Goal: Information Seeking & Learning: Learn about a topic

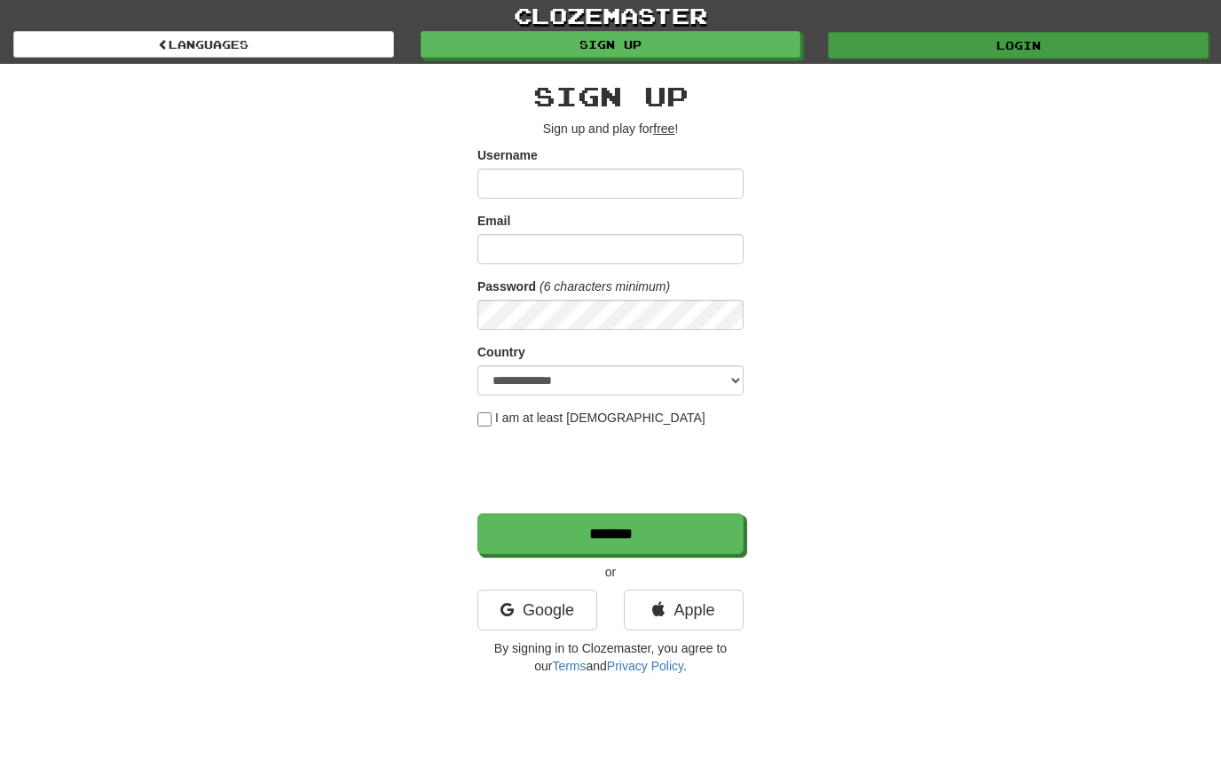
click at [1118, 37] on link "Login" at bounding box center [1018, 45] width 381 height 27
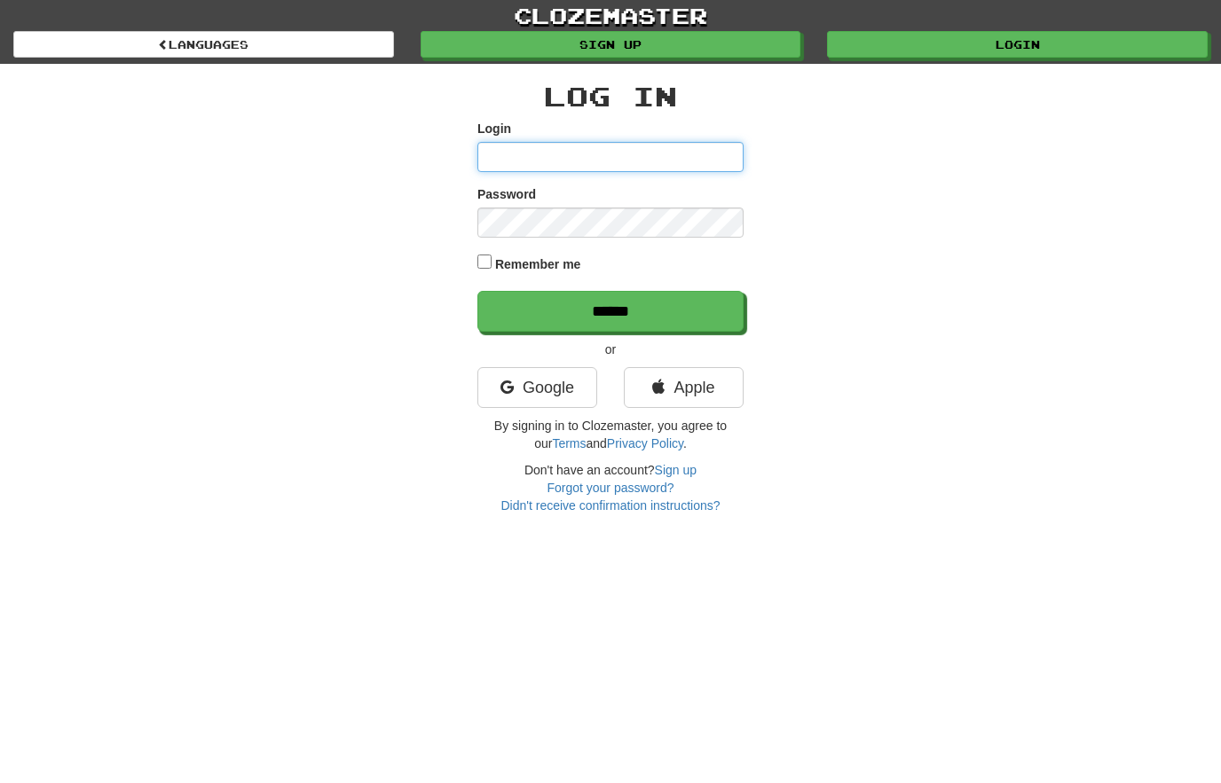
type input "*********"
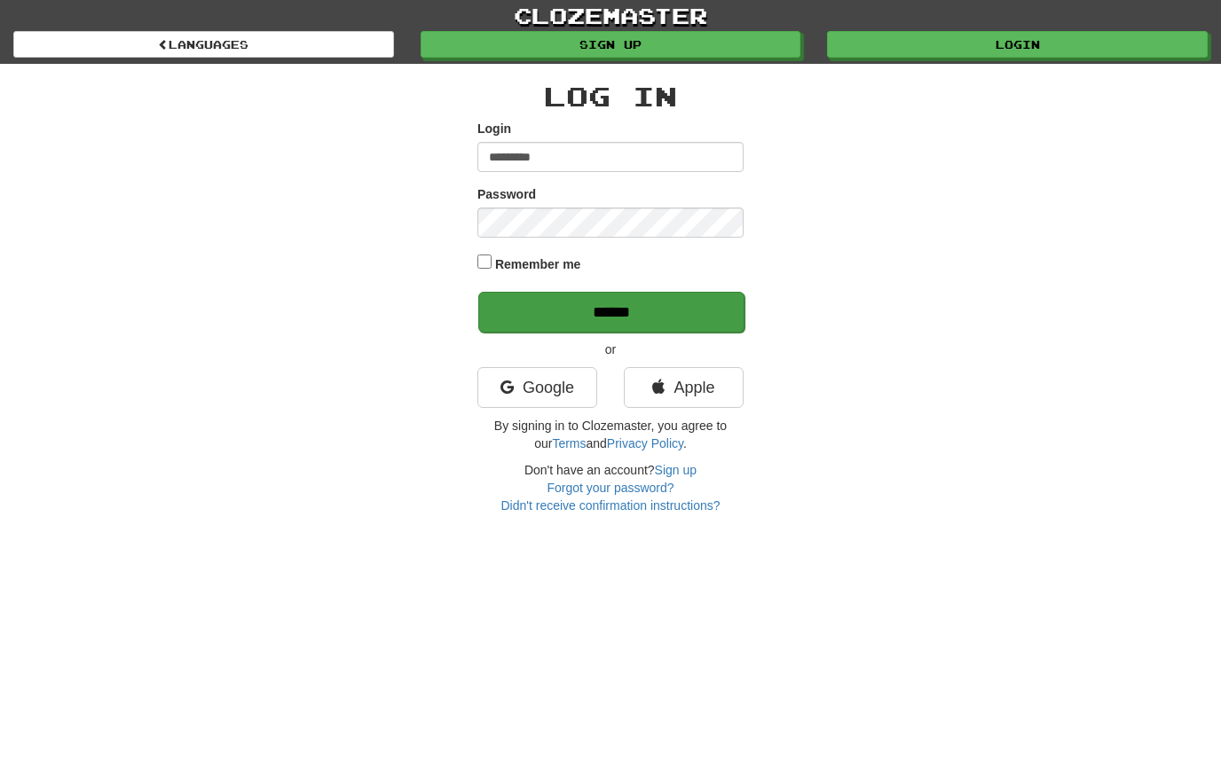
click at [669, 317] on input "******" at bounding box center [611, 312] width 266 height 41
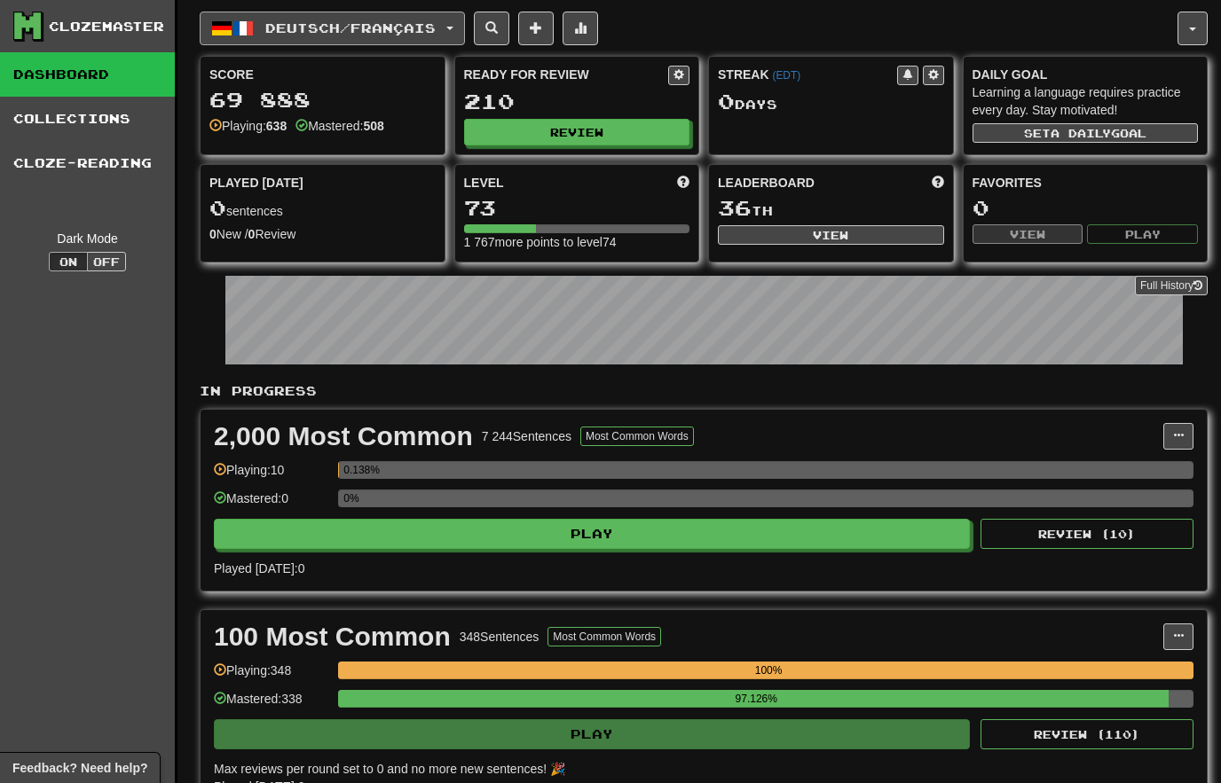
click at [452, 23] on button "Deutsch / Français" at bounding box center [332, 29] width 265 height 34
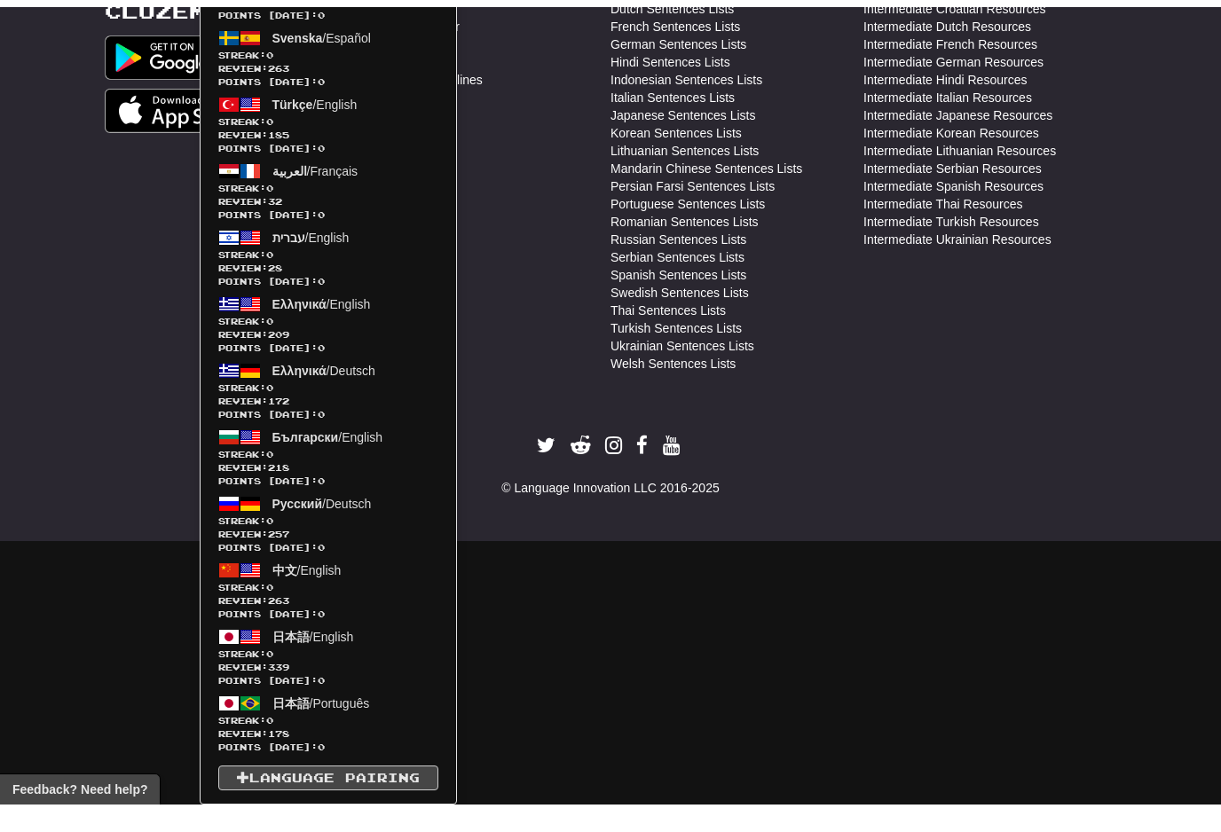
scroll to position [1331, 0]
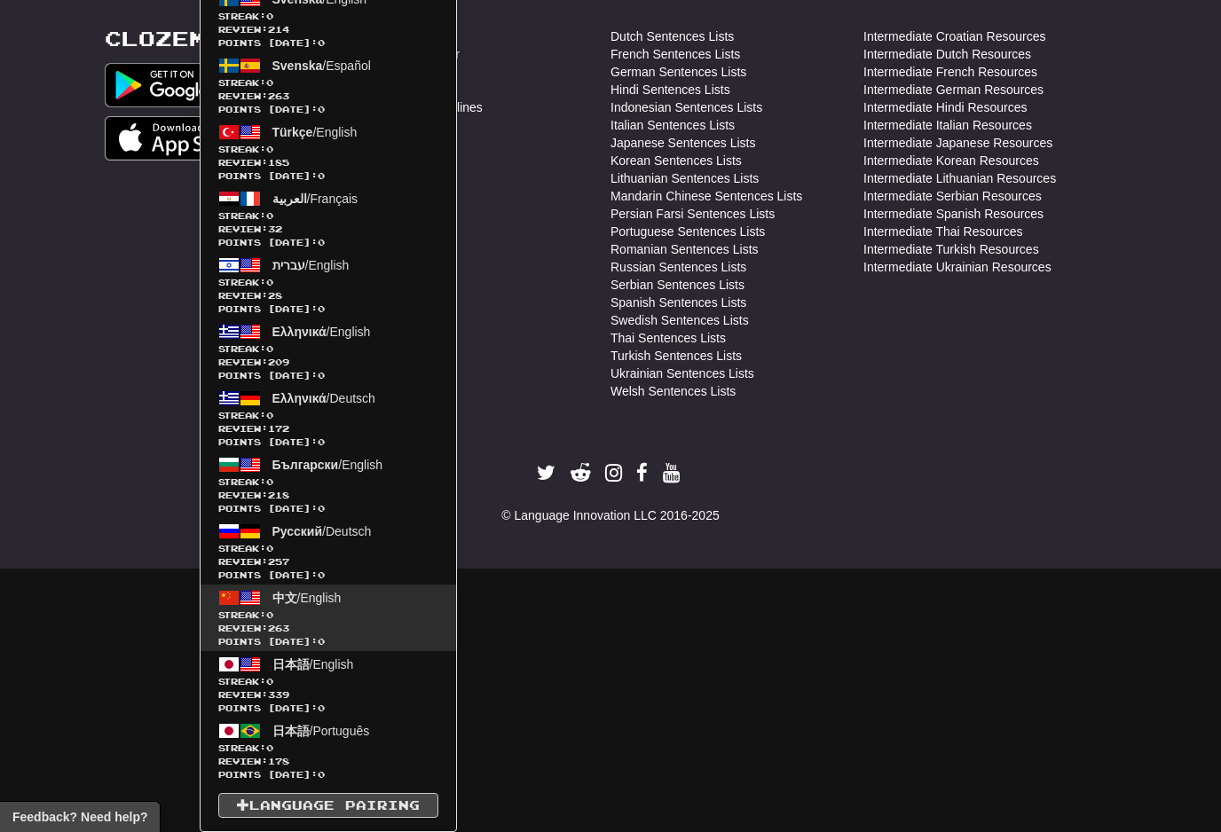
click at [345, 622] on span "Review: 263" at bounding box center [328, 628] width 220 height 13
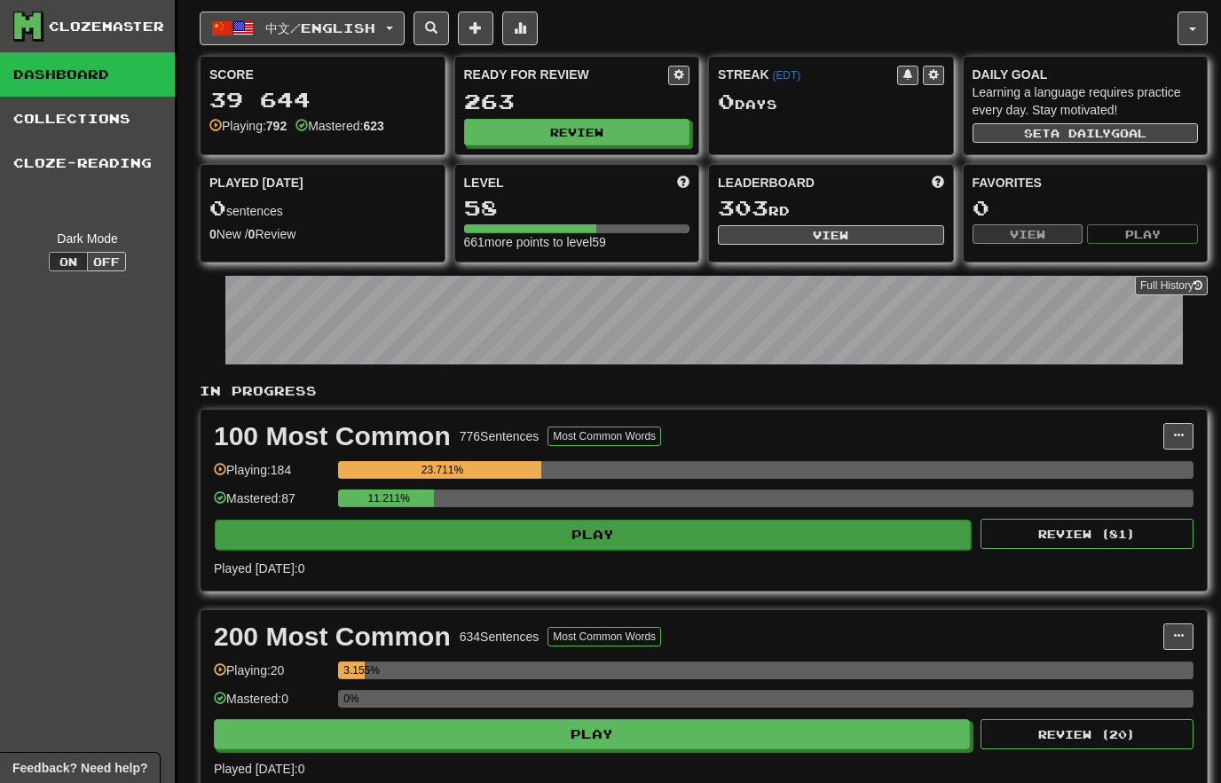
click at [686, 535] on button "Play" at bounding box center [593, 535] width 756 height 30
select select "**"
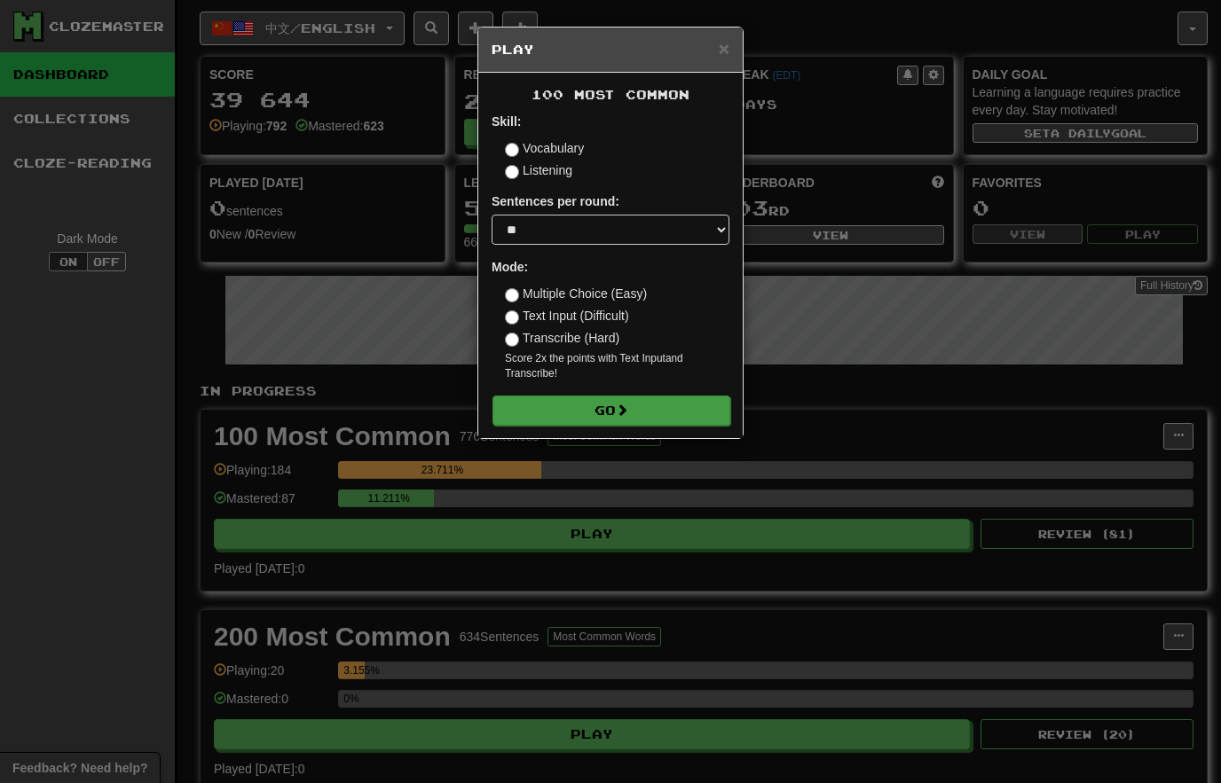
click at [657, 412] on button "Go" at bounding box center [611, 411] width 238 height 30
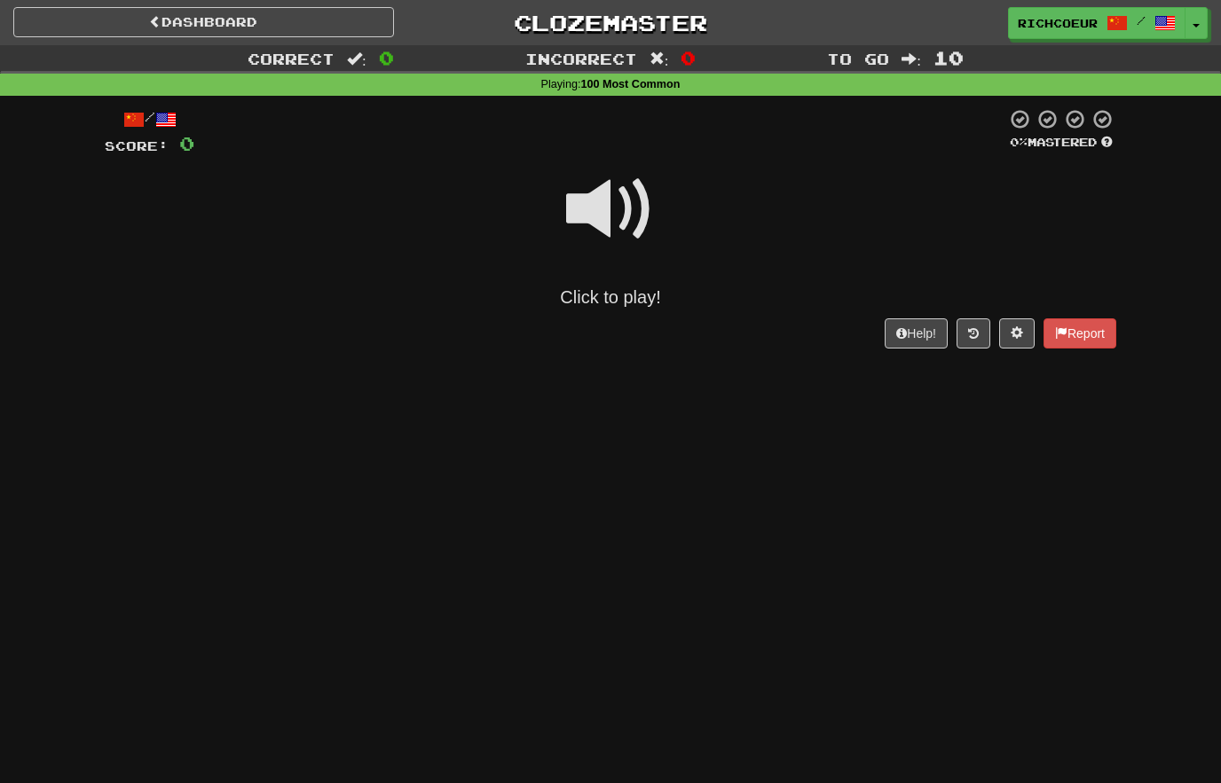
click at [609, 206] on span at bounding box center [610, 209] width 89 height 89
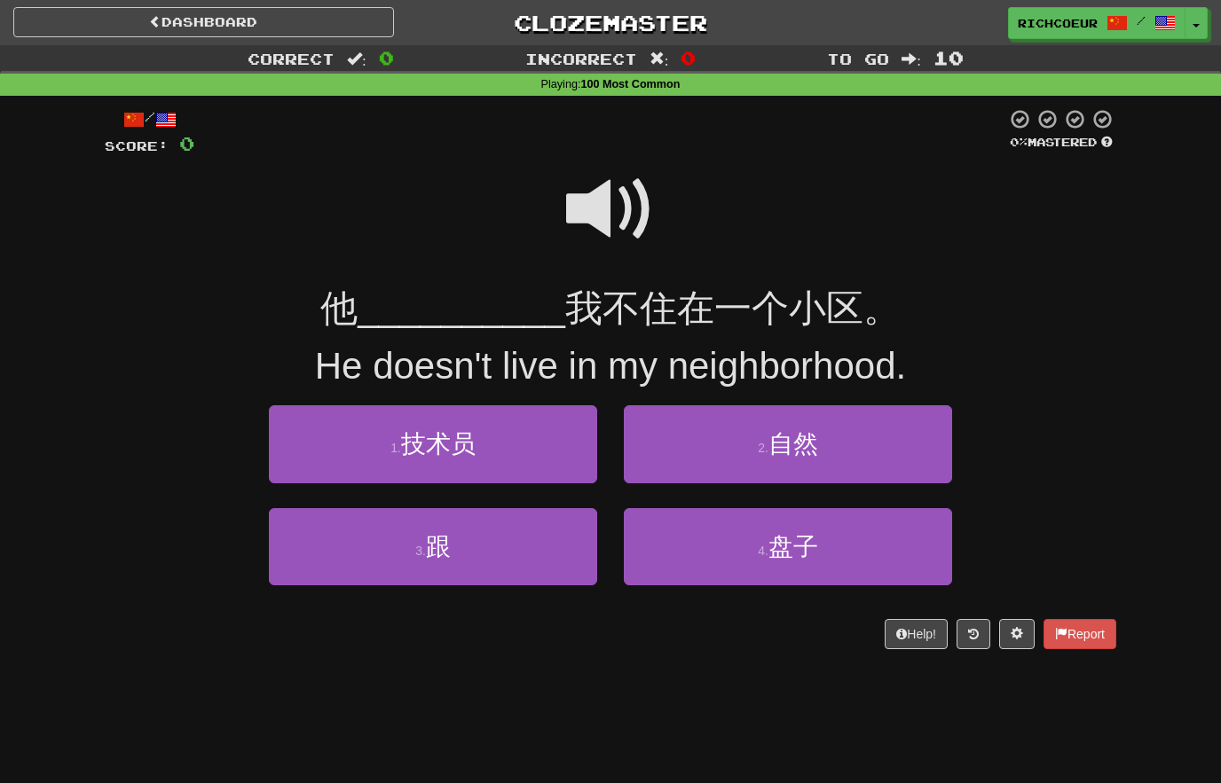
click at [609, 202] on span at bounding box center [610, 209] width 89 height 89
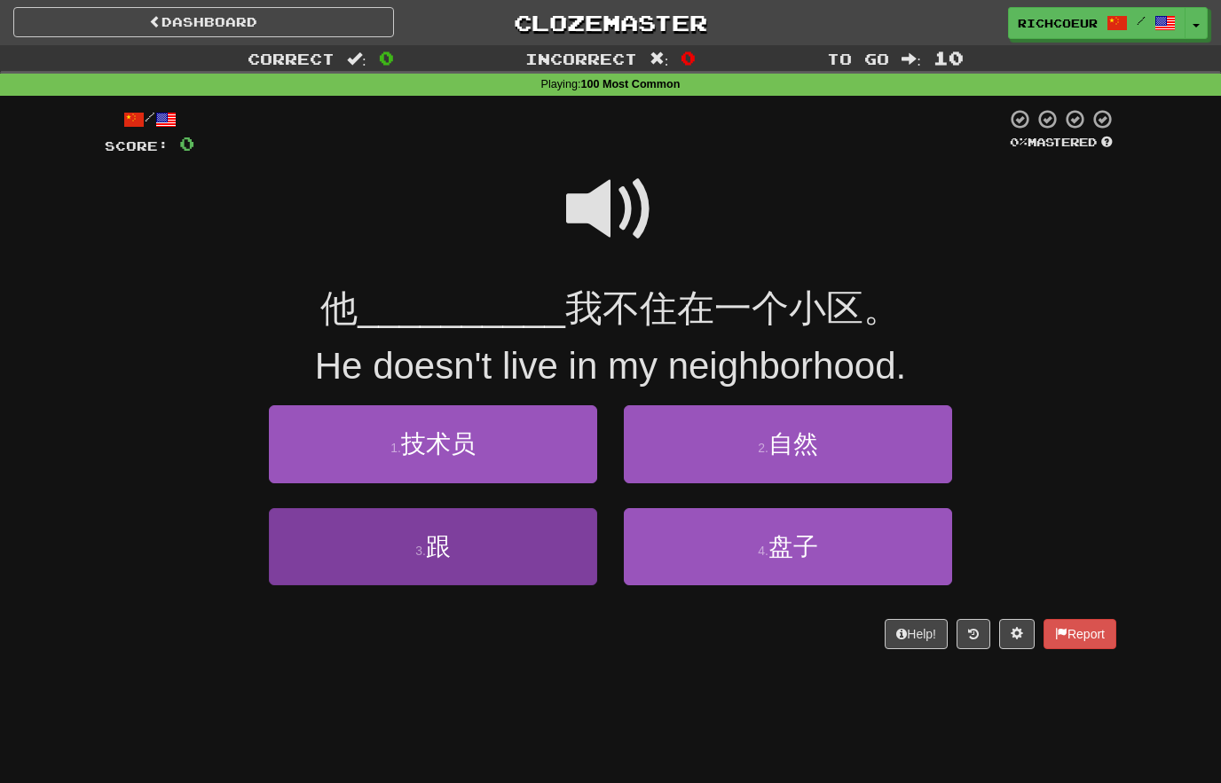
click at [506, 540] on button "3 . 跟" at bounding box center [433, 546] width 328 height 77
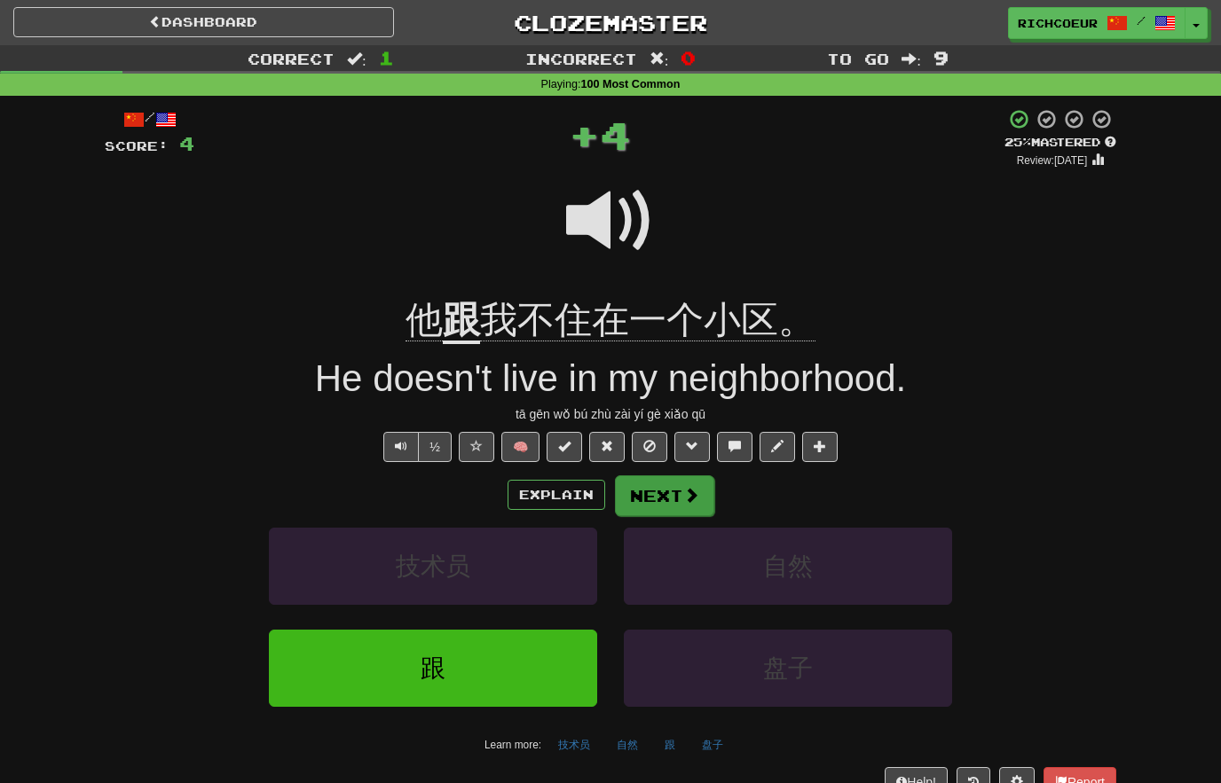
click at [685, 499] on span at bounding box center [691, 495] width 16 height 16
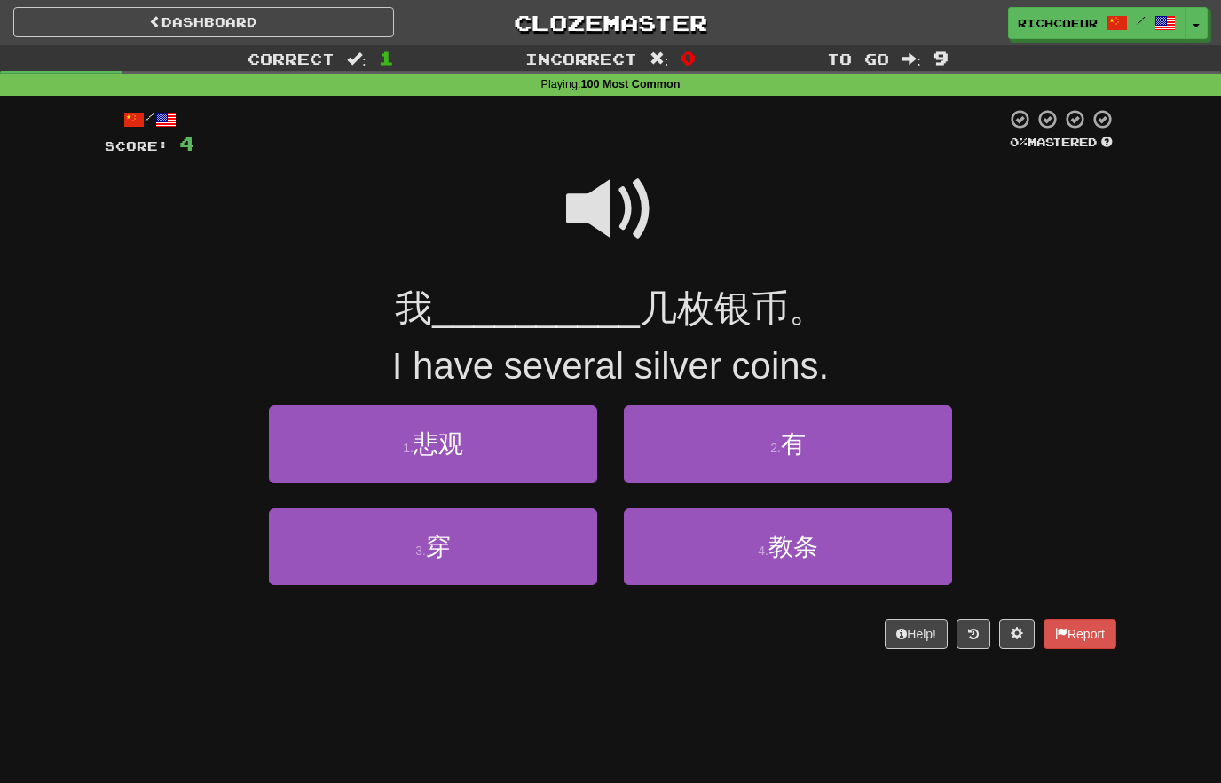
click at [638, 197] on span at bounding box center [610, 209] width 89 height 89
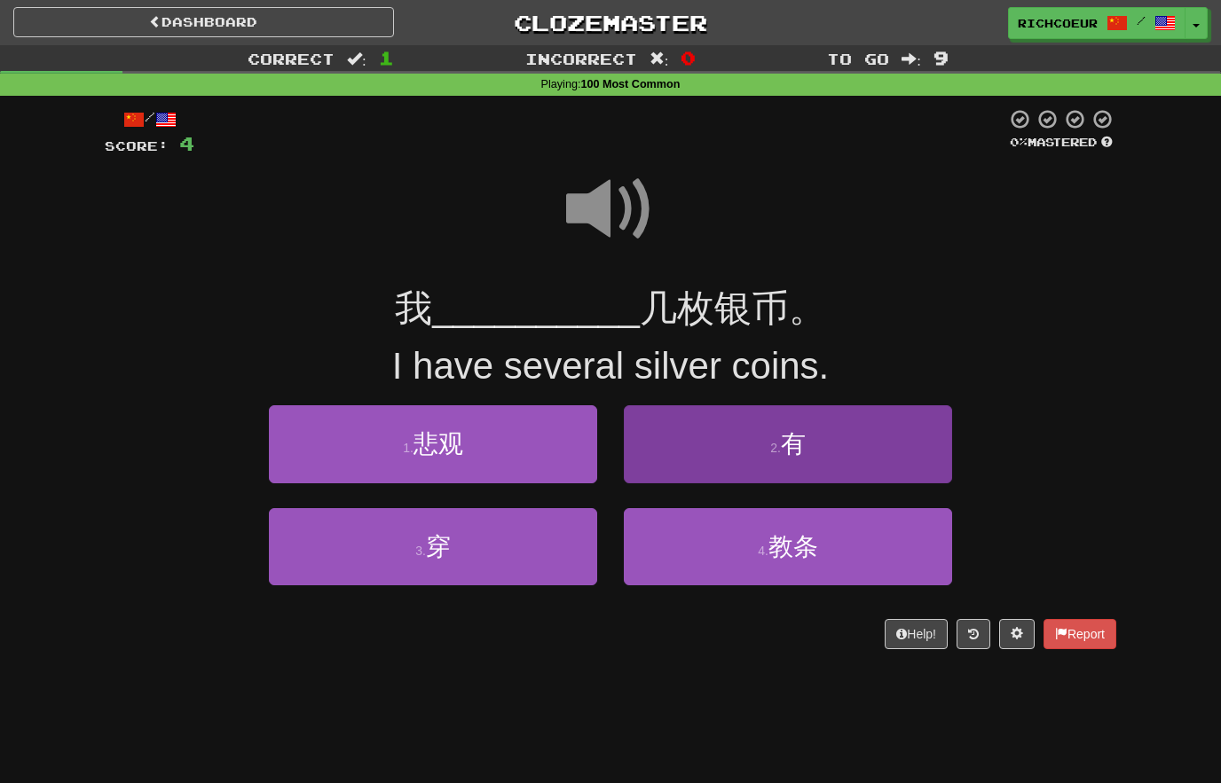
click at [834, 435] on button "2 . 有" at bounding box center [788, 443] width 328 height 77
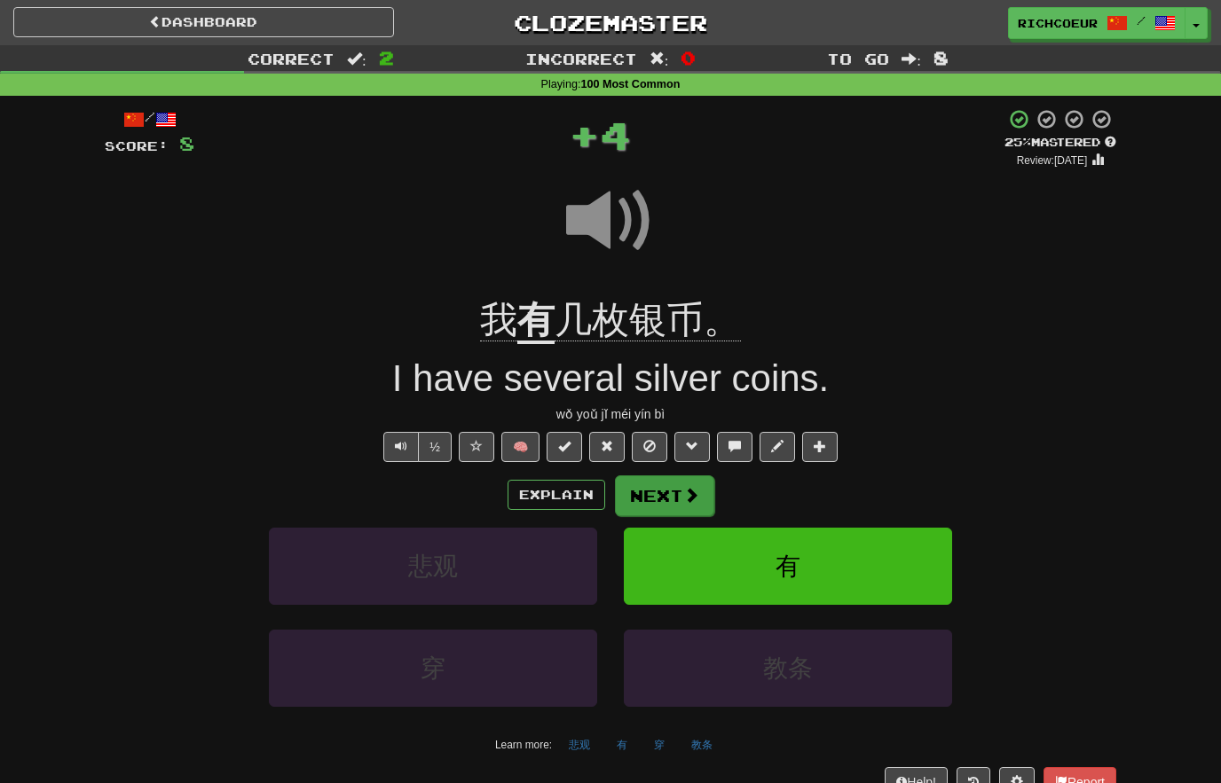
click at [690, 489] on span at bounding box center [691, 495] width 16 height 16
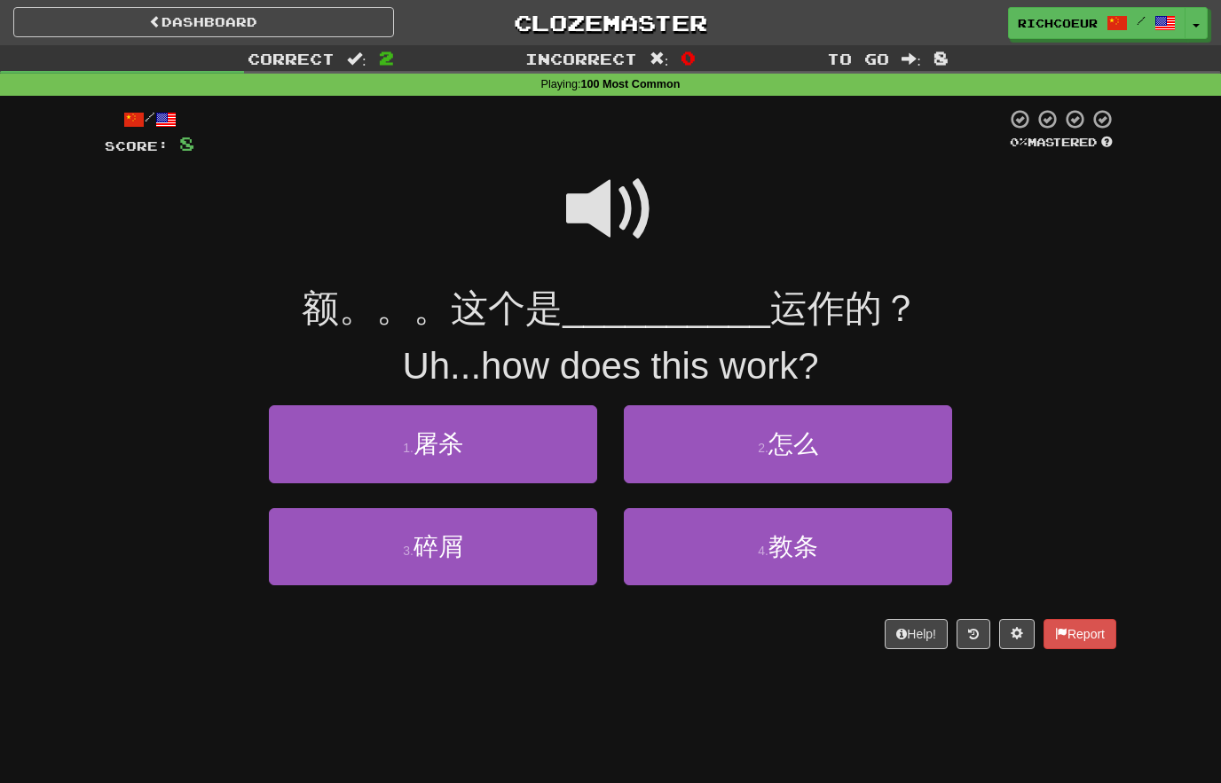
click at [632, 208] on span at bounding box center [610, 209] width 89 height 89
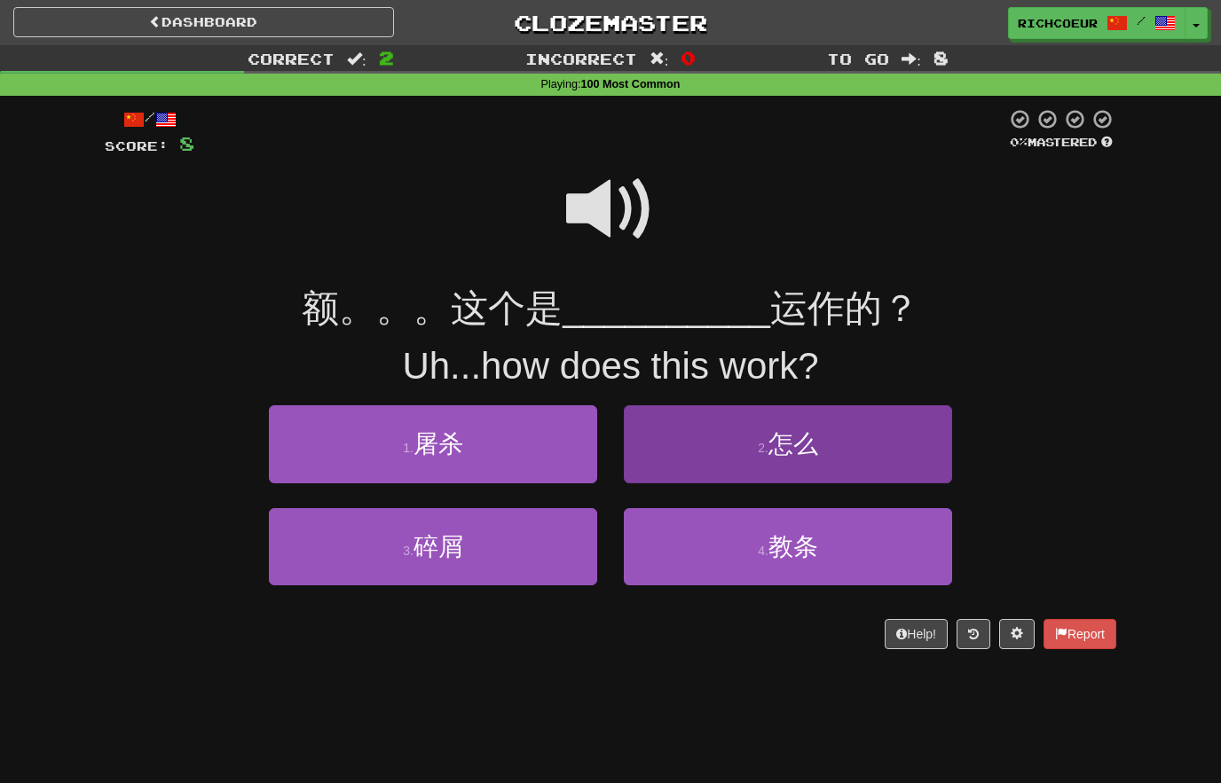
click at [777, 452] on span "怎么" at bounding box center [793, 443] width 50 height 27
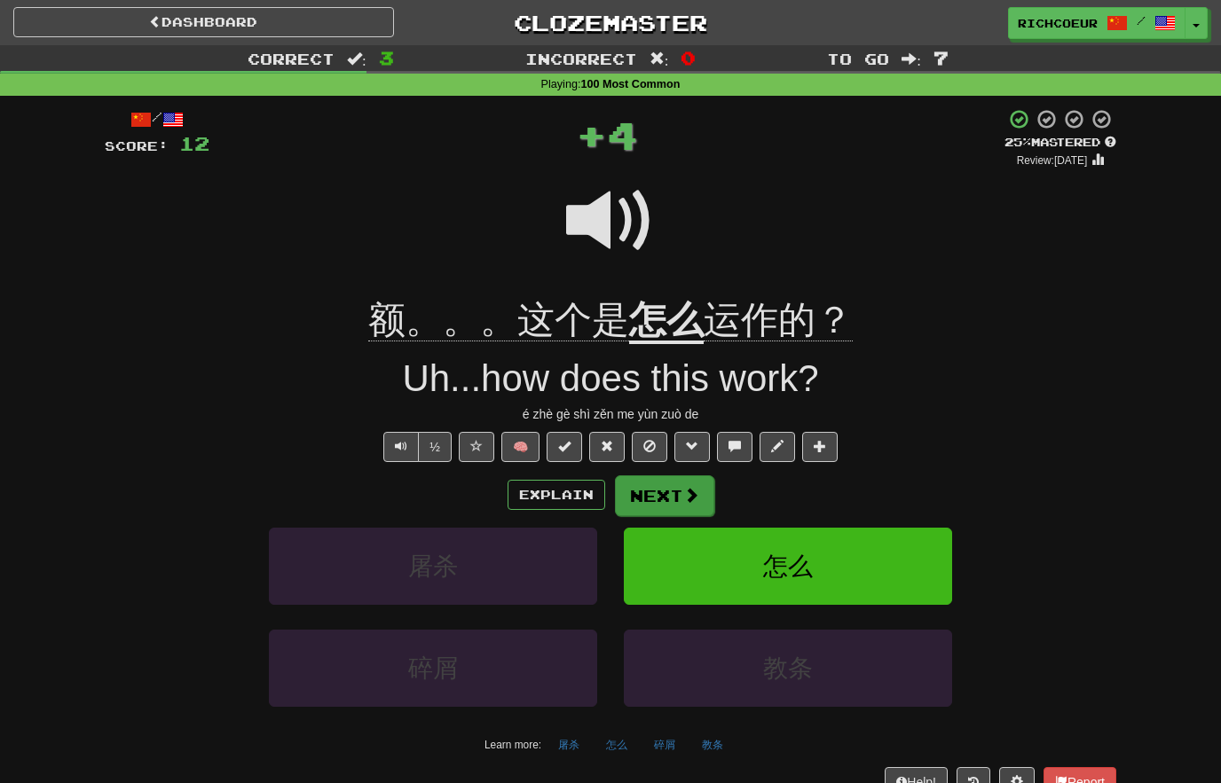
click at [686, 487] on span at bounding box center [691, 495] width 16 height 16
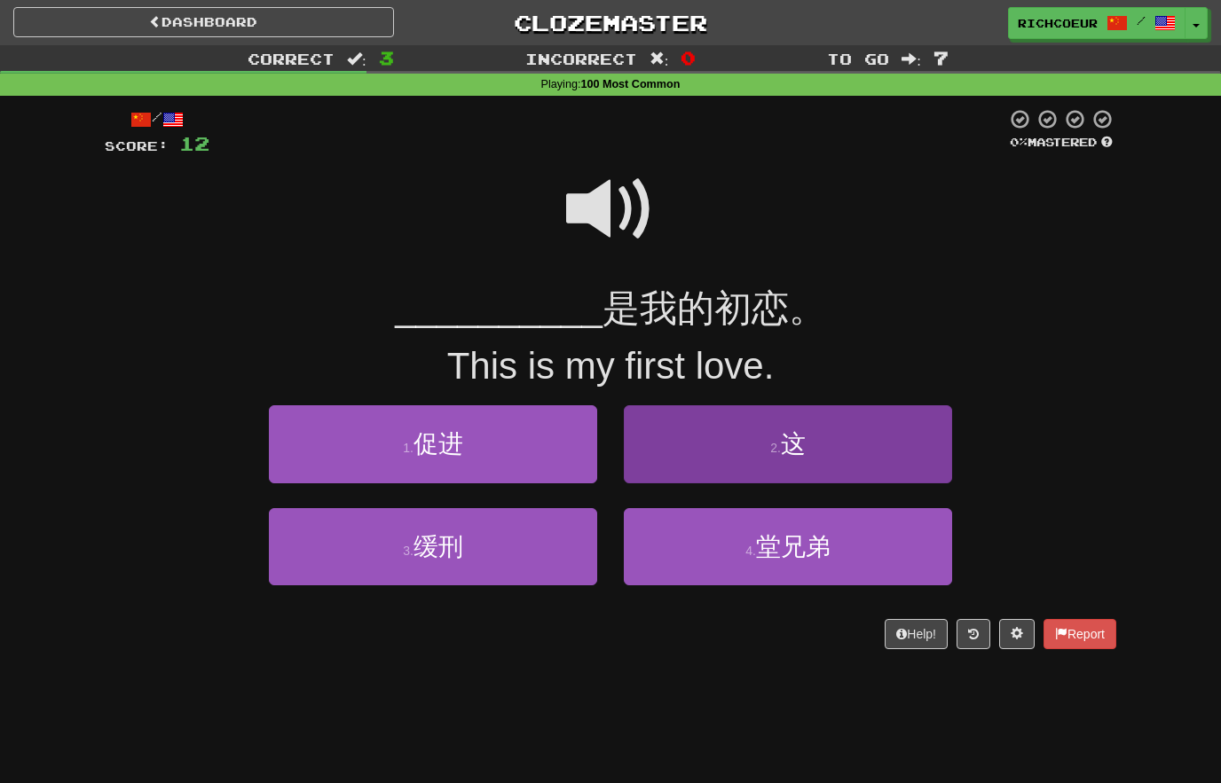
click at [762, 453] on button "2 . 这" at bounding box center [788, 443] width 328 height 77
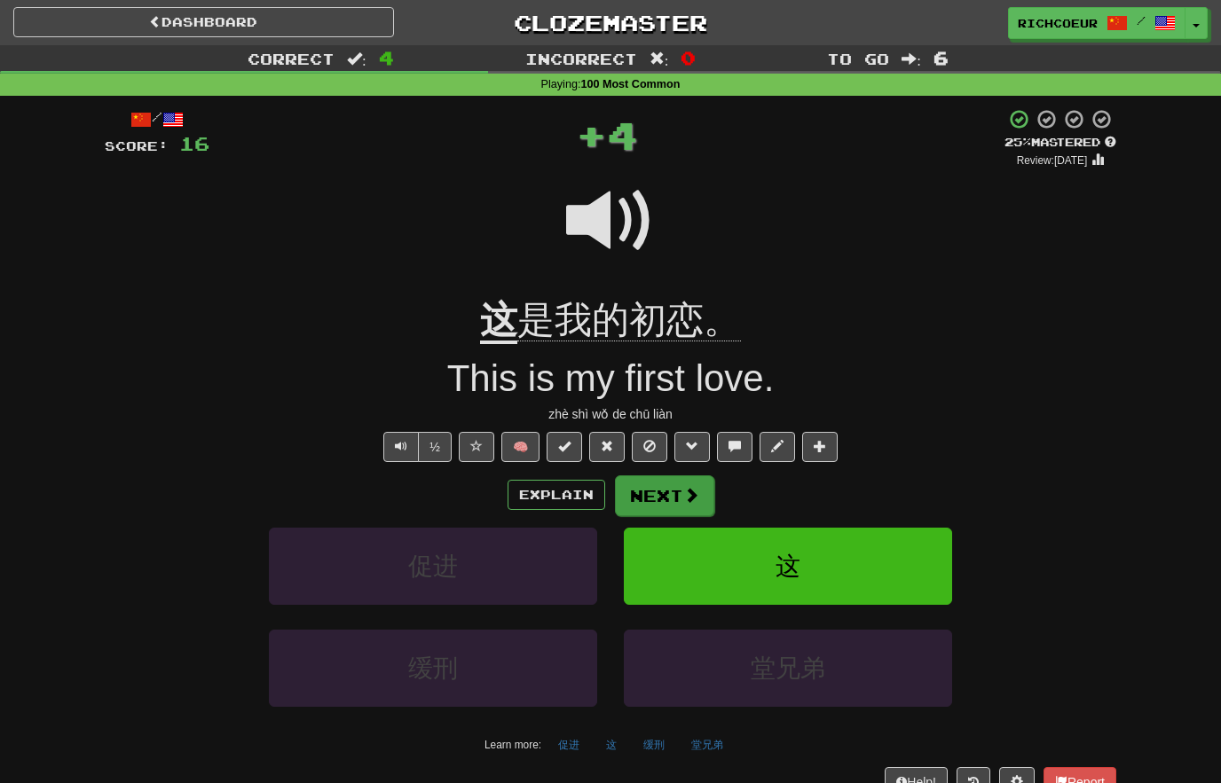
click at [691, 489] on span at bounding box center [691, 495] width 16 height 16
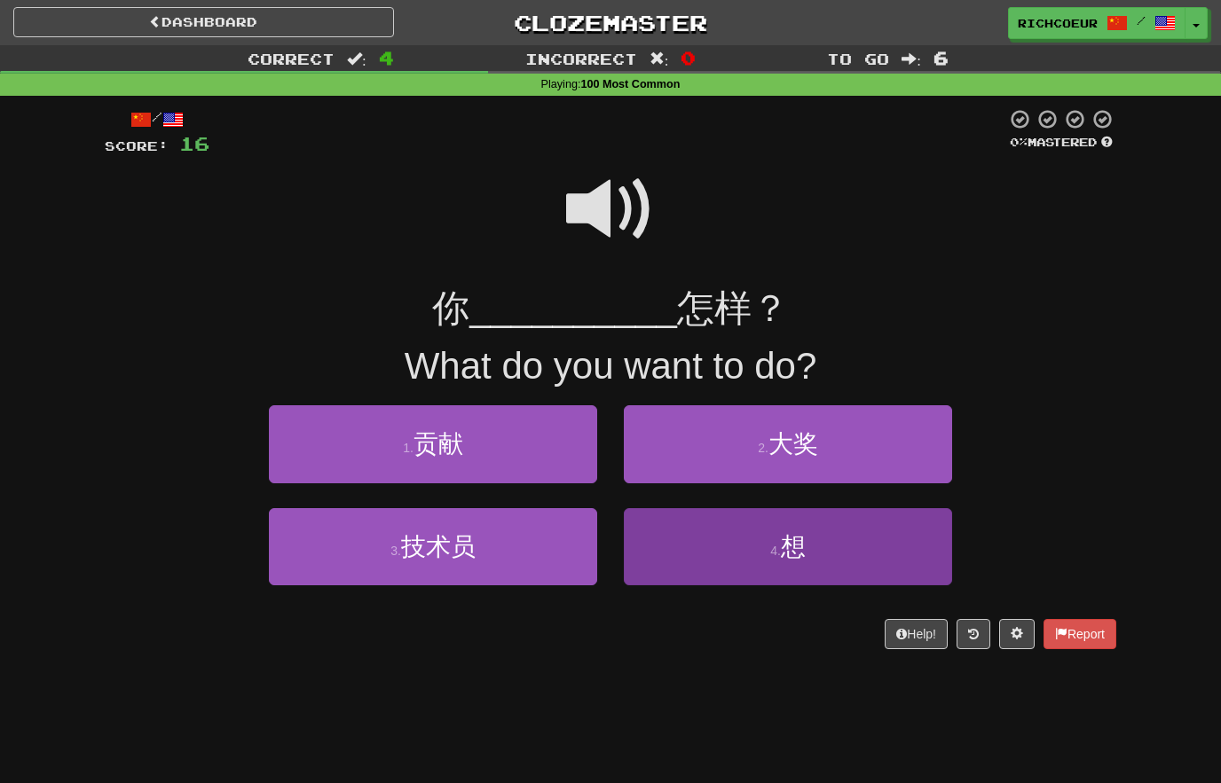
click at [727, 539] on button "4 . 想" at bounding box center [788, 546] width 328 height 77
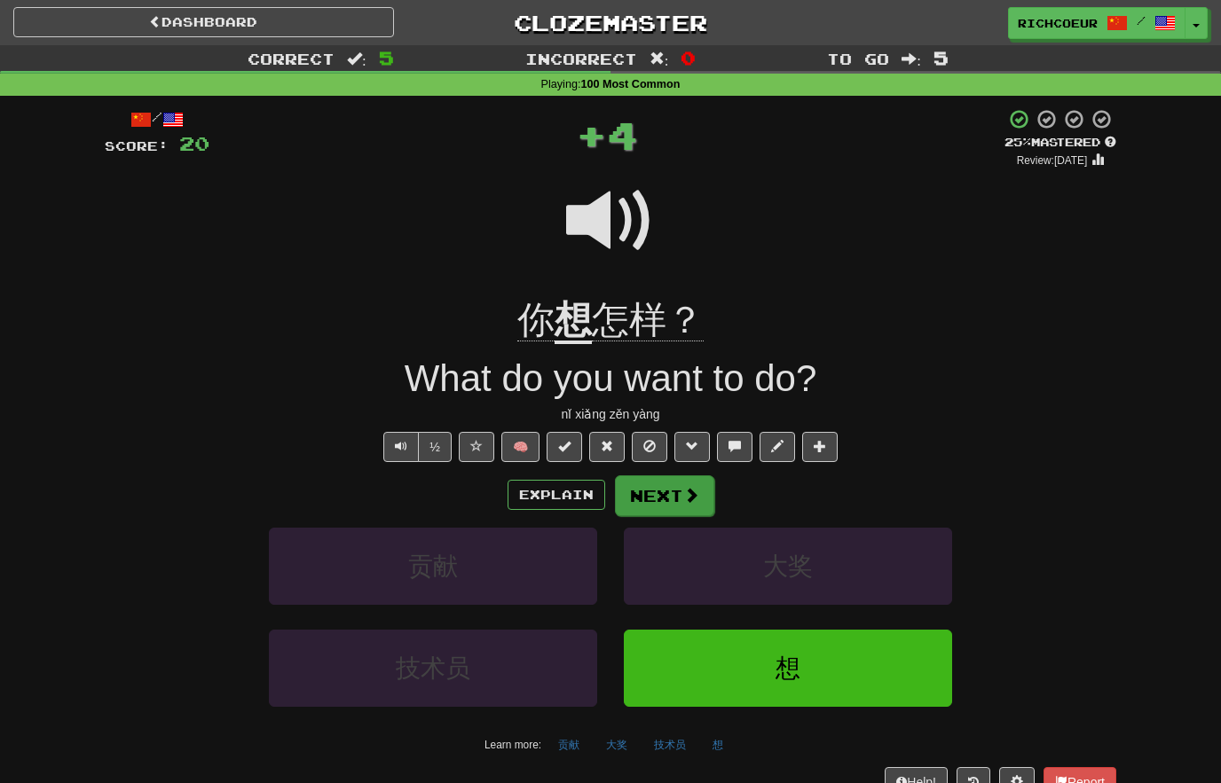
click at [684, 493] on span at bounding box center [691, 495] width 16 height 16
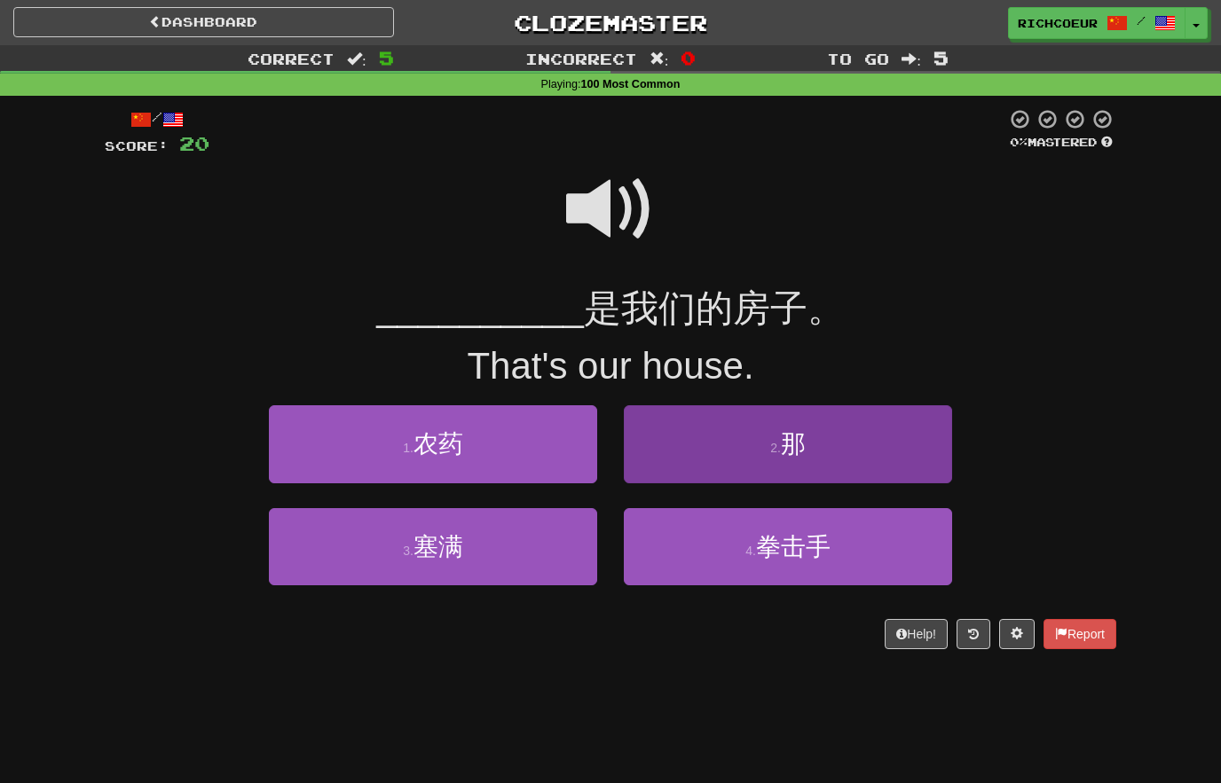
click at [786, 451] on span "那" at bounding box center [793, 443] width 25 height 27
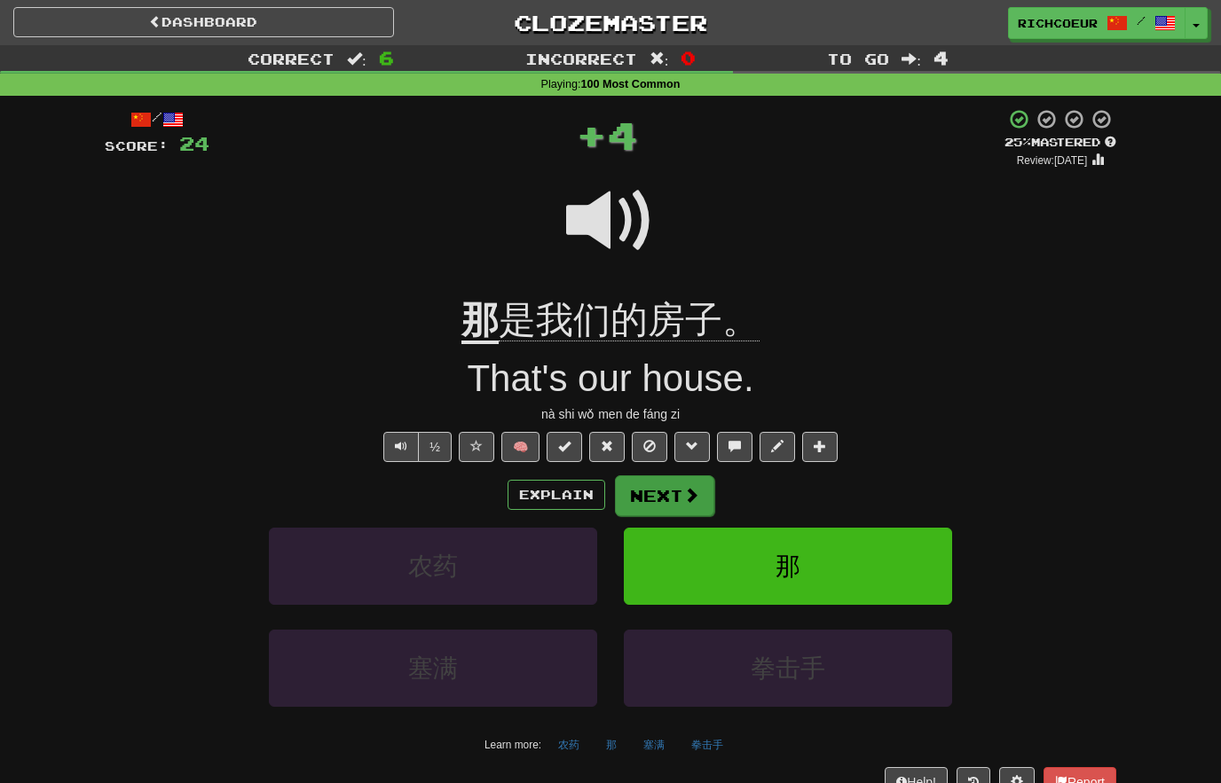
click at [696, 489] on span at bounding box center [691, 495] width 16 height 16
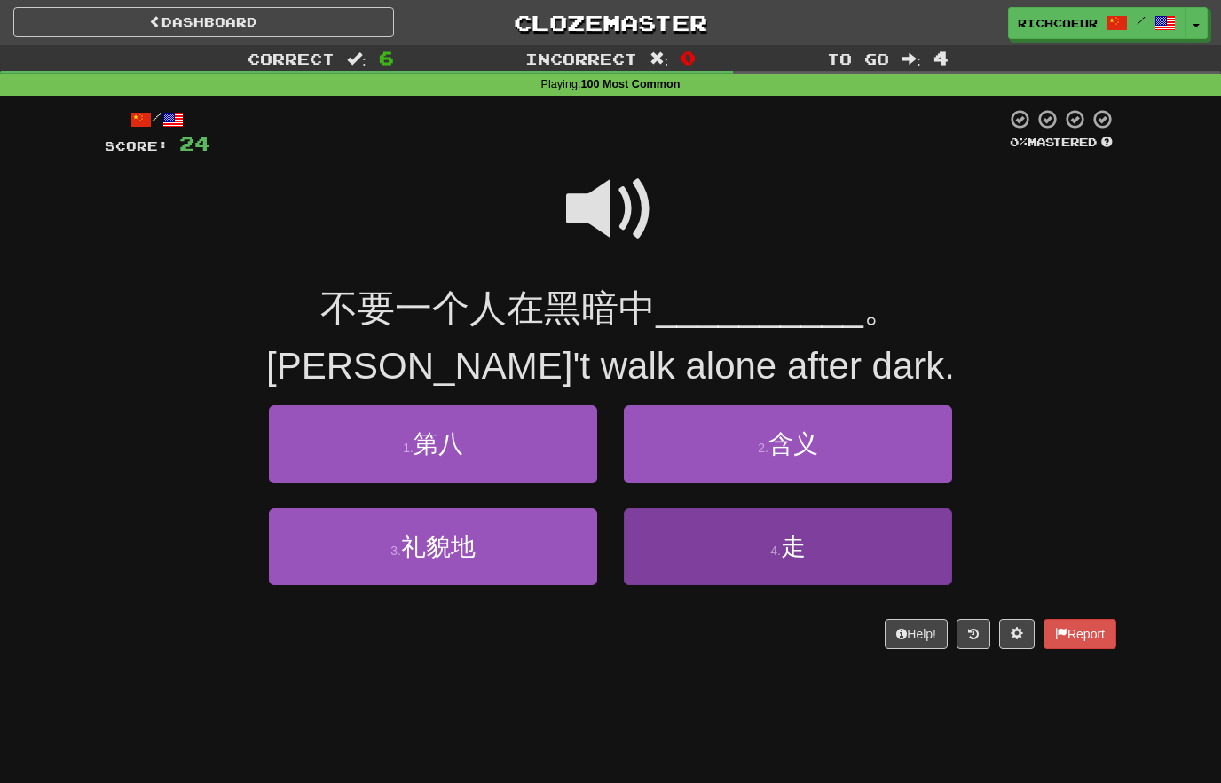
click at [744, 544] on button "4 . 走" at bounding box center [788, 546] width 328 height 77
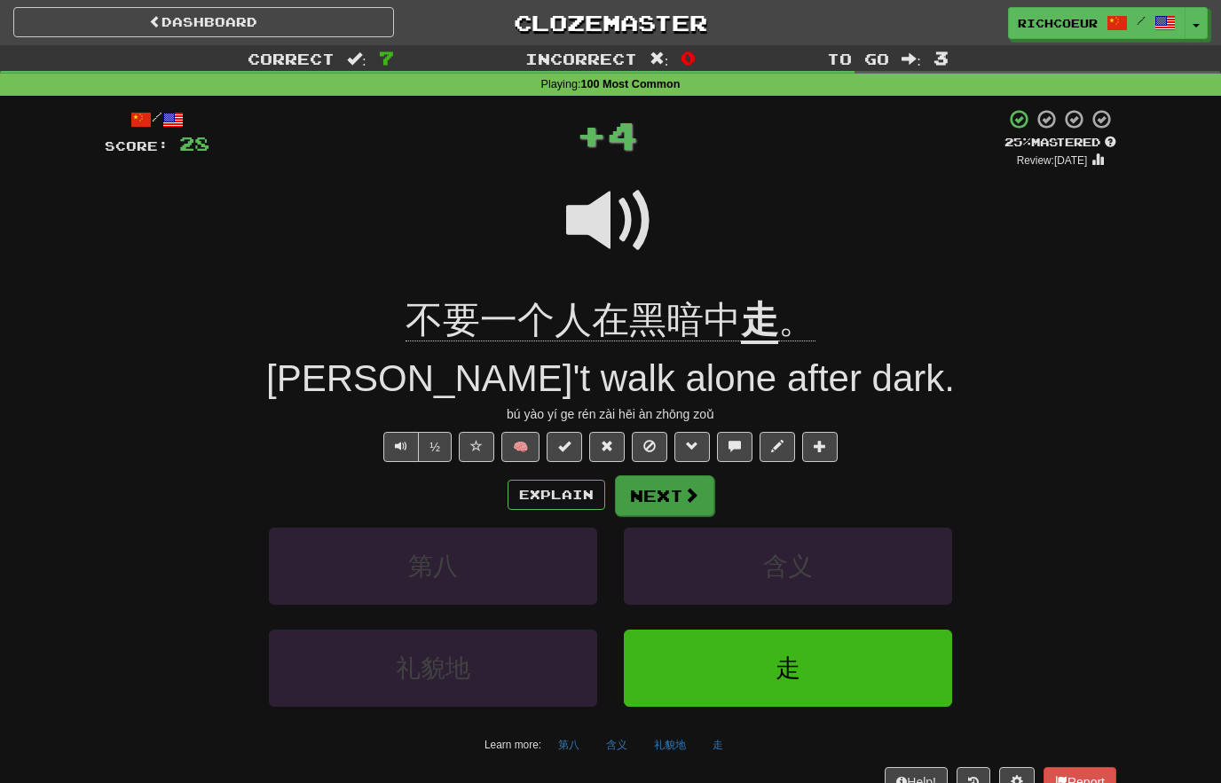
click at [685, 491] on span at bounding box center [691, 495] width 16 height 16
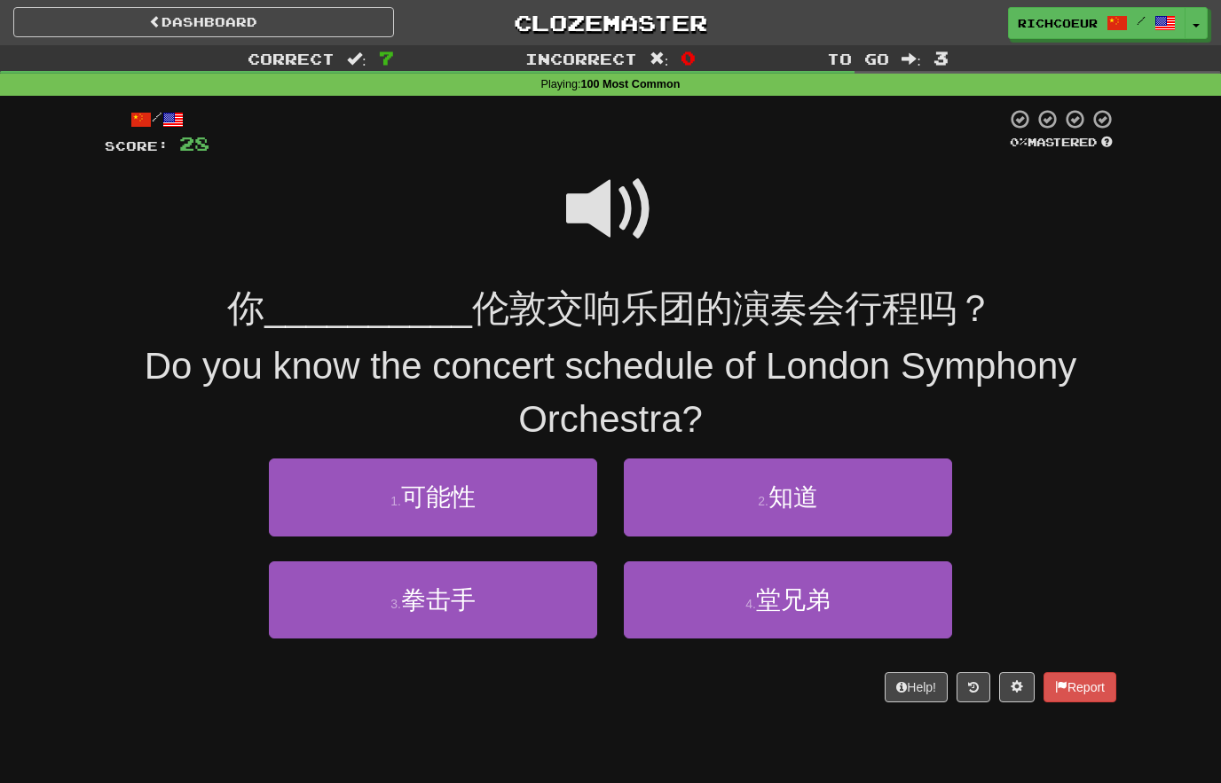
click at [621, 206] on span at bounding box center [610, 209] width 89 height 89
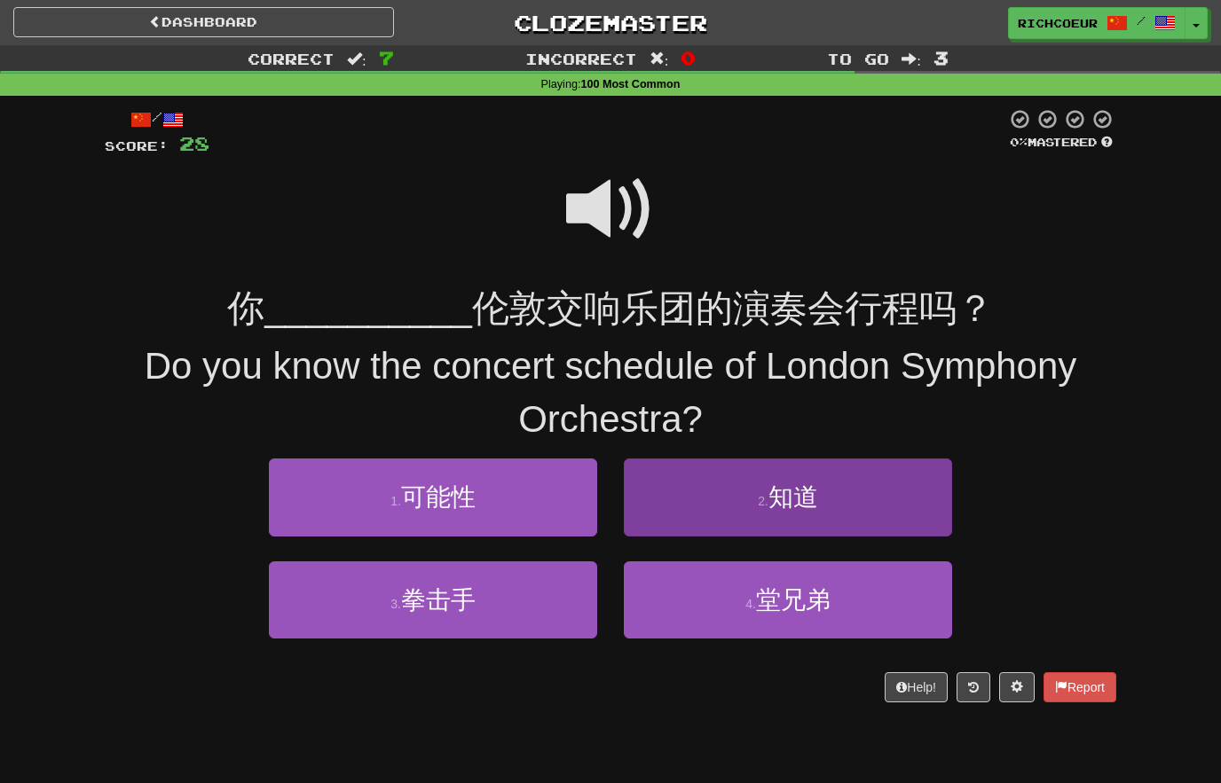
click at [825, 491] on button "2 . 知道" at bounding box center [788, 497] width 328 height 77
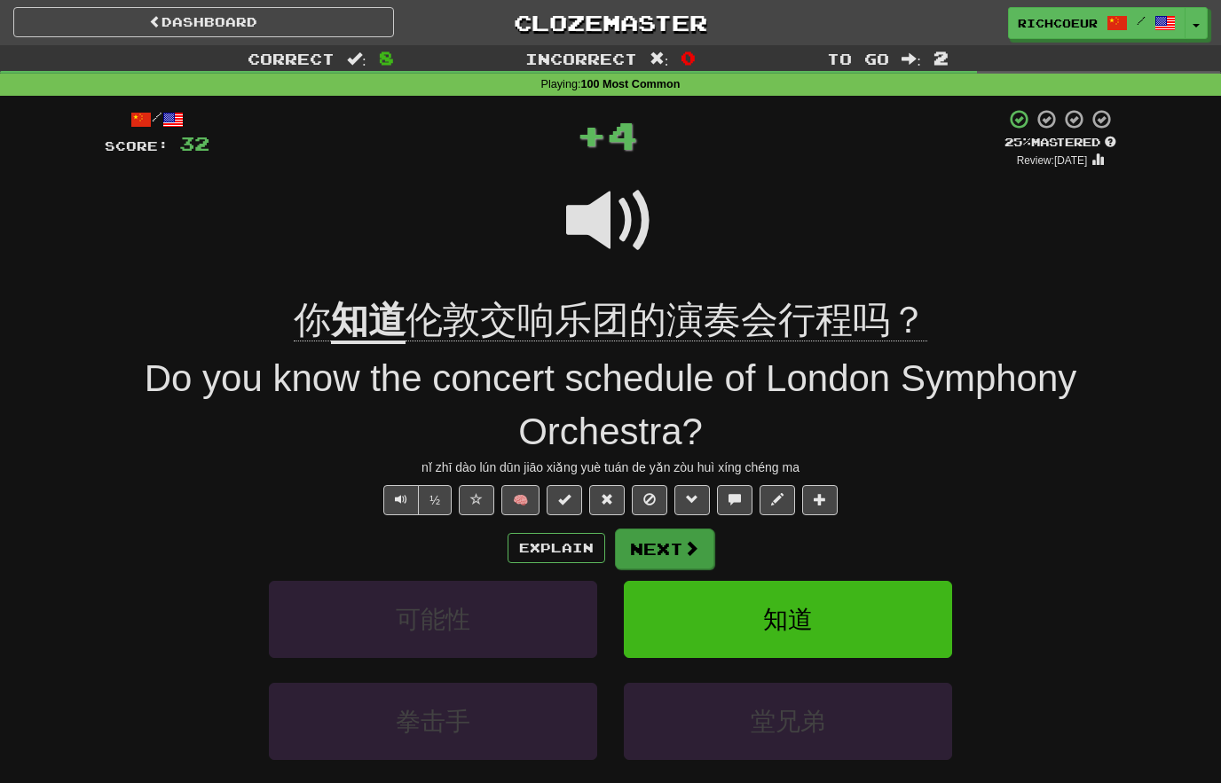
click at [663, 538] on button "Next" at bounding box center [664, 549] width 99 height 41
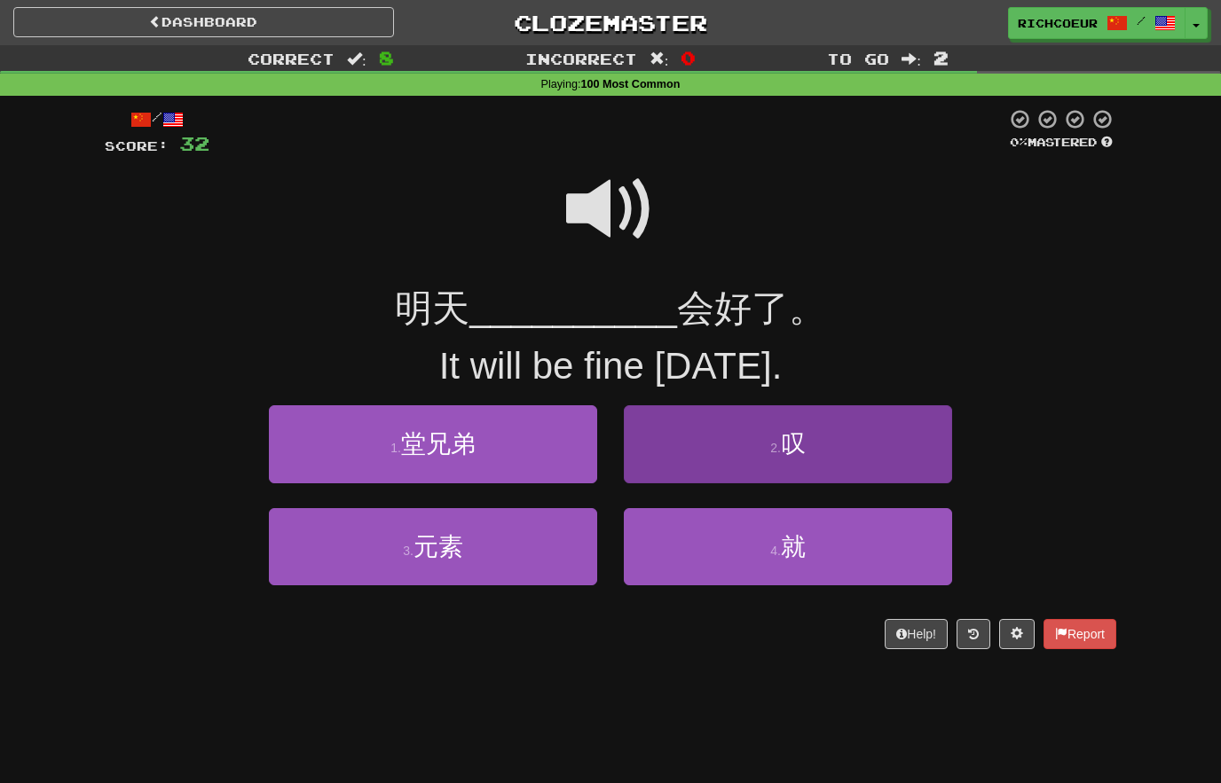
click at [826, 439] on button "2 . 叹" at bounding box center [788, 443] width 328 height 77
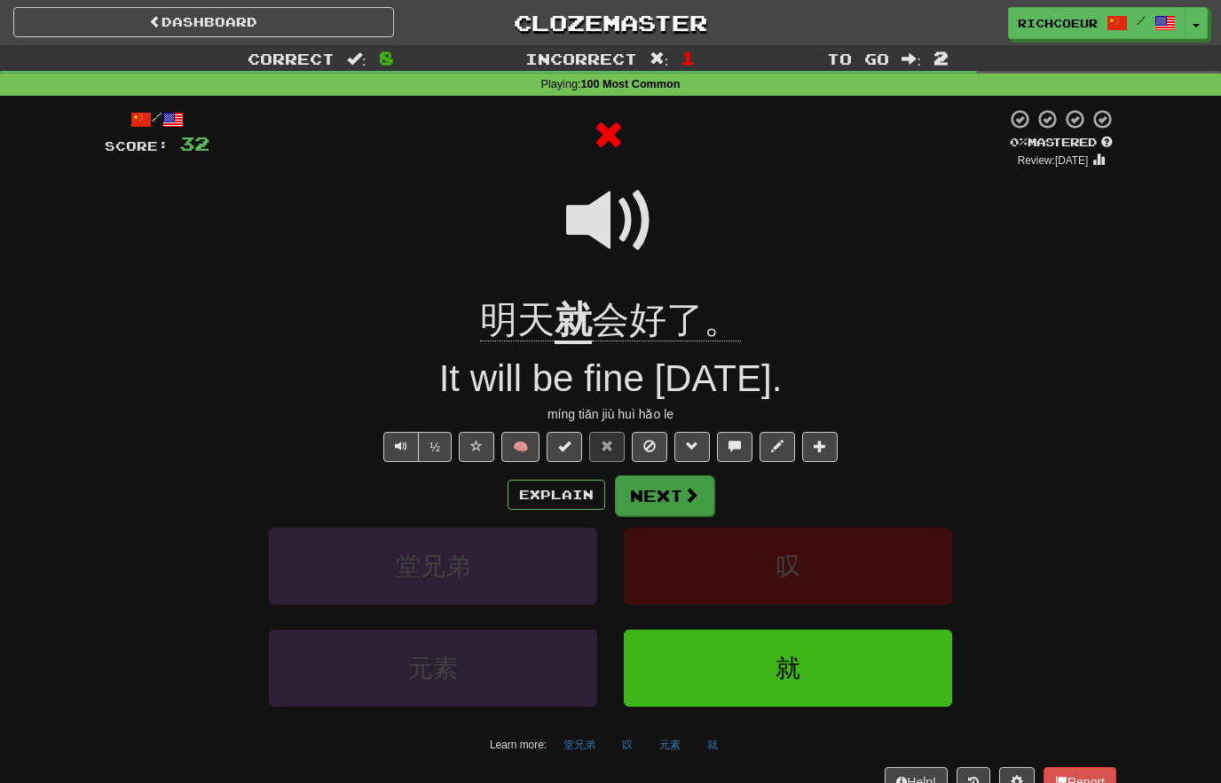
click at [693, 489] on span at bounding box center [691, 495] width 16 height 16
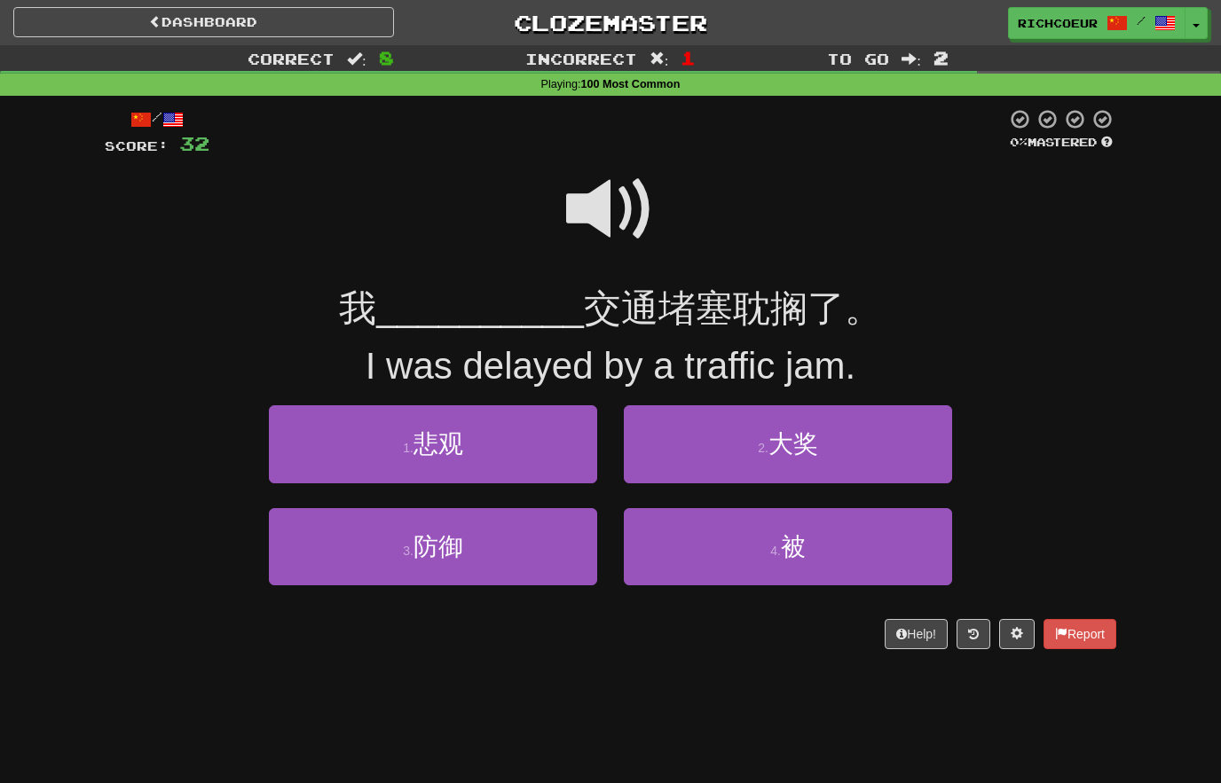
click at [624, 204] on span at bounding box center [610, 209] width 89 height 89
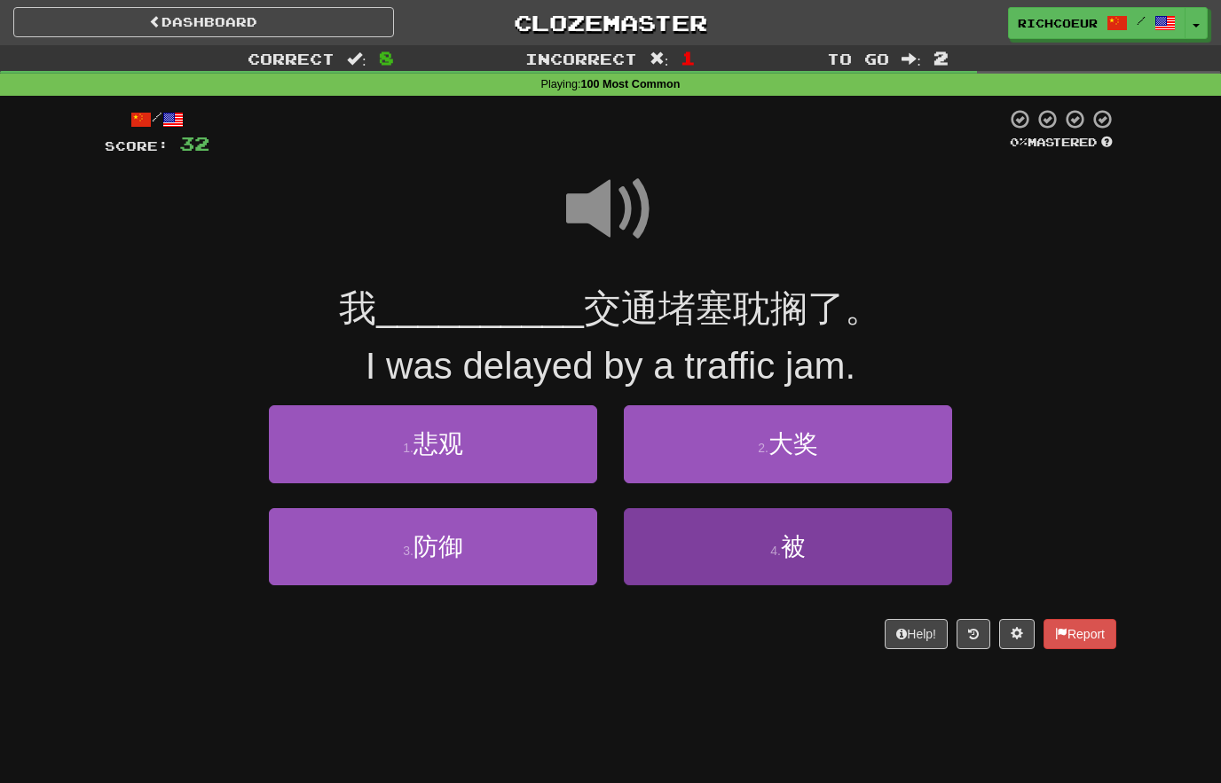
click at [832, 551] on button "4 . 被" at bounding box center [788, 546] width 328 height 77
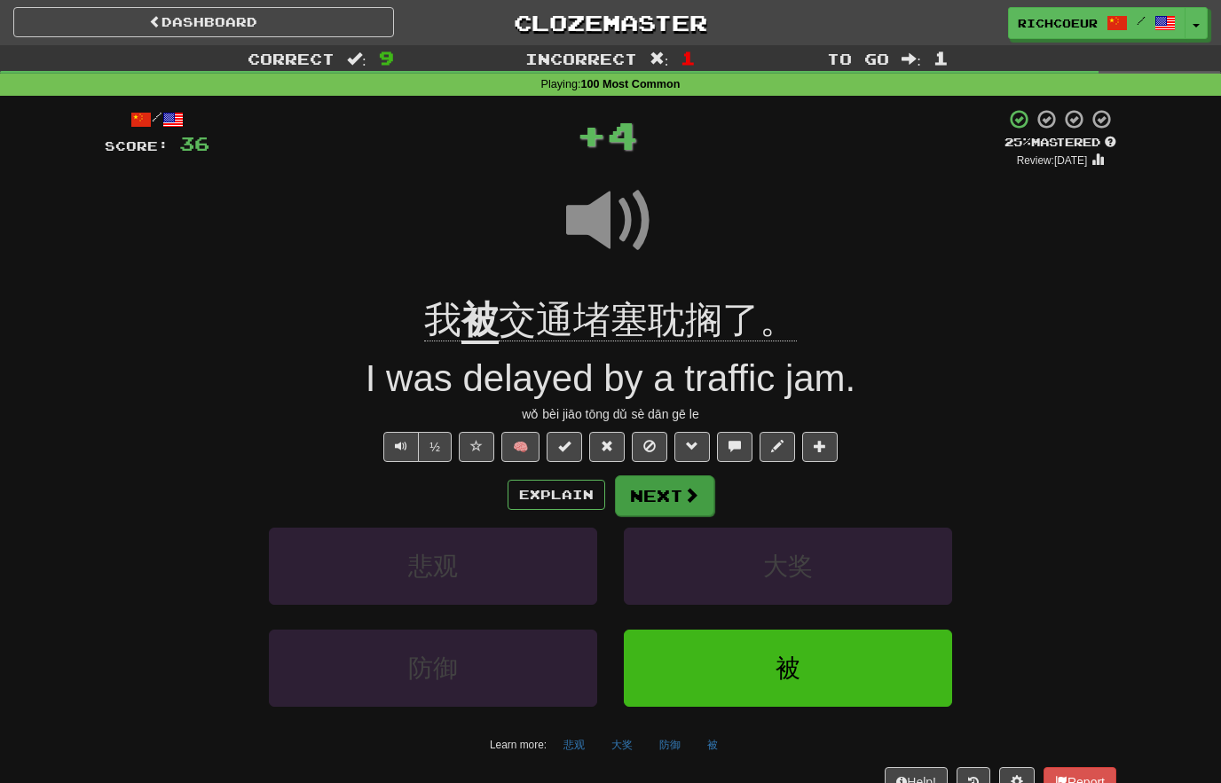
click at [689, 488] on span at bounding box center [691, 495] width 16 height 16
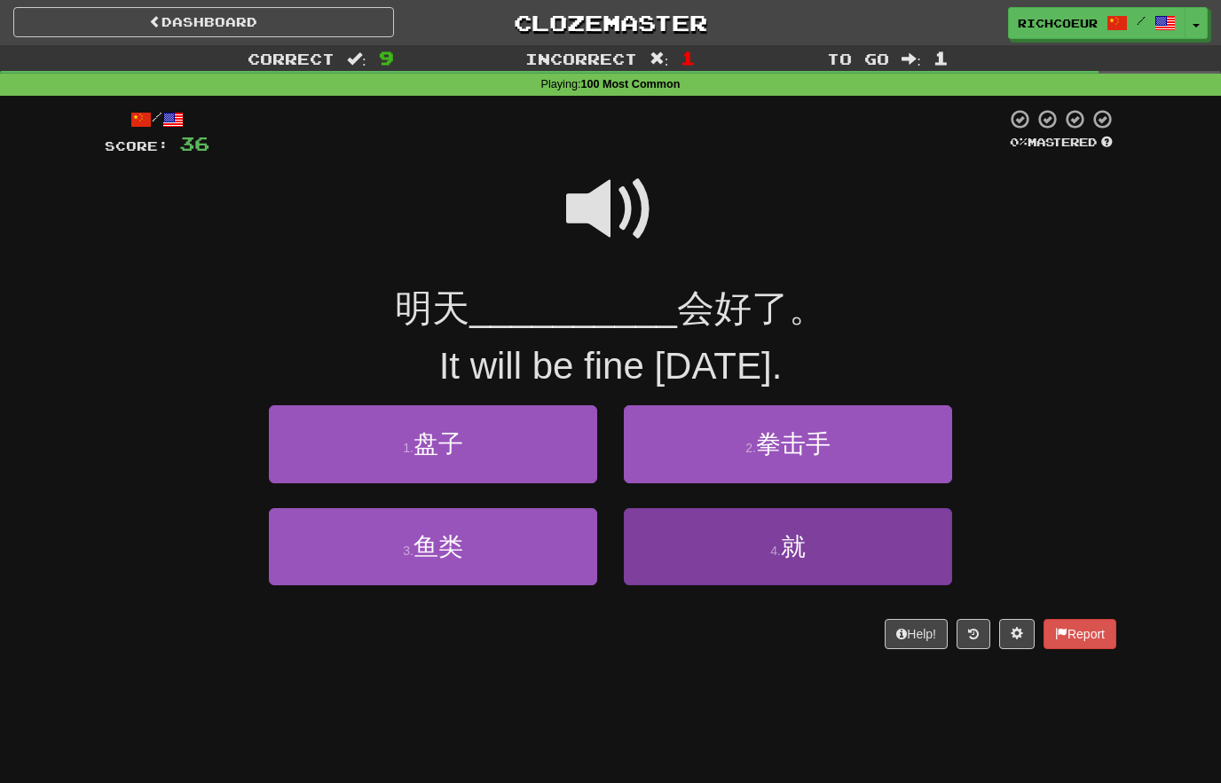
click at [780, 554] on small "4 ." at bounding box center [775, 551] width 11 height 14
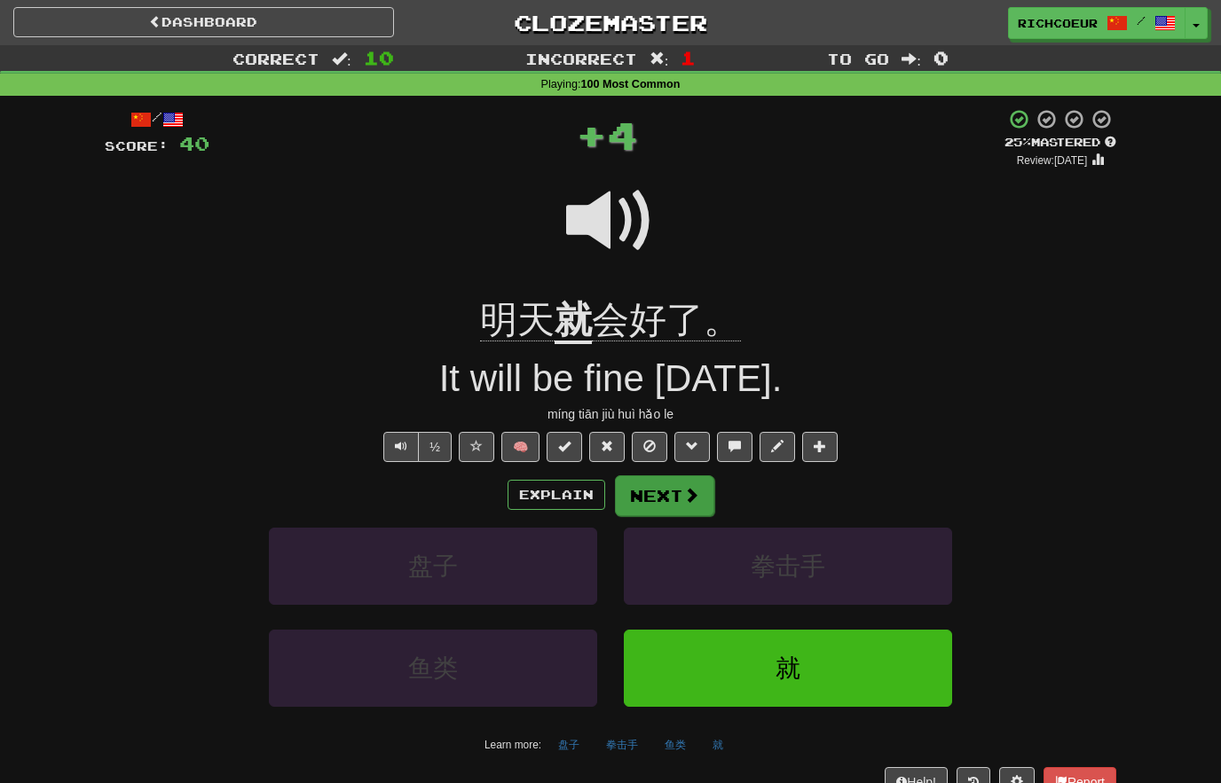
click at [688, 487] on span at bounding box center [691, 495] width 16 height 16
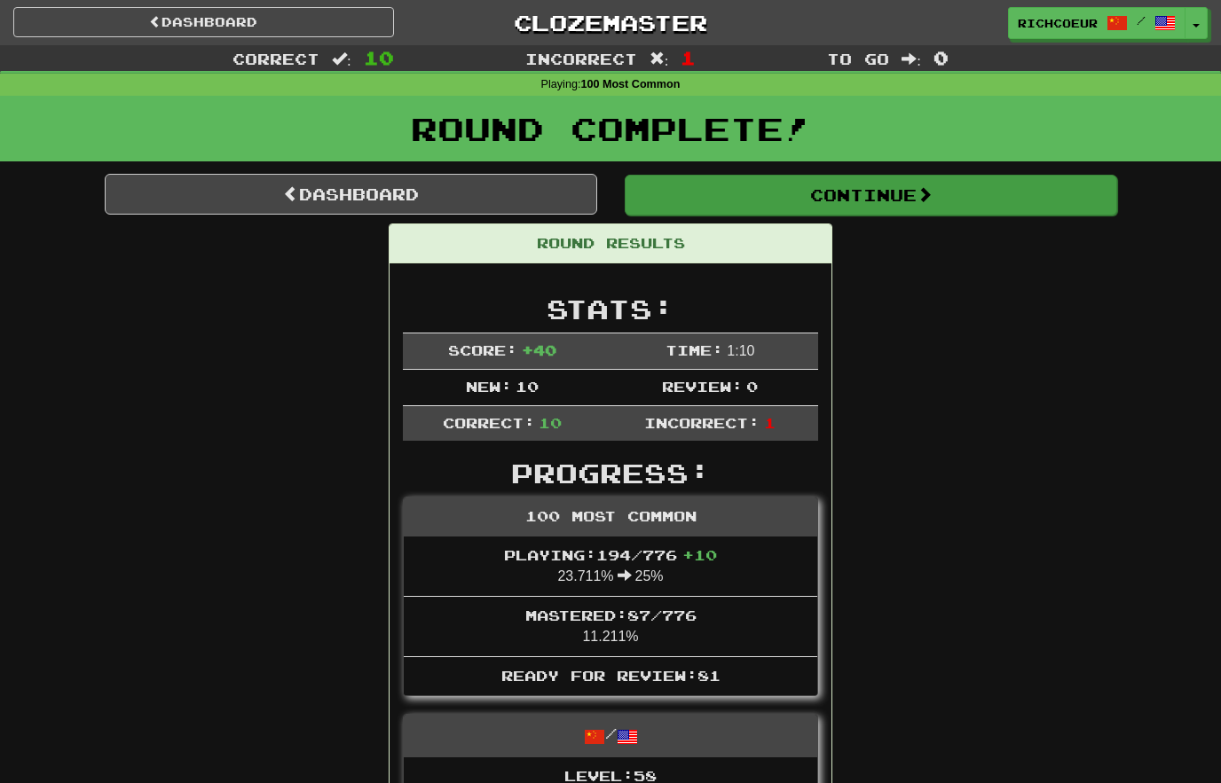
click at [962, 200] on button "Continue" at bounding box center [870, 195] width 492 height 41
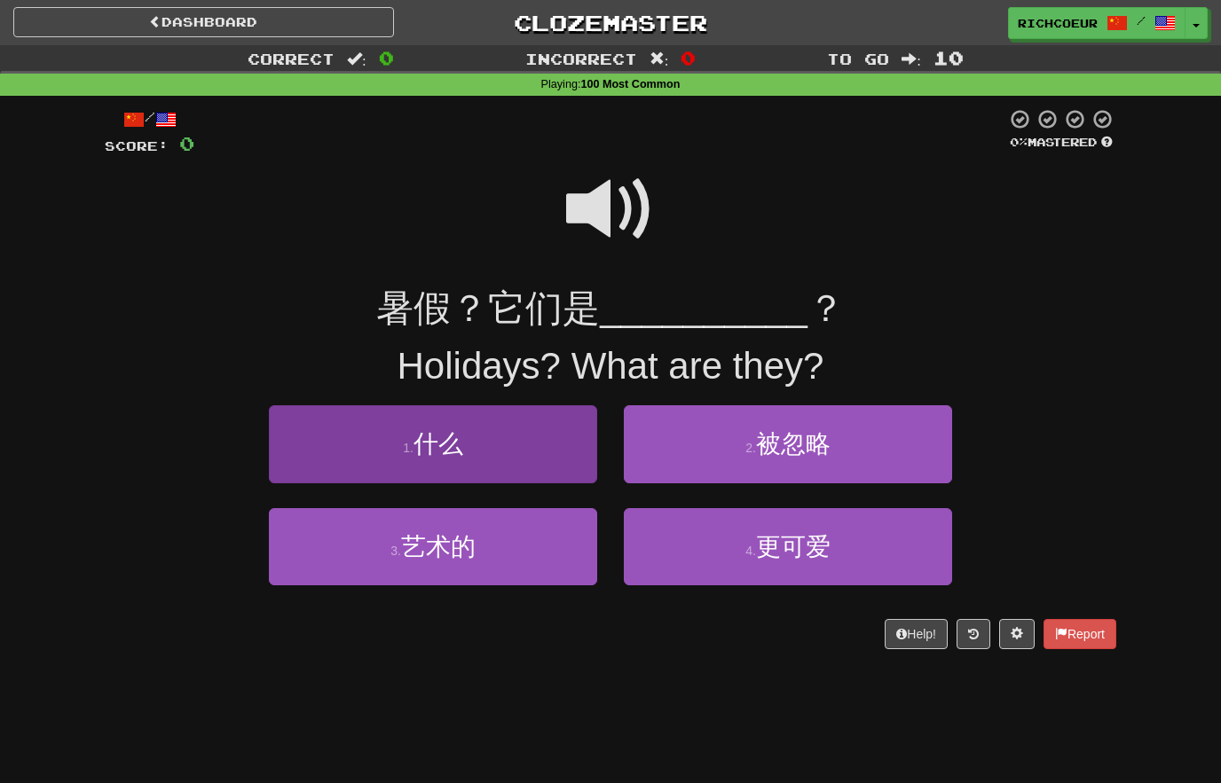
click at [544, 459] on button "1 . 什么" at bounding box center [433, 443] width 328 height 77
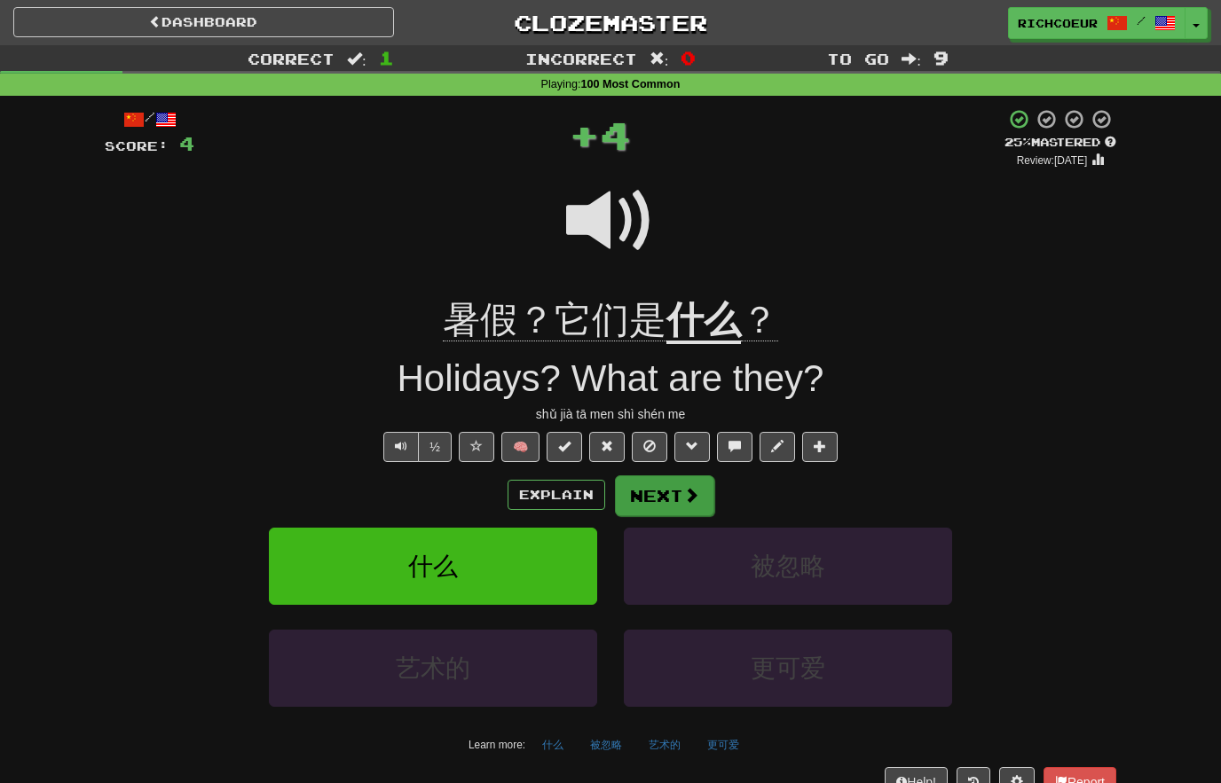
click at [687, 491] on span at bounding box center [691, 495] width 16 height 16
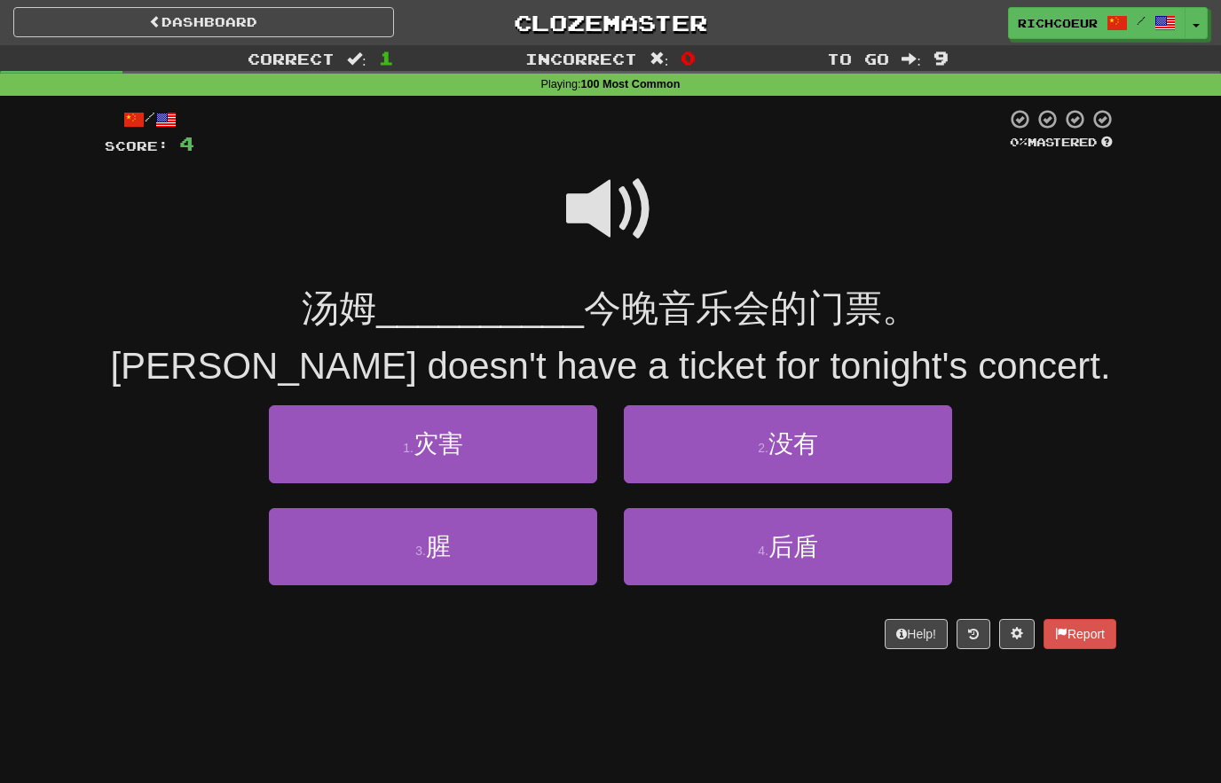
click at [629, 224] on span at bounding box center [610, 209] width 89 height 89
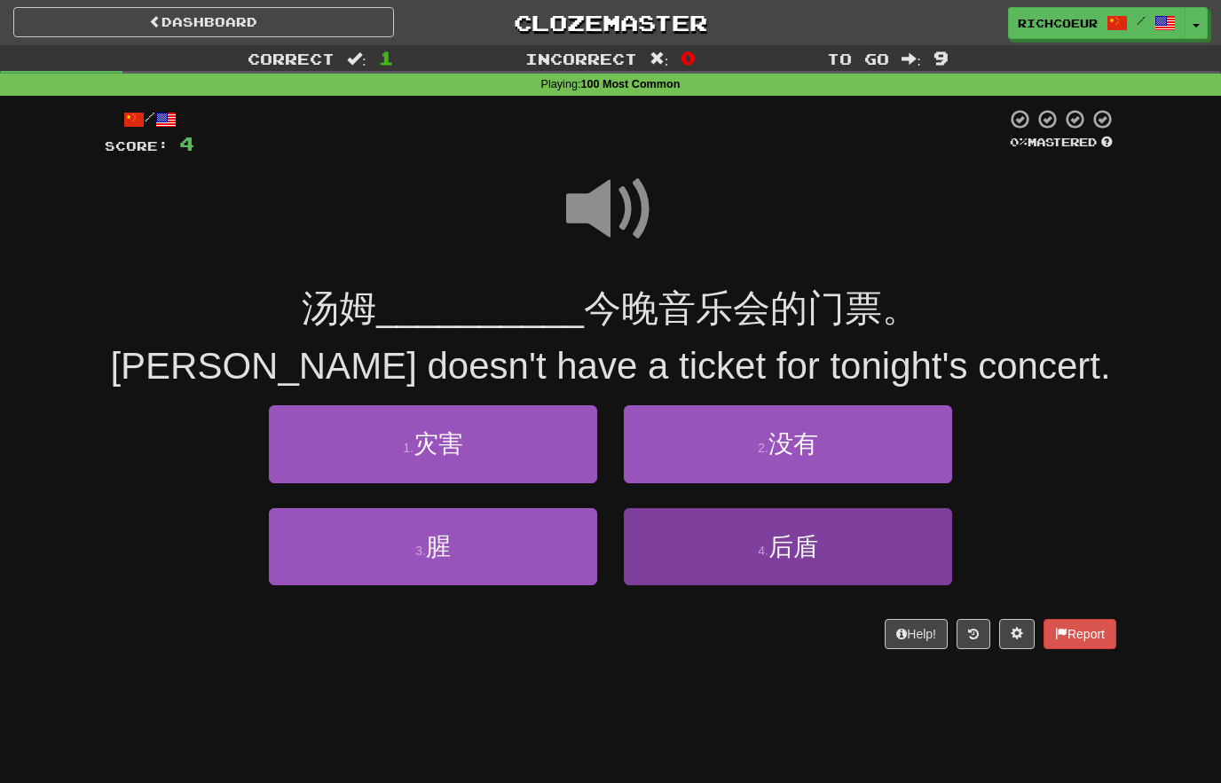
click at [741, 549] on button "4 . 后盾" at bounding box center [788, 546] width 328 height 77
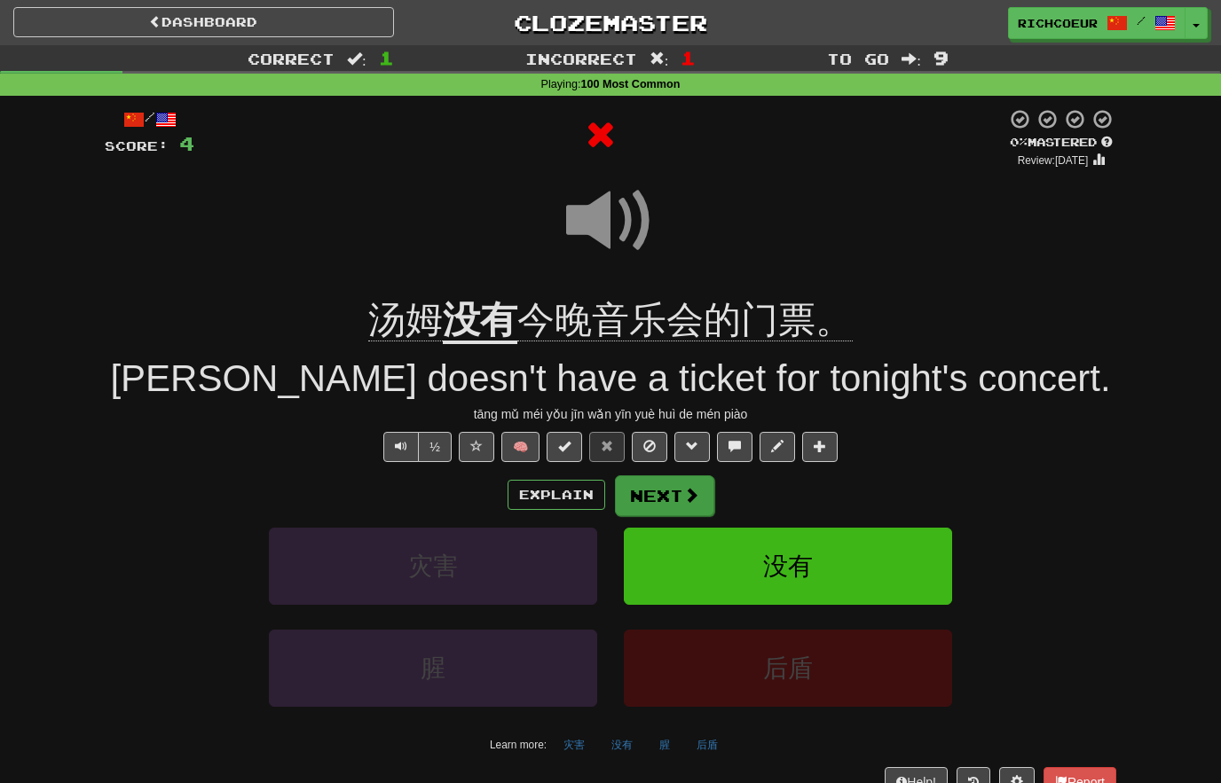
click at [683, 495] on span at bounding box center [691, 495] width 16 height 16
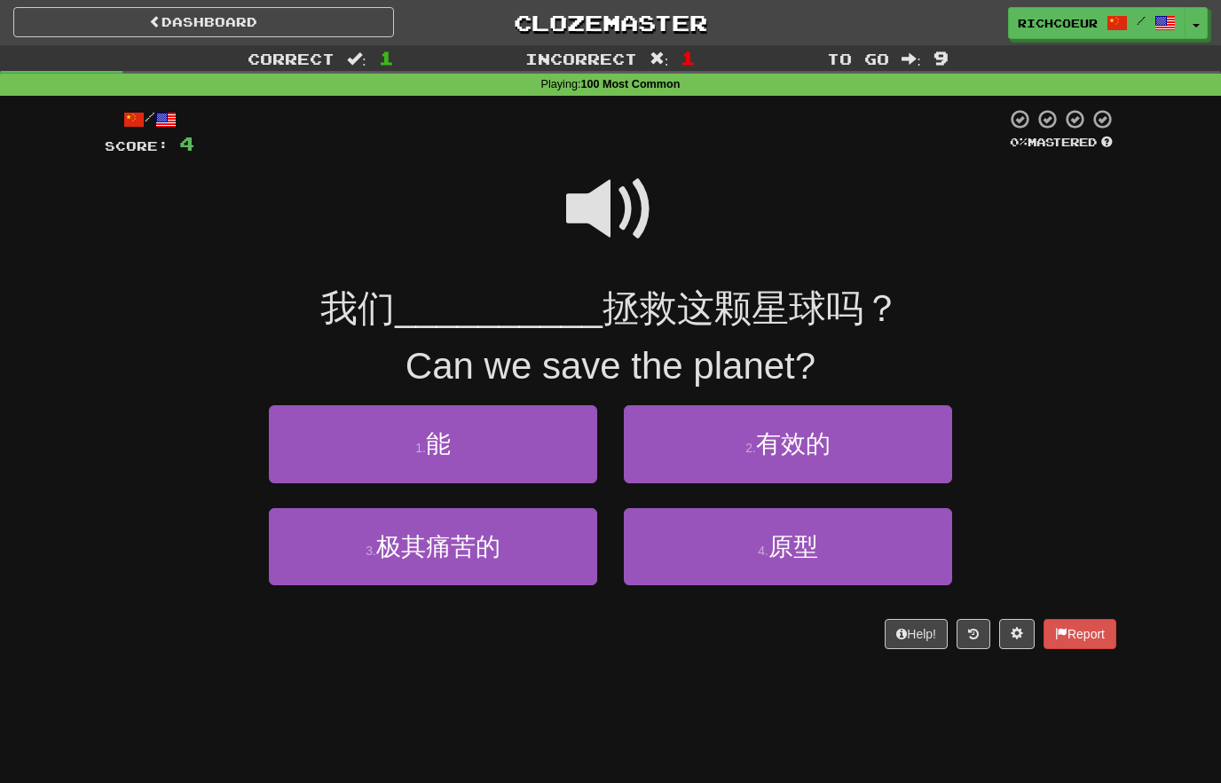
click at [624, 208] on span at bounding box center [610, 209] width 89 height 89
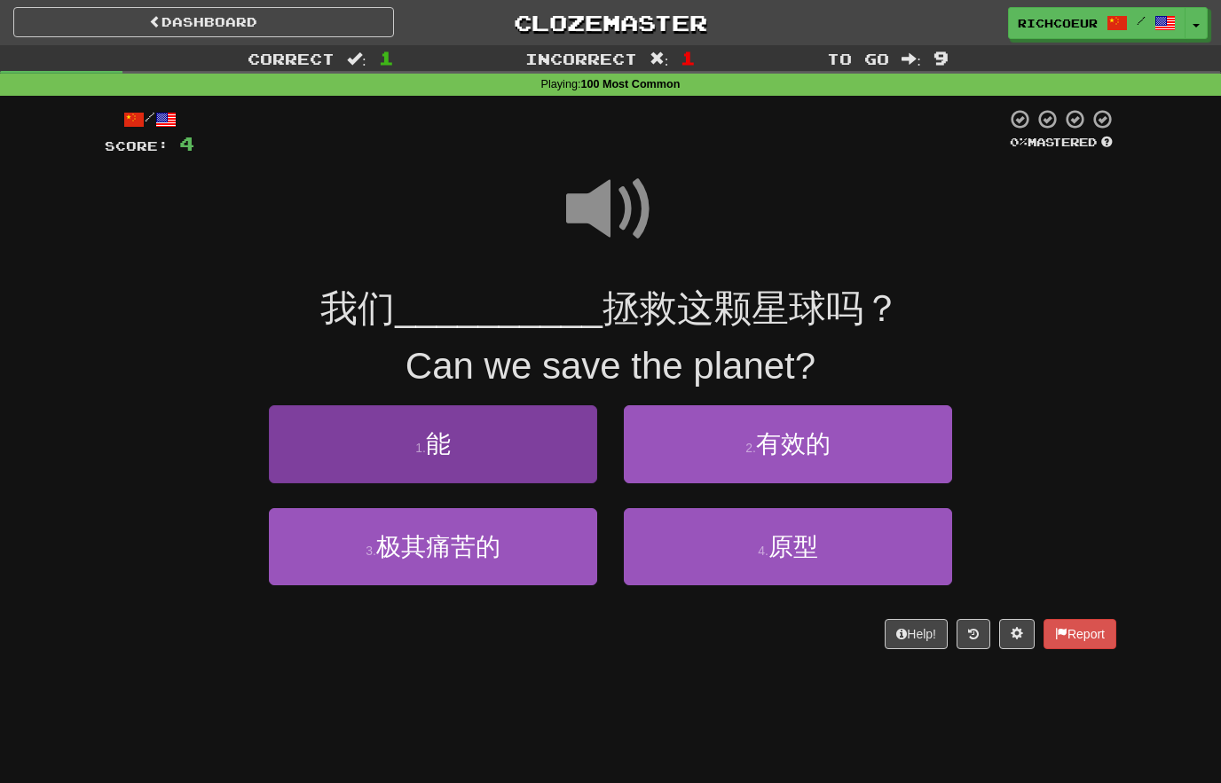
click at [540, 447] on button "1 . 能" at bounding box center [433, 443] width 328 height 77
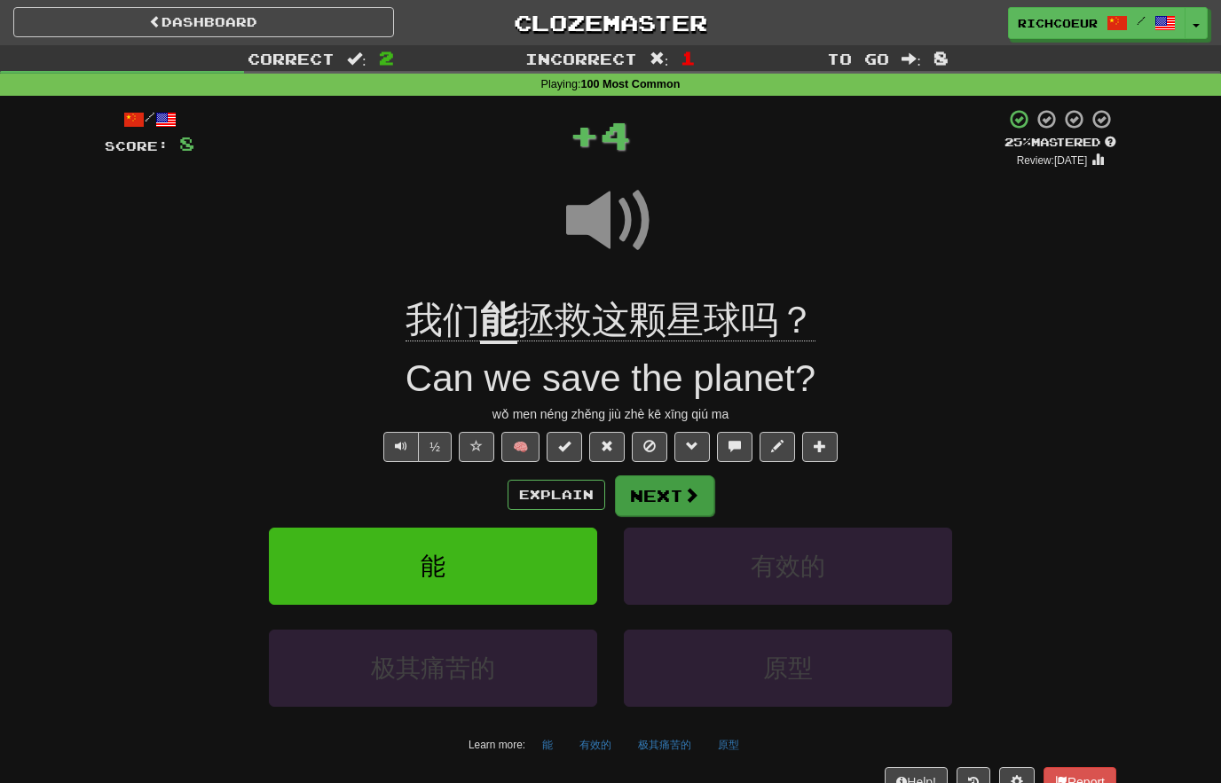
click at [690, 487] on span at bounding box center [691, 495] width 16 height 16
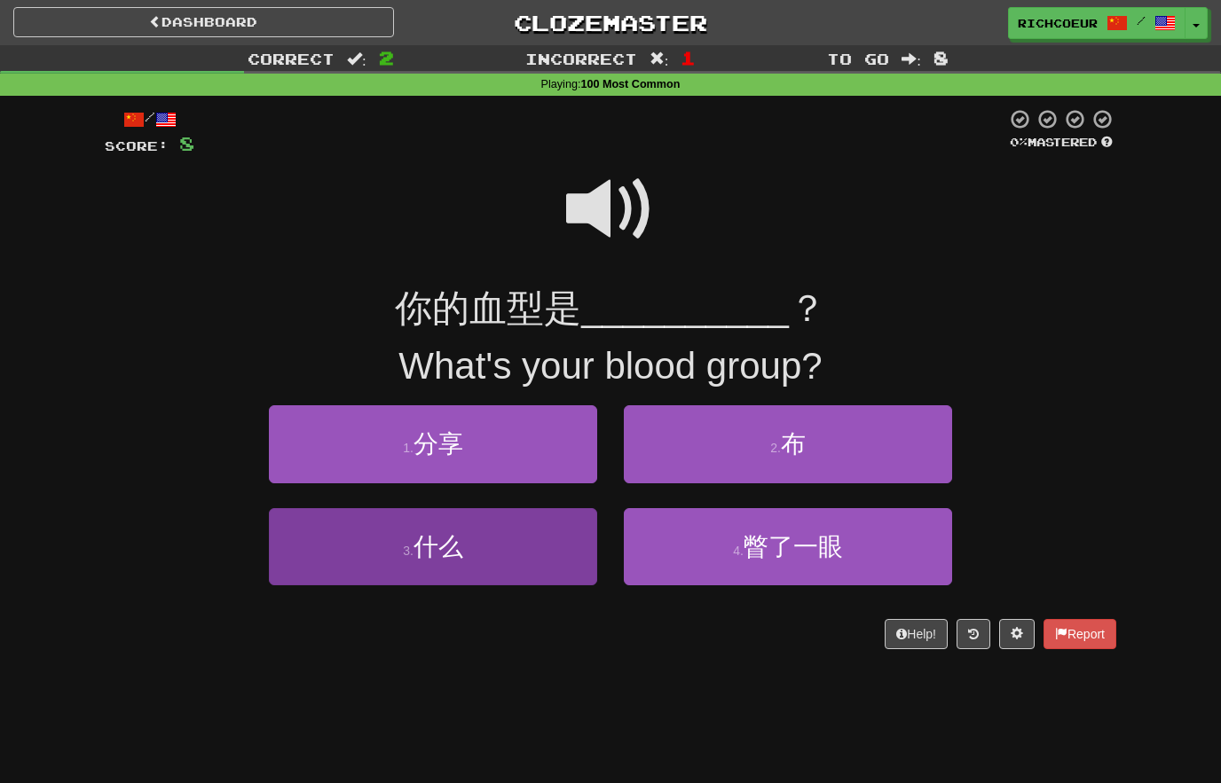
click at [534, 553] on button "3 . 什么" at bounding box center [433, 546] width 328 height 77
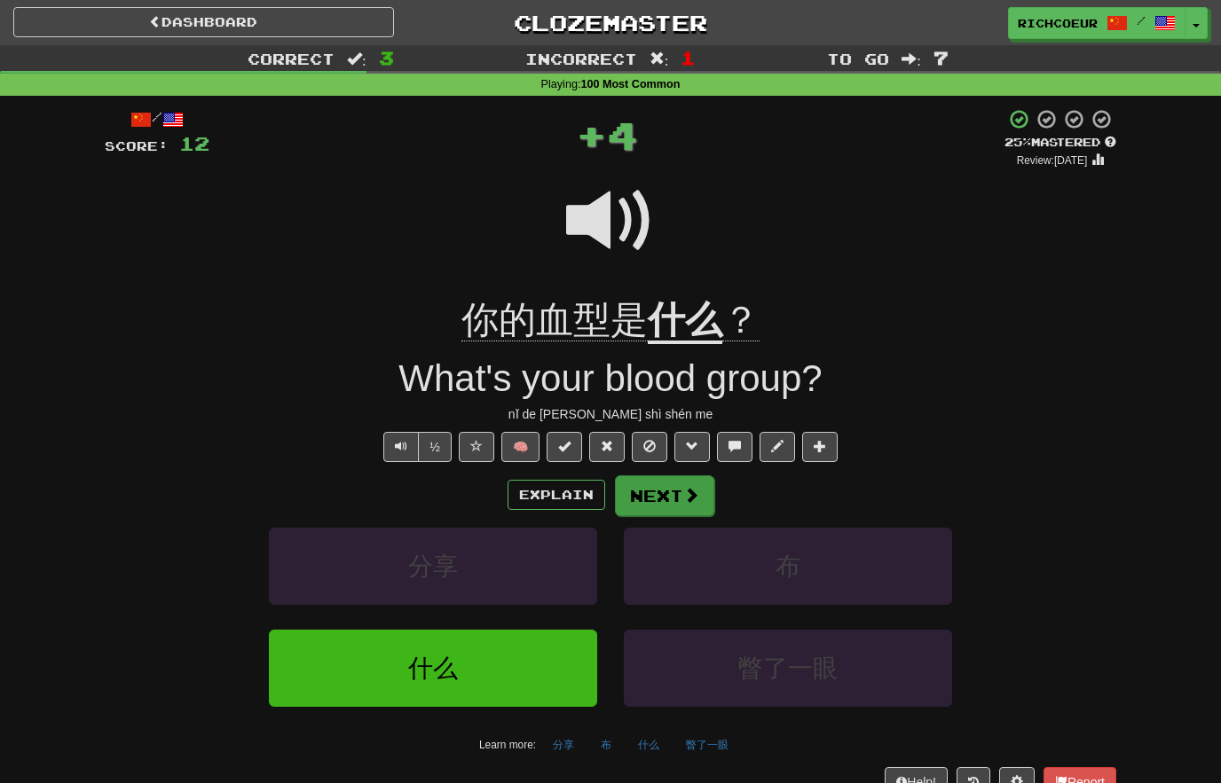
click at [690, 494] on span at bounding box center [691, 495] width 16 height 16
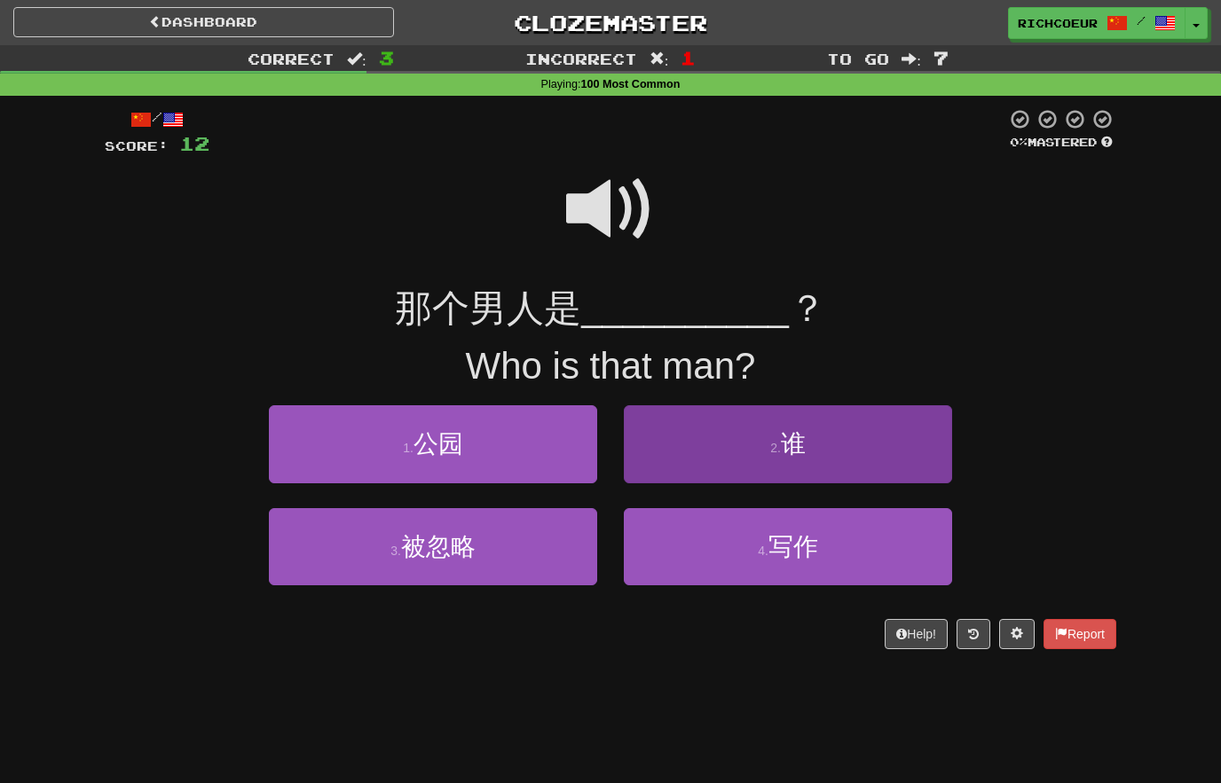
click at [820, 440] on button "2 . 谁" at bounding box center [788, 443] width 328 height 77
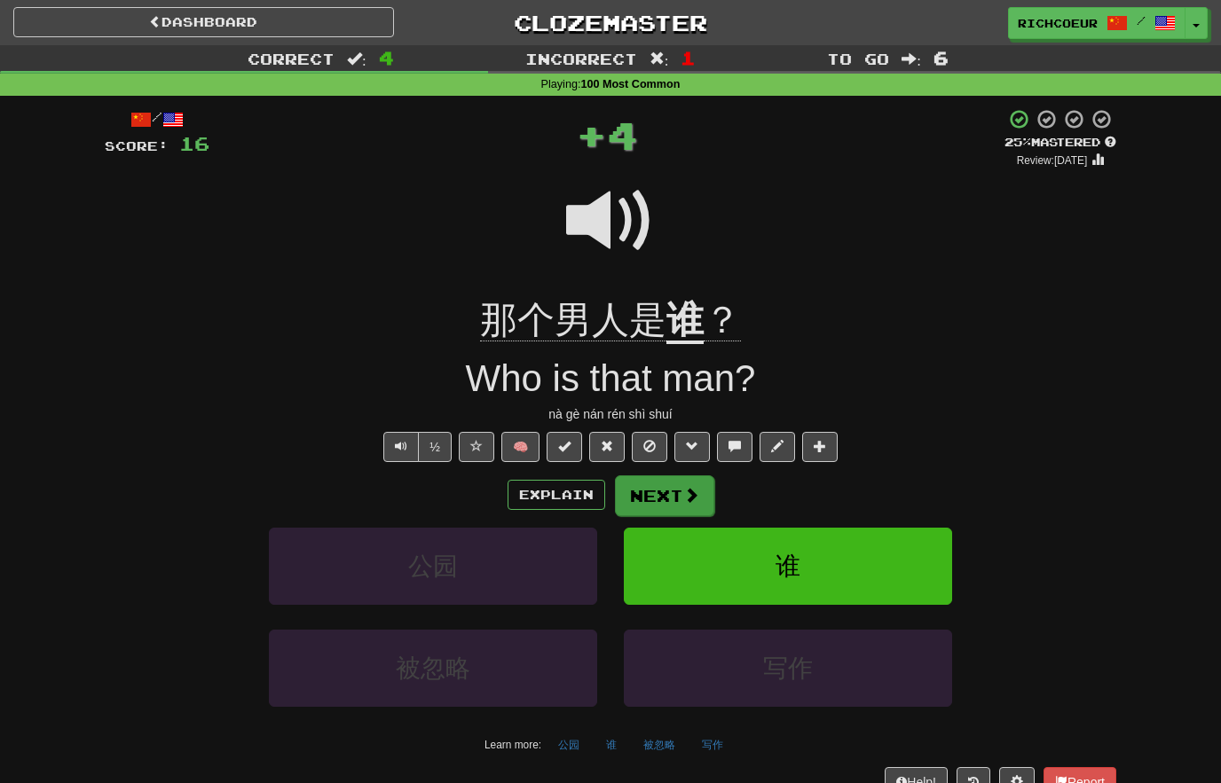
click at [683, 489] on span at bounding box center [691, 495] width 16 height 16
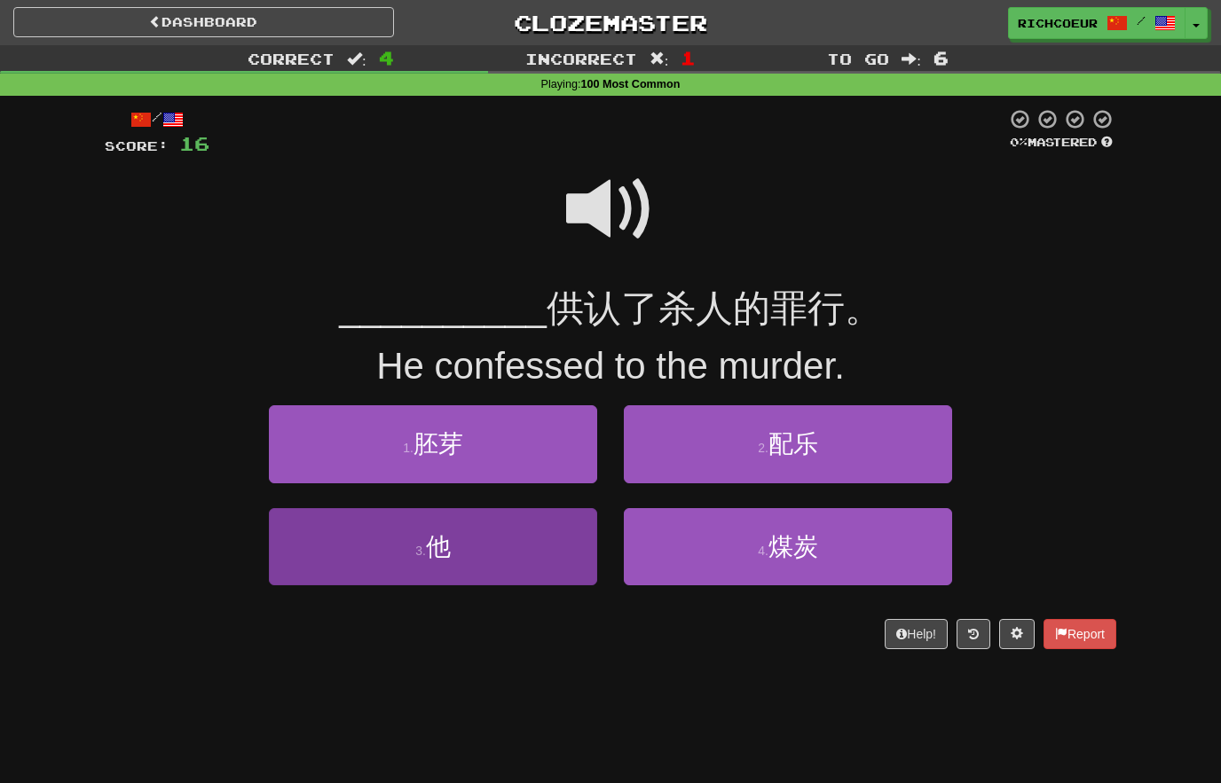
click at [519, 549] on button "3 . 他" at bounding box center [433, 546] width 328 height 77
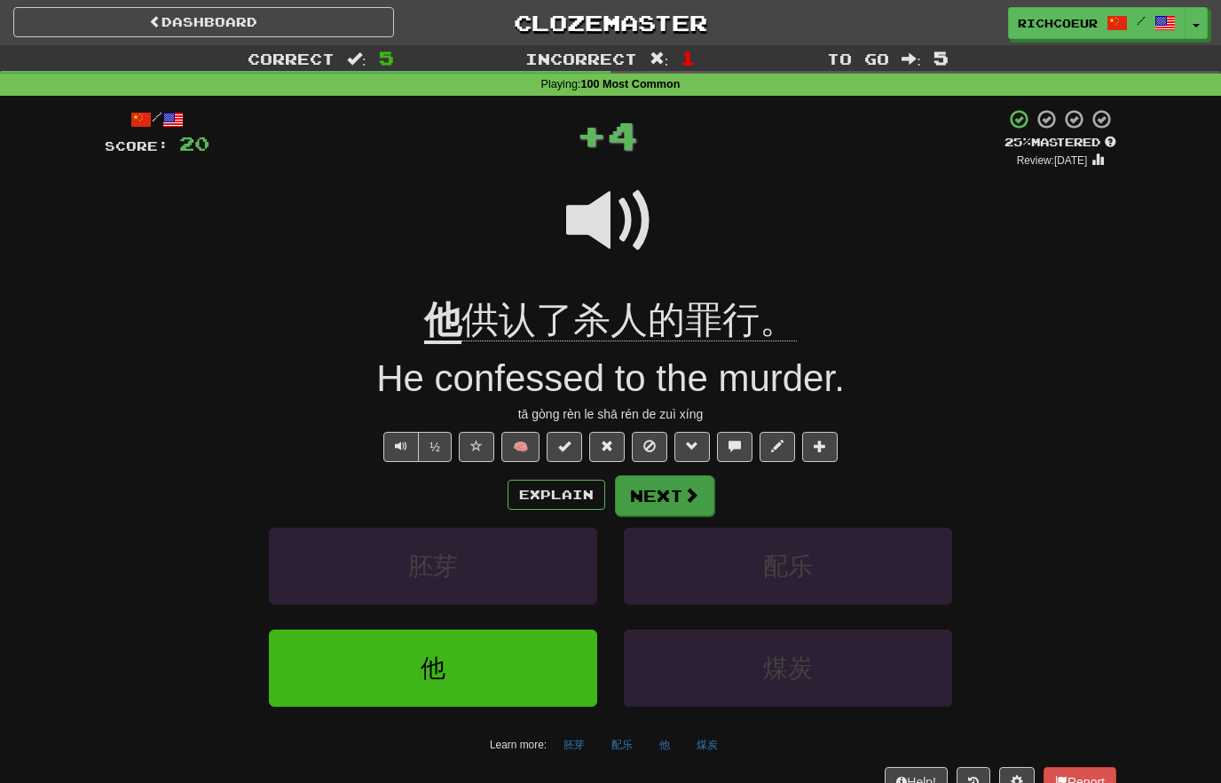
click at [687, 488] on span at bounding box center [691, 495] width 16 height 16
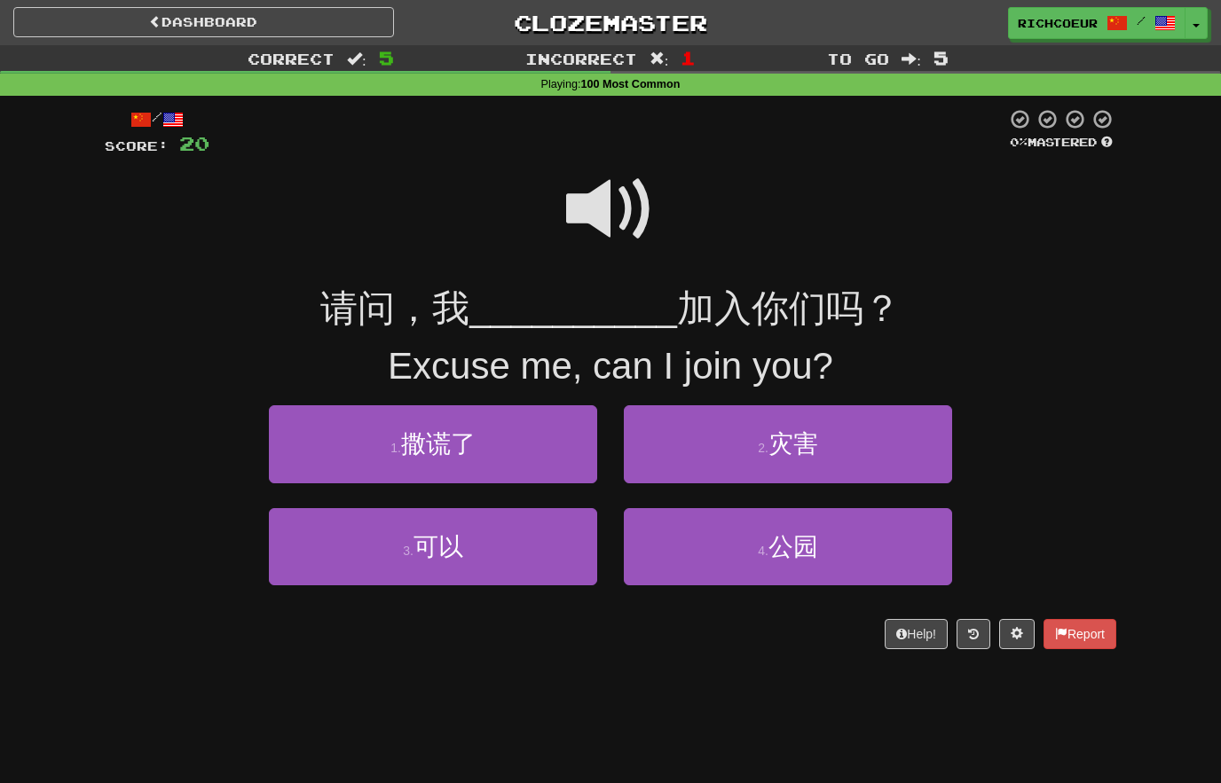
click at [609, 188] on span at bounding box center [610, 209] width 89 height 89
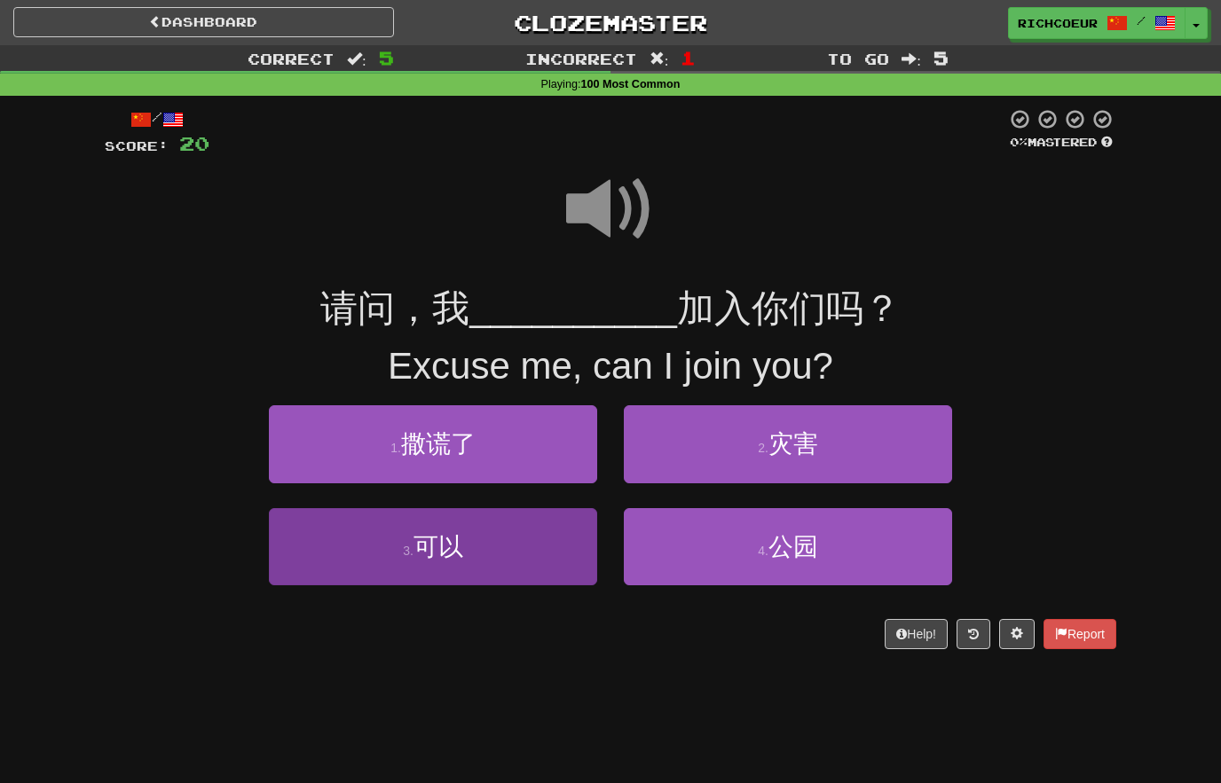
click at [553, 554] on button "3 . 可以" at bounding box center [433, 546] width 328 height 77
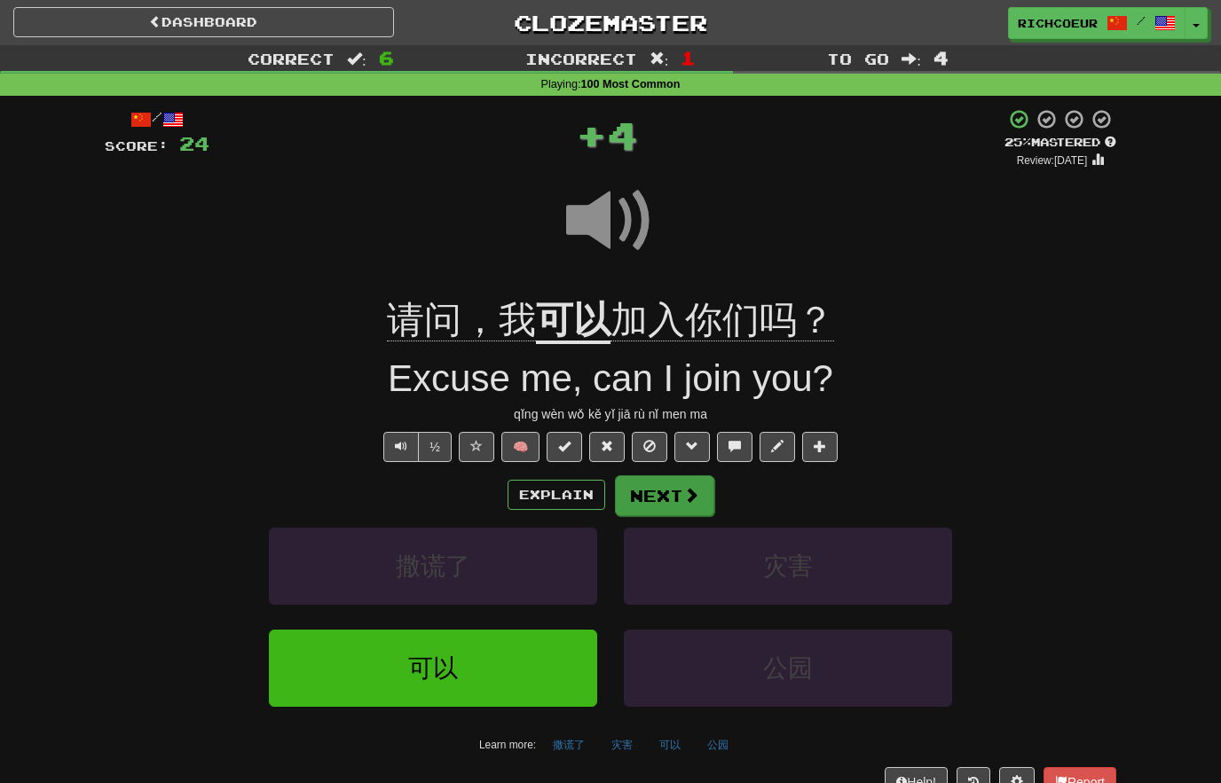
click at [684, 495] on span at bounding box center [691, 495] width 16 height 16
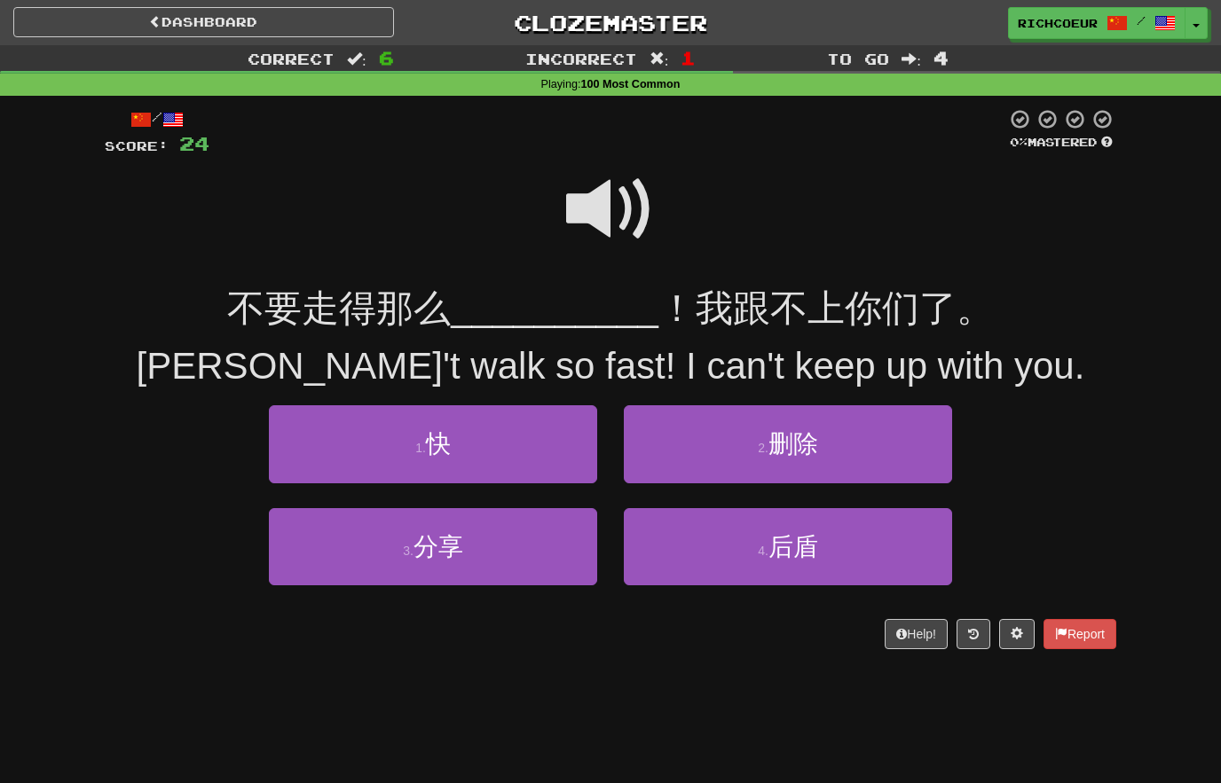
click at [630, 193] on span at bounding box center [610, 209] width 89 height 89
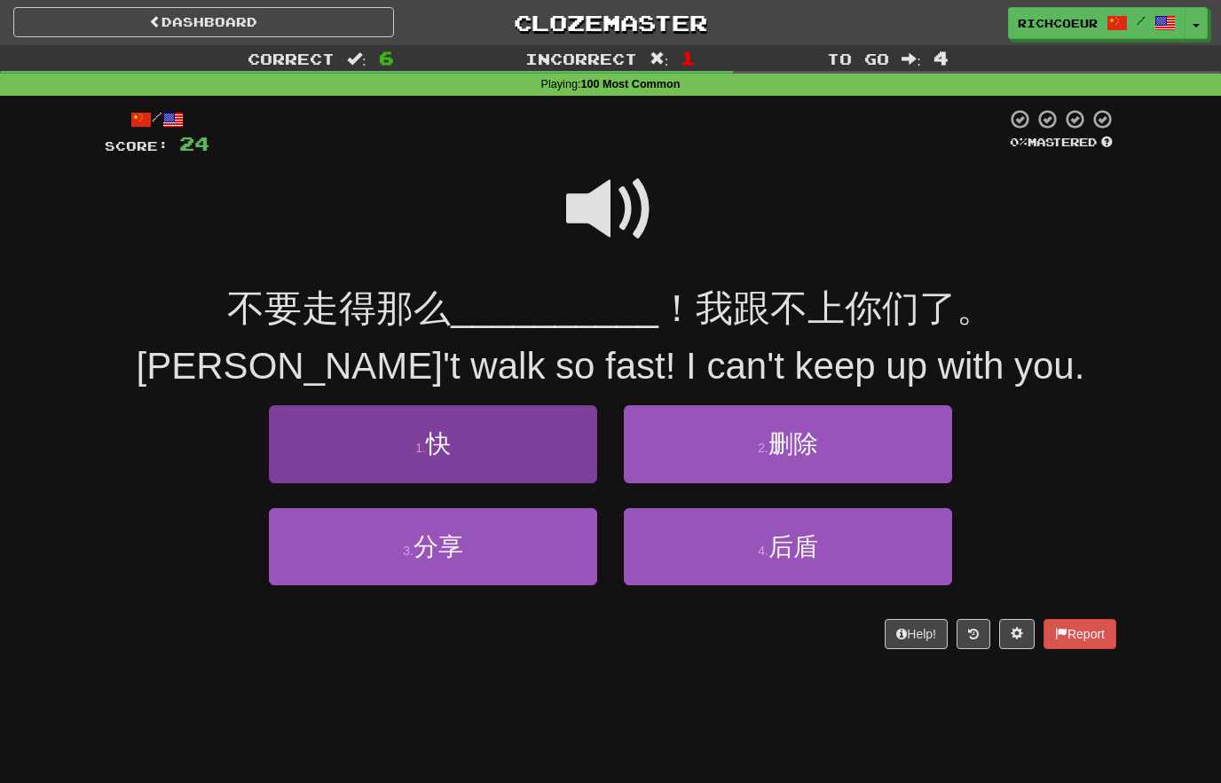
click at [532, 442] on button "1 . 快" at bounding box center [433, 443] width 328 height 77
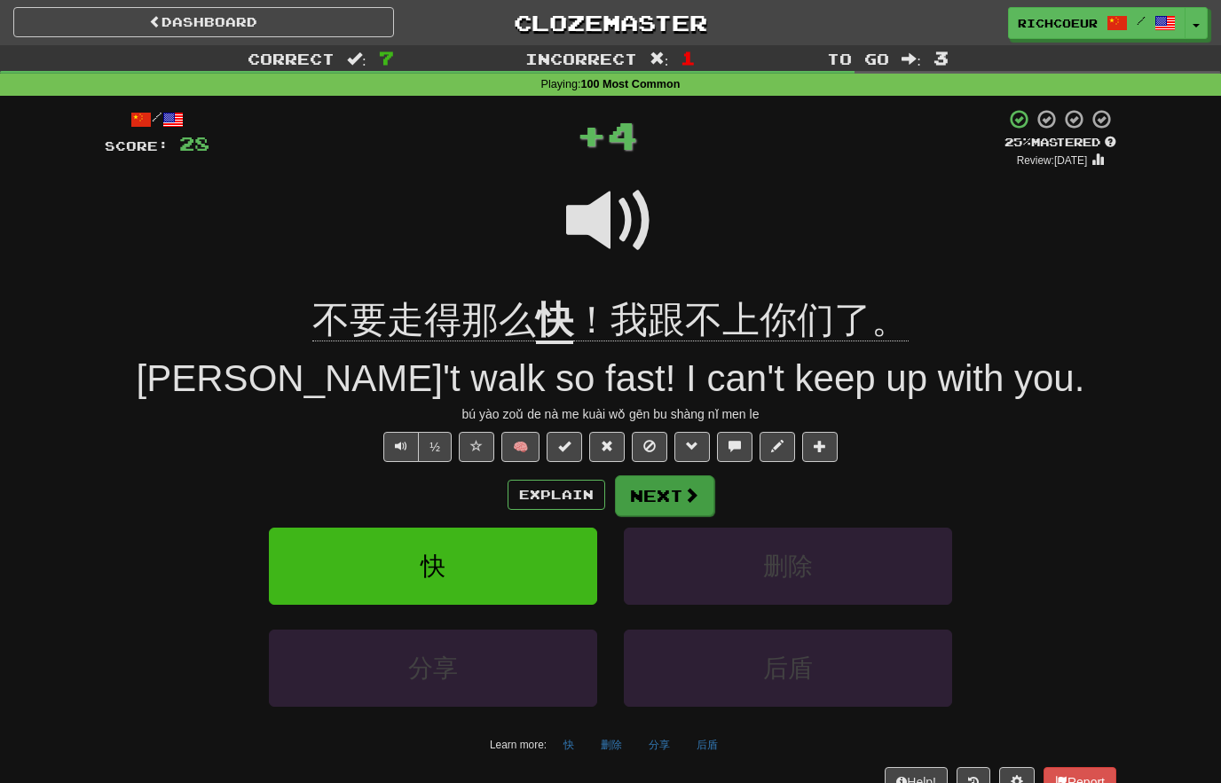
click at [676, 491] on button "Next" at bounding box center [664, 495] width 99 height 41
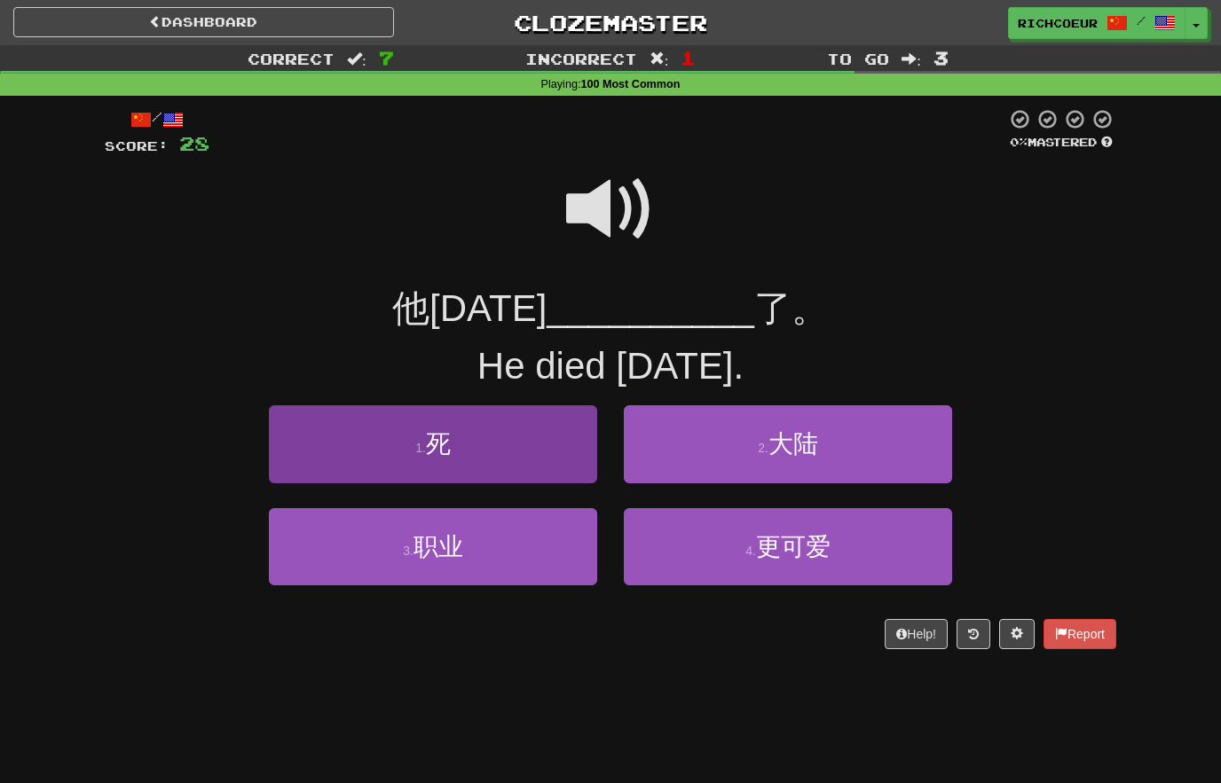
click at [525, 449] on button "1 . 死" at bounding box center [433, 443] width 328 height 77
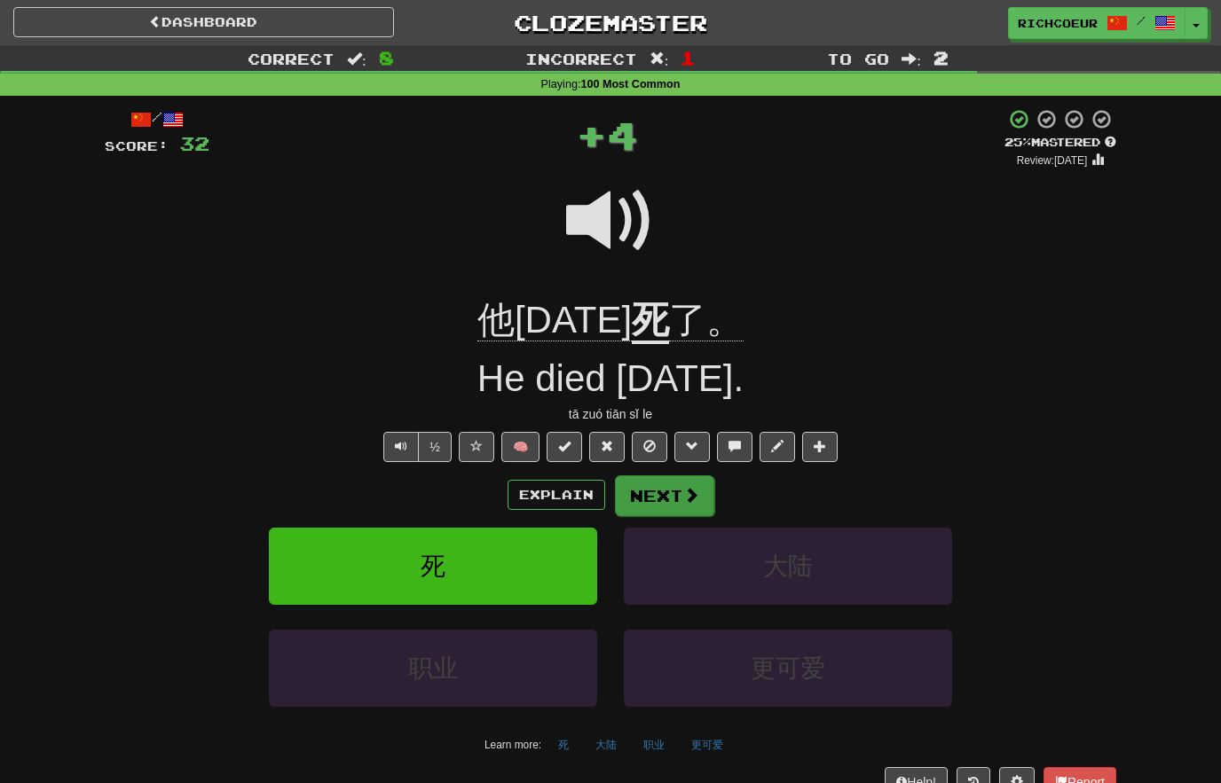
click at [676, 490] on button "Next" at bounding box center [664, 495] width 99 height 41
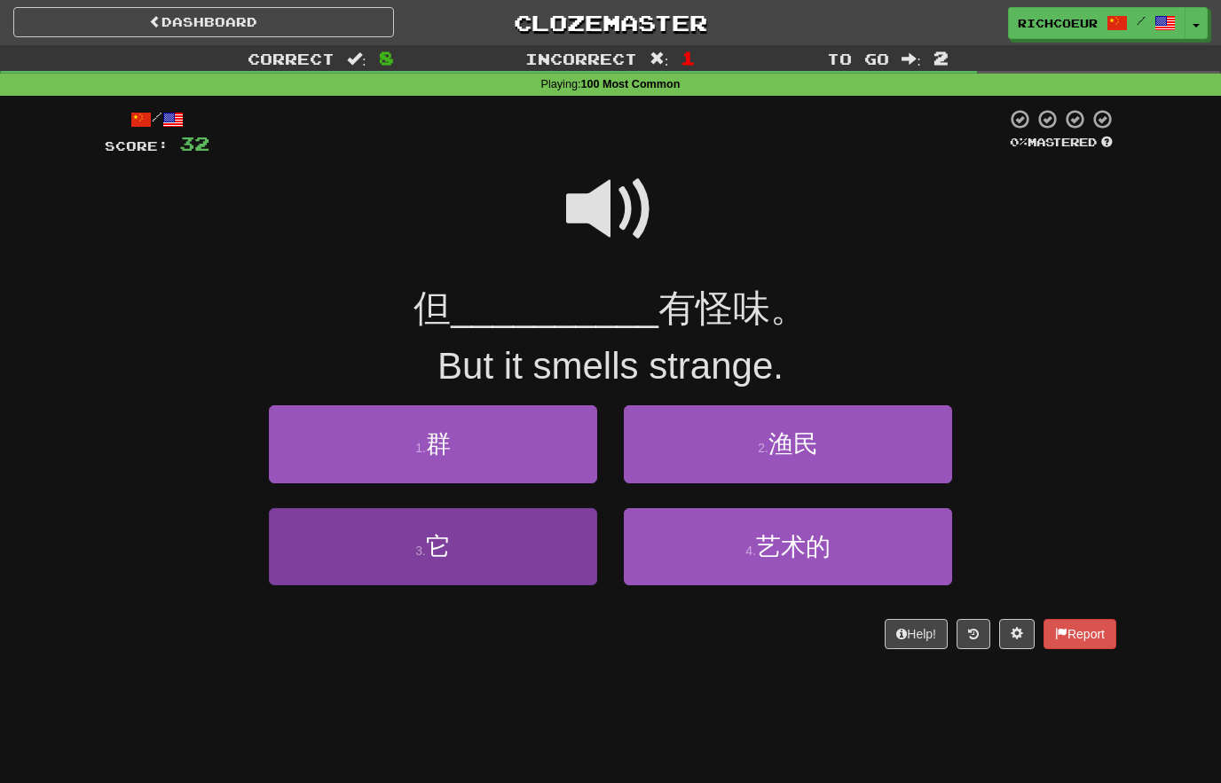
click at [518, 548] on button "3 . 它" at bounding box center [433, 546] width 328 height 77
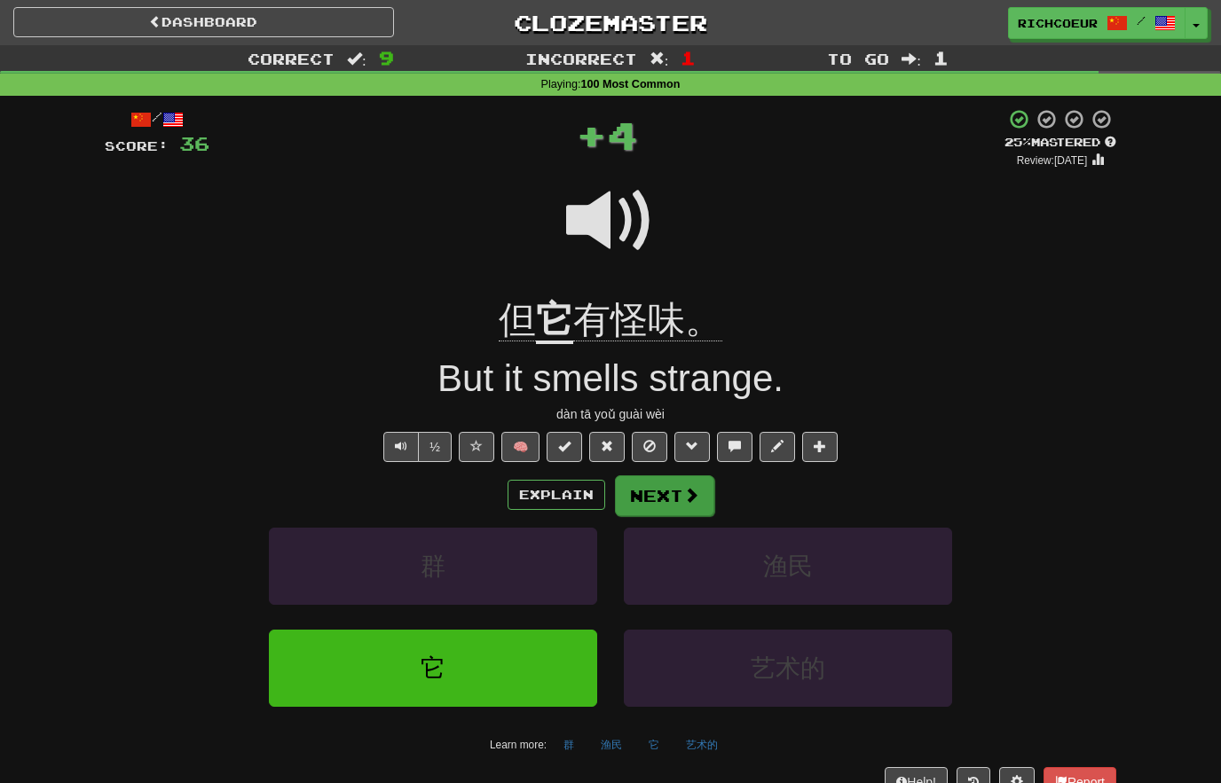
click at [679, 493] on button "Next" at bounding box center [664, 495] width 99 height 41
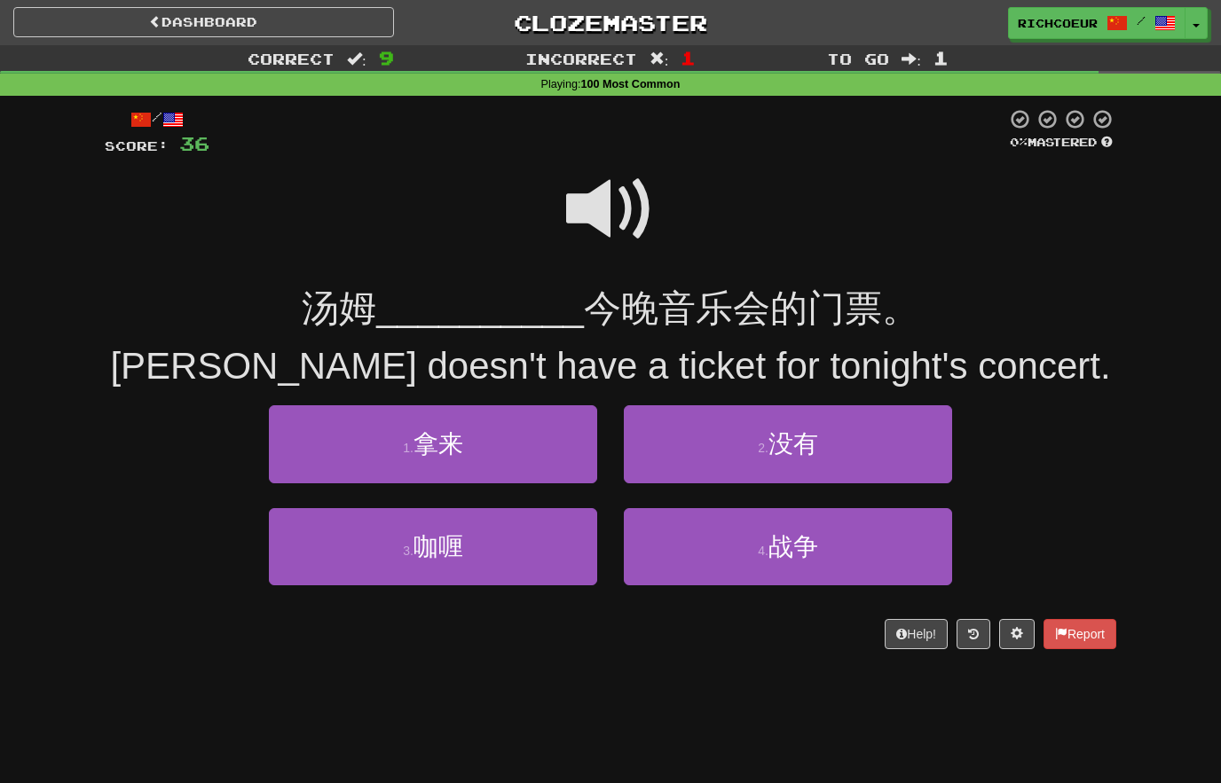
click at [632, 200] on span at bounding box center [610, 209] width 89 height 89
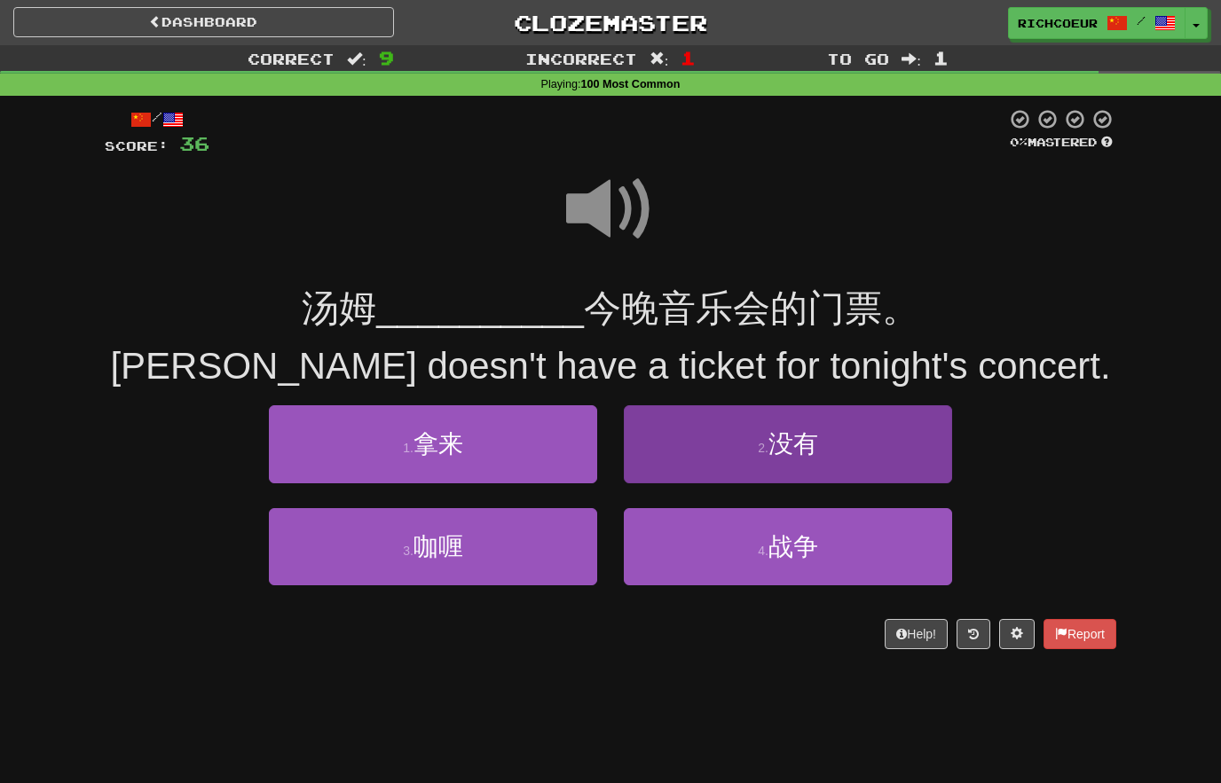
click at [810, 456] on button "2 . 没有" at bounding box center [788, 443] width 328 height 77
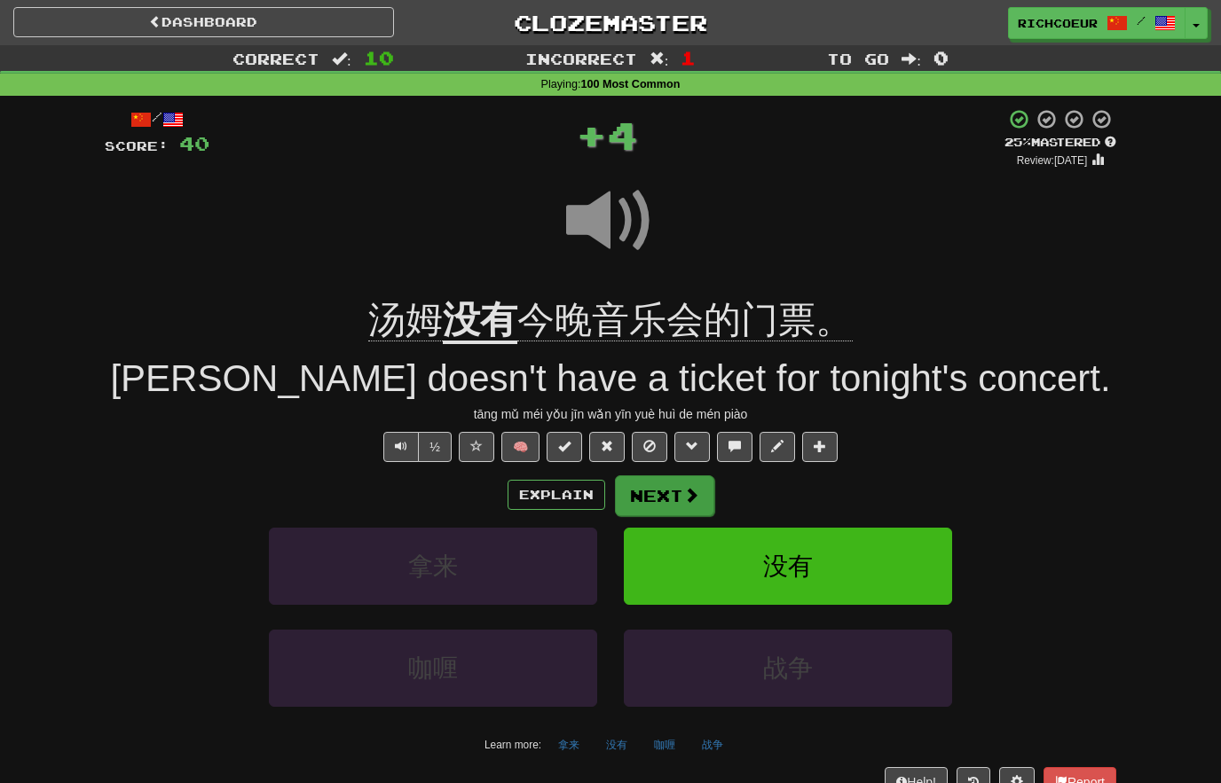
click at [683, 491] on span at bounding box center [691, 495] width 16 height 16
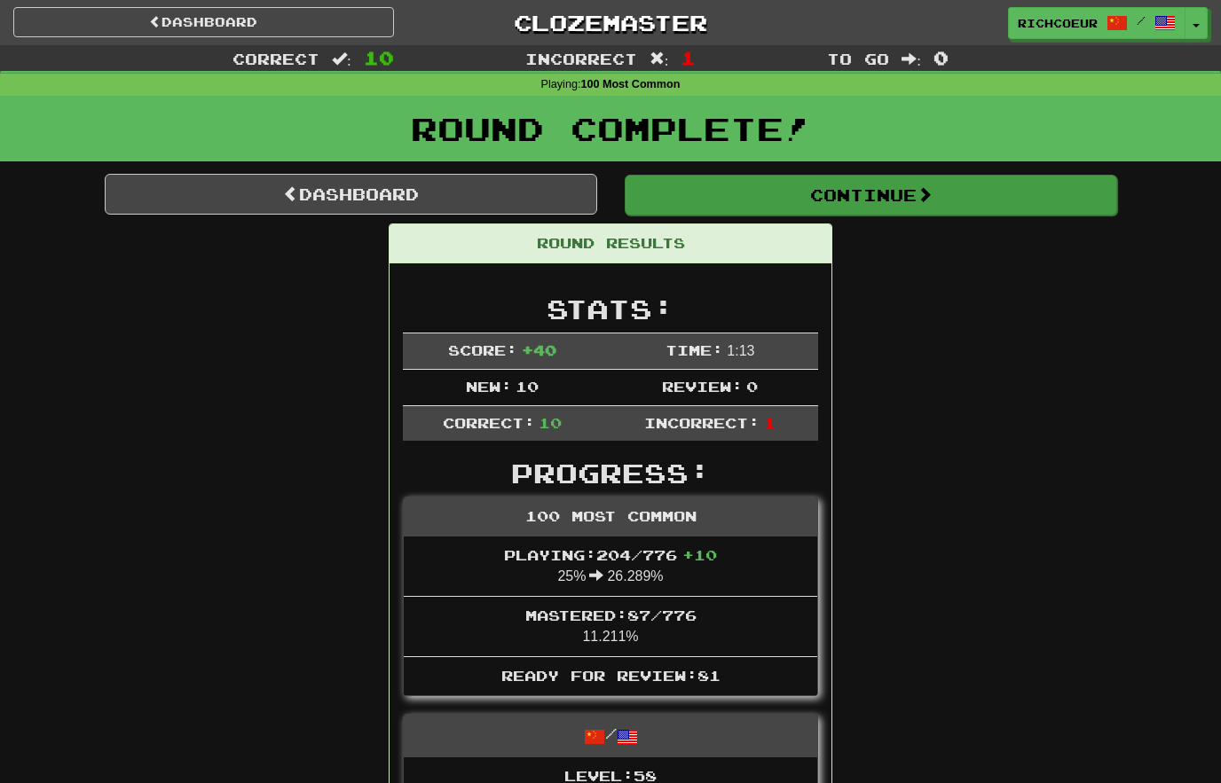
click at [945, 193] on button "Continue" at bounding box center [870, 195] width 492 height 41
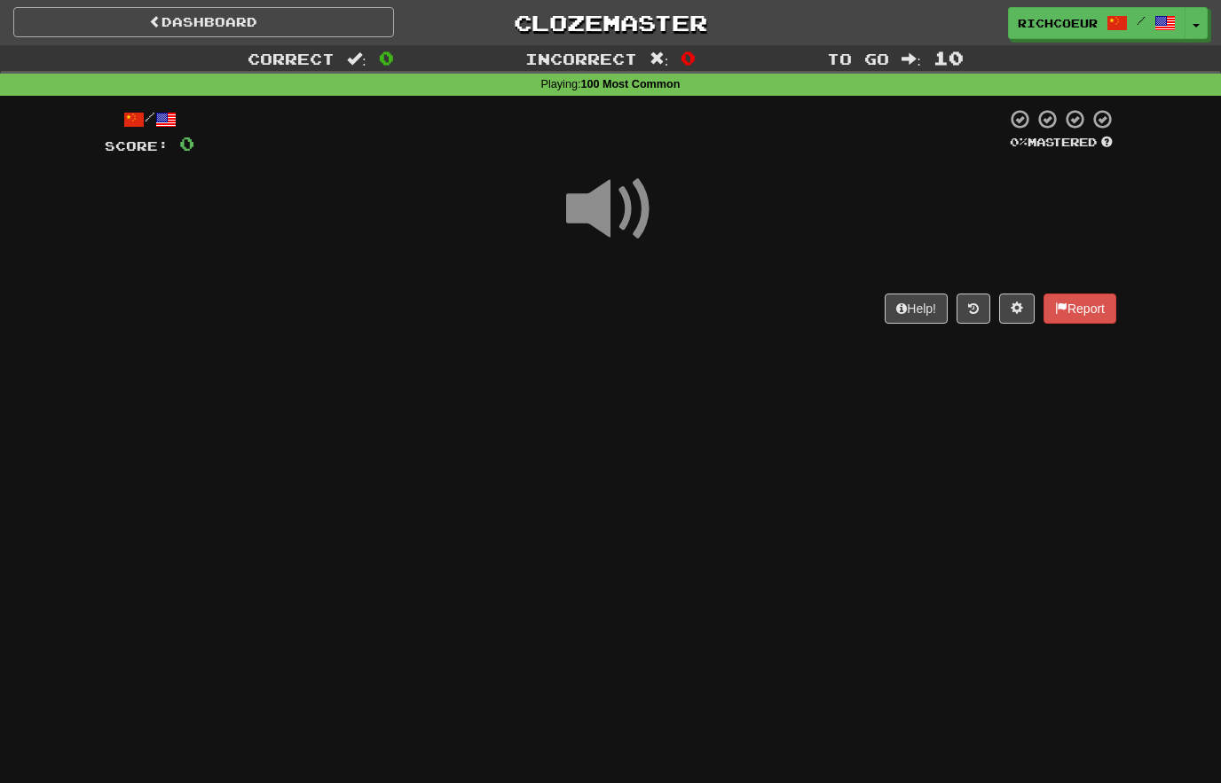
click at [96, 23] on link "Dashboard" at bounding box center [203, 22] width 381 height 30
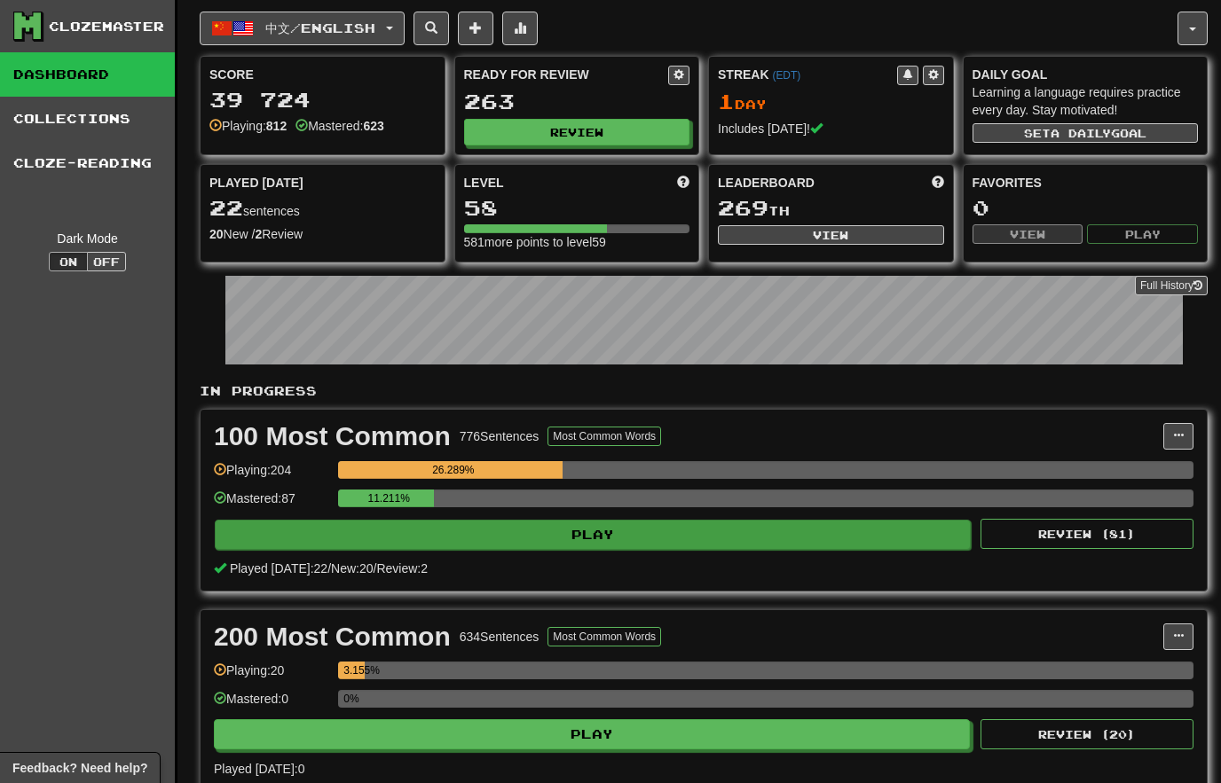
click at [758, 538] on button "Play" at bounding box center [593, 535] width 756 height 30
select select "**"
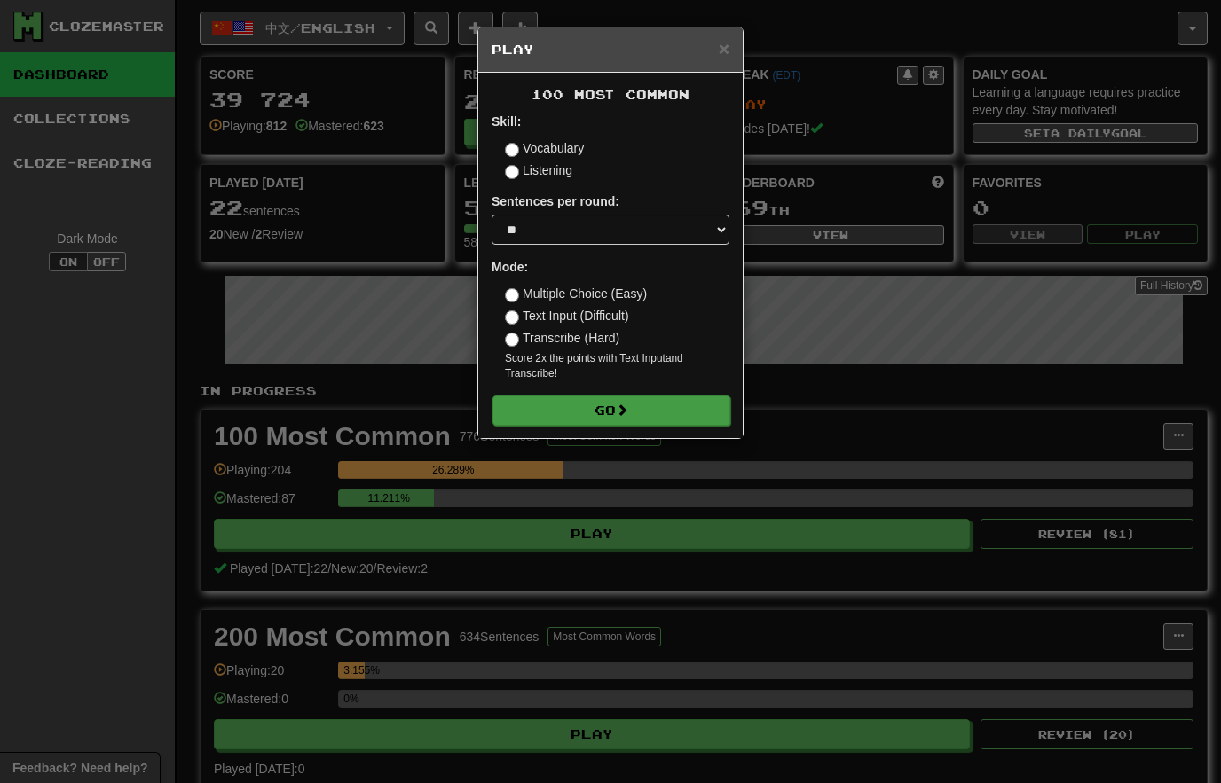
click at [681, 414] on button "Go" at bounding box center [611, 411] width 238 height 30
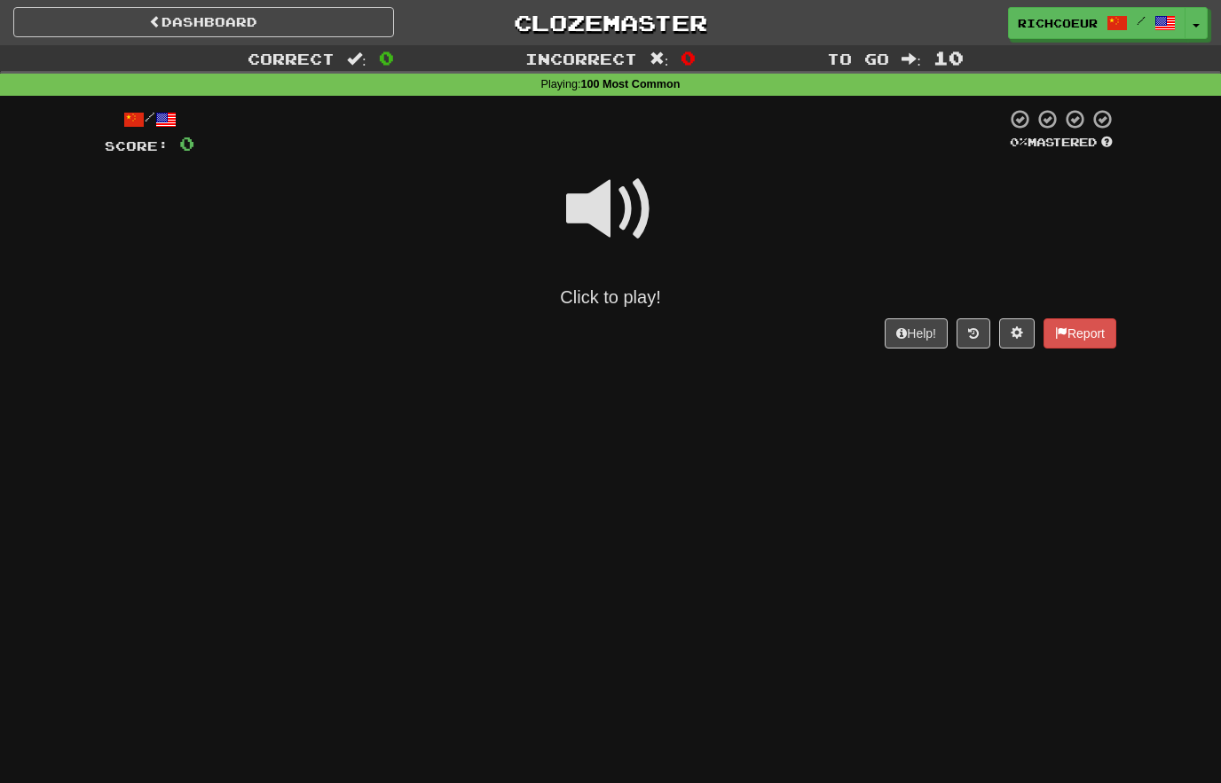
click at [614, 208] on span at bounding box center [610, 209] width 89 height 89
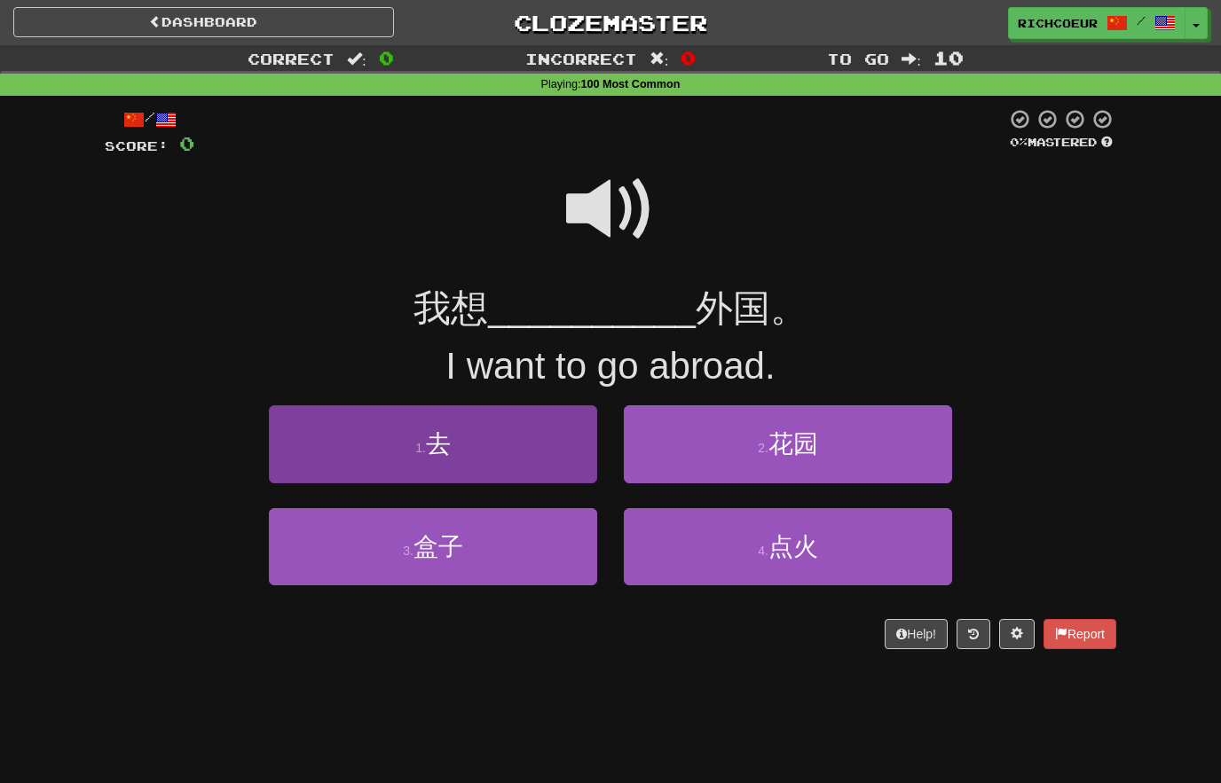
click at [542, 443] on button "1 . 去" at bounding box center [433, 443] width 328 height 77
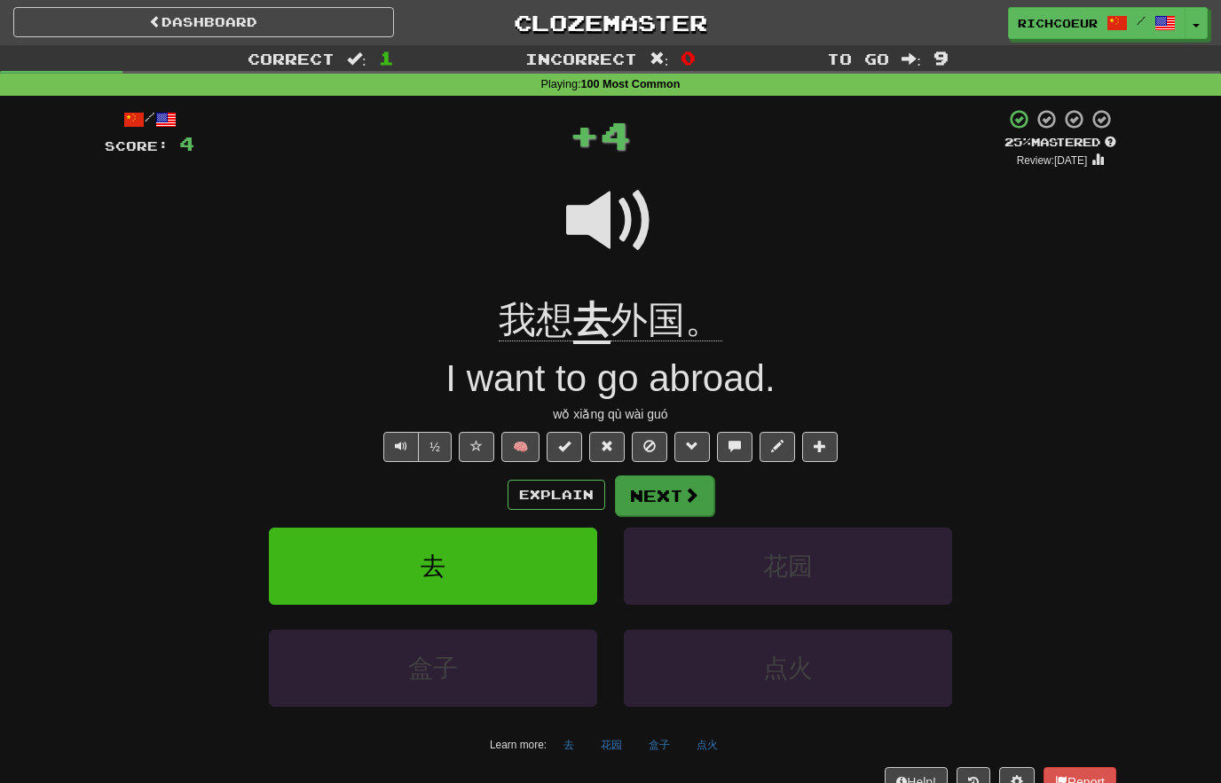
click at [693, 493] on span at bounding box center [691, 495] width 16 height 16
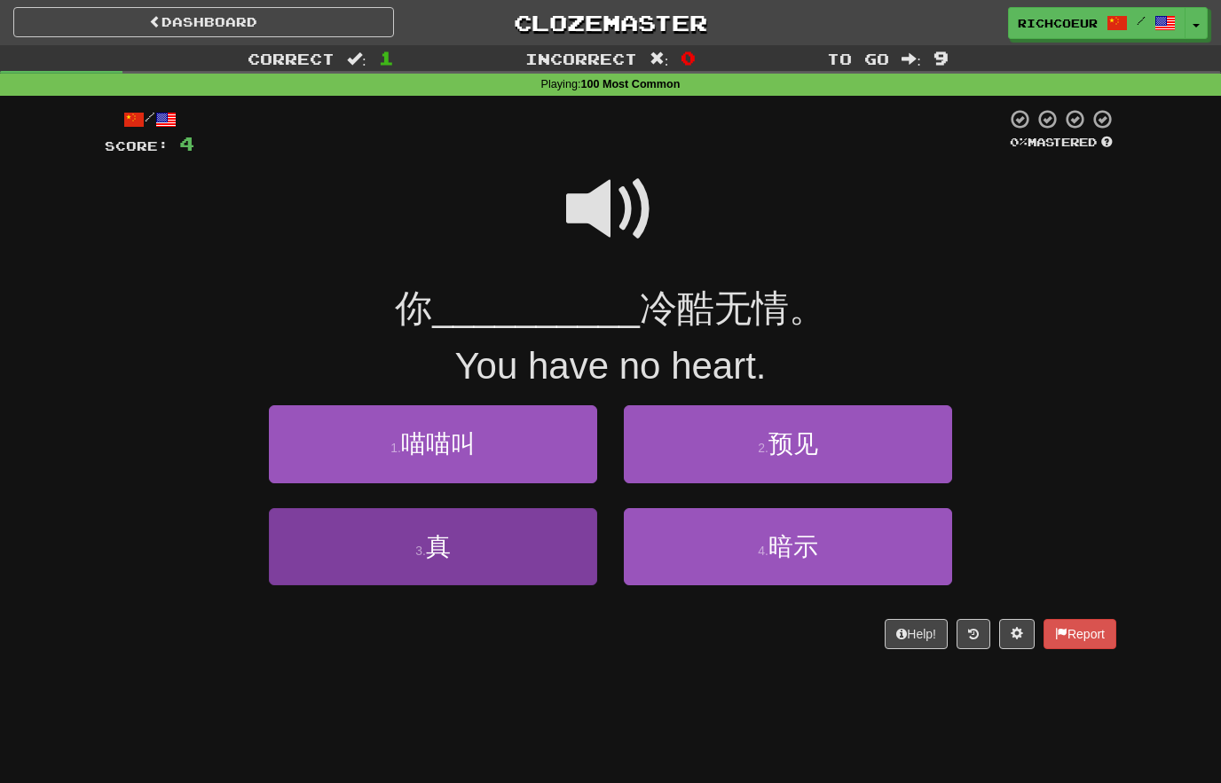
click at [538, 547] on button "3 . 真" at bounding box center [433, 546] width 328 height 77
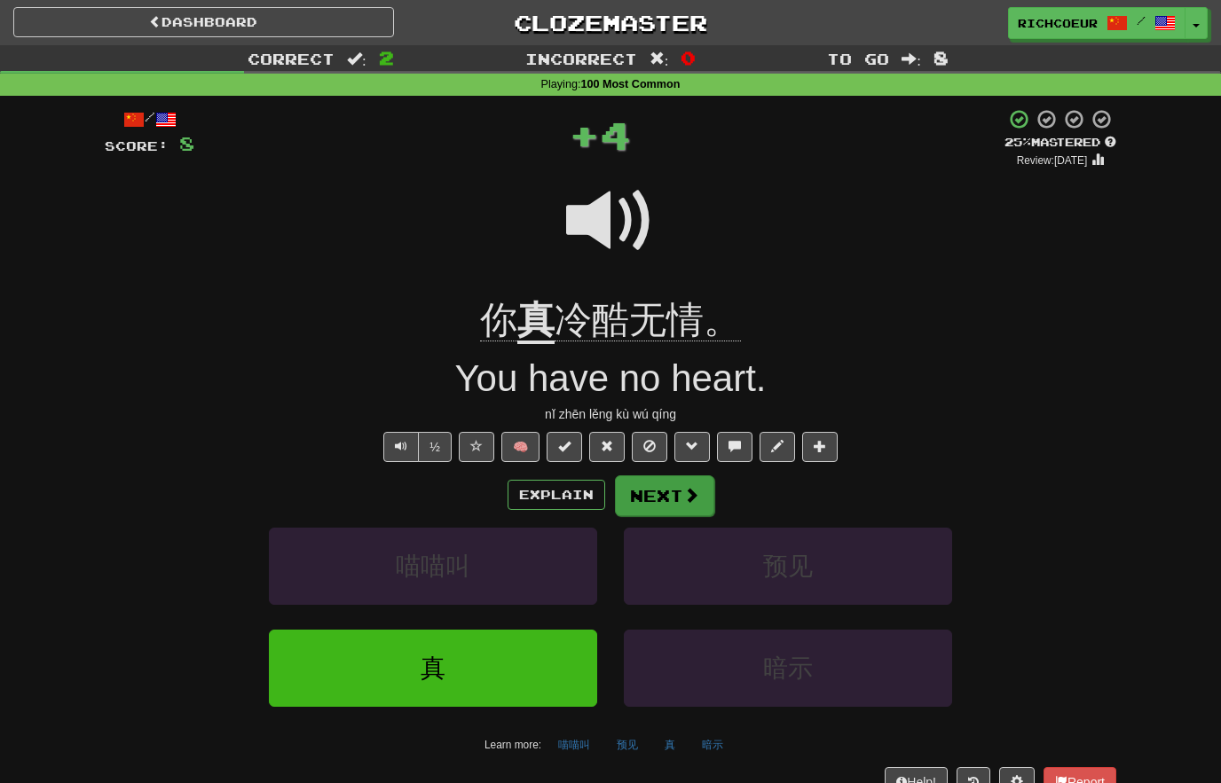
click at [687, 497] on span at bounding box center [691, 495] width 16 height 16
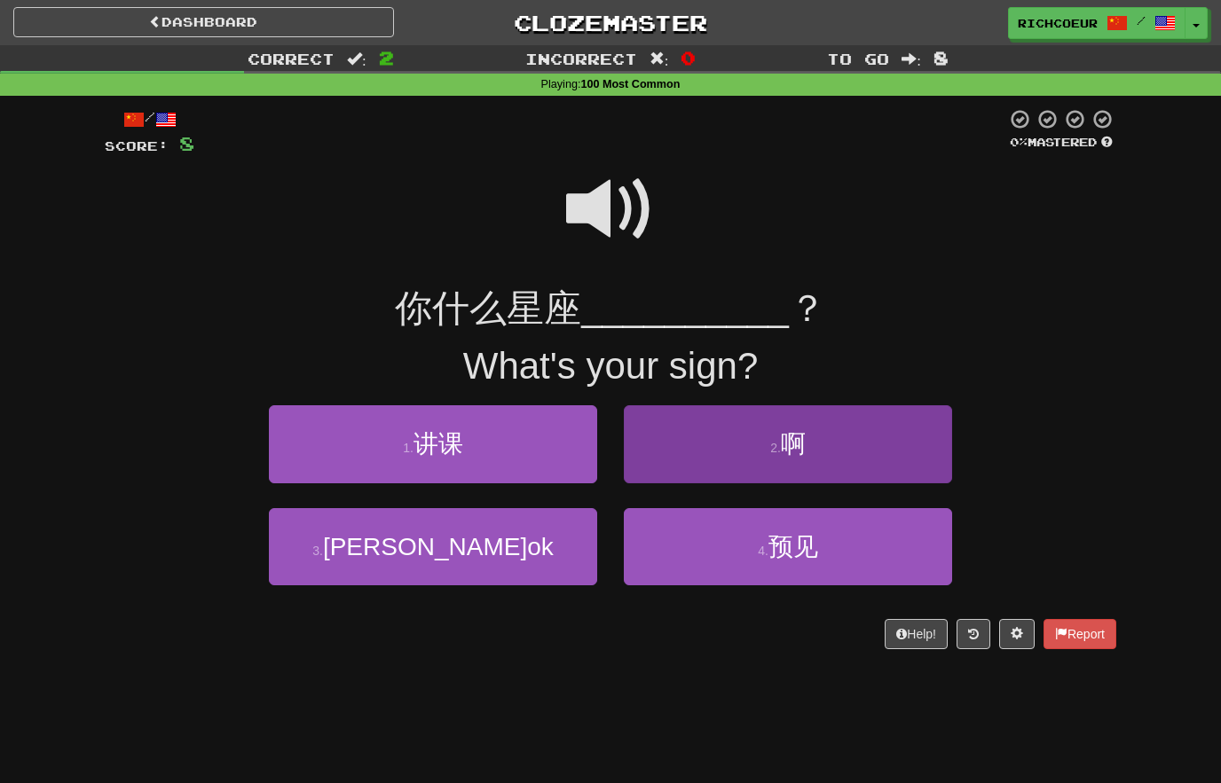
click at [805, 447] on span "啊" at bounding box center [793, 443] width 25 height 27
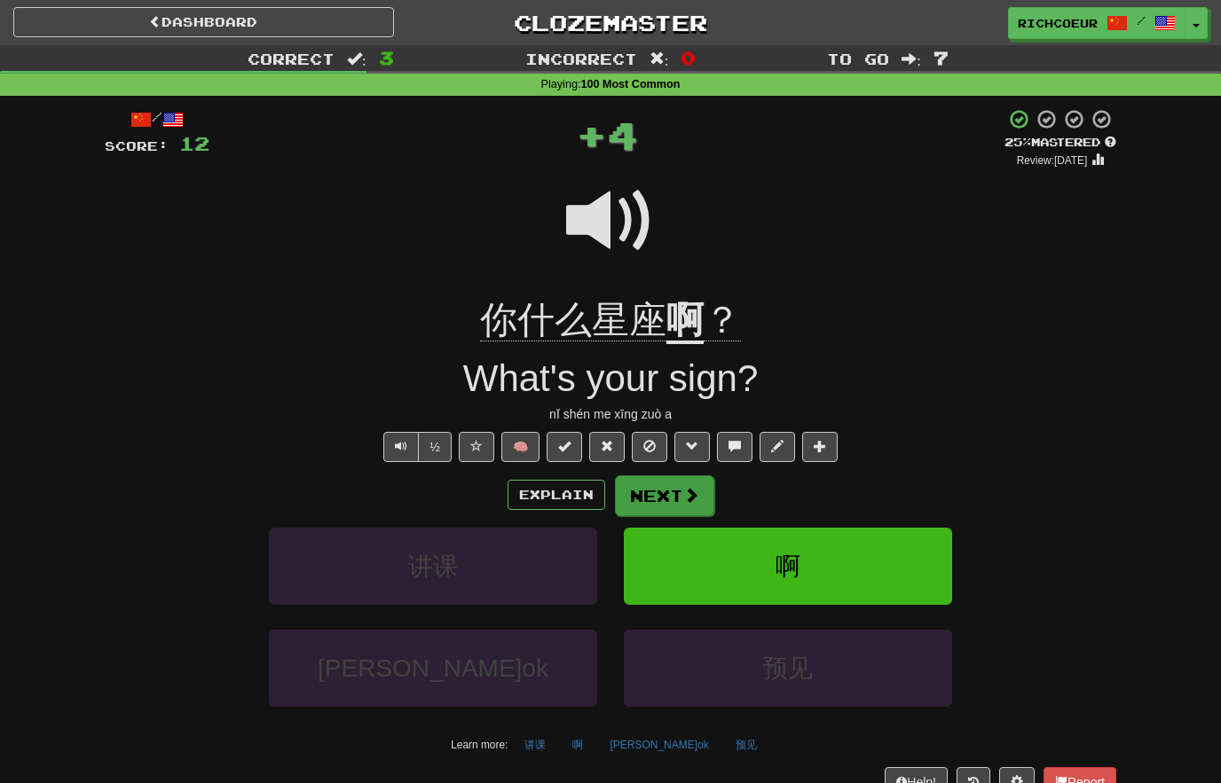
click at [689, 487] on span at bounding box center [691, 495] width 16 height 16
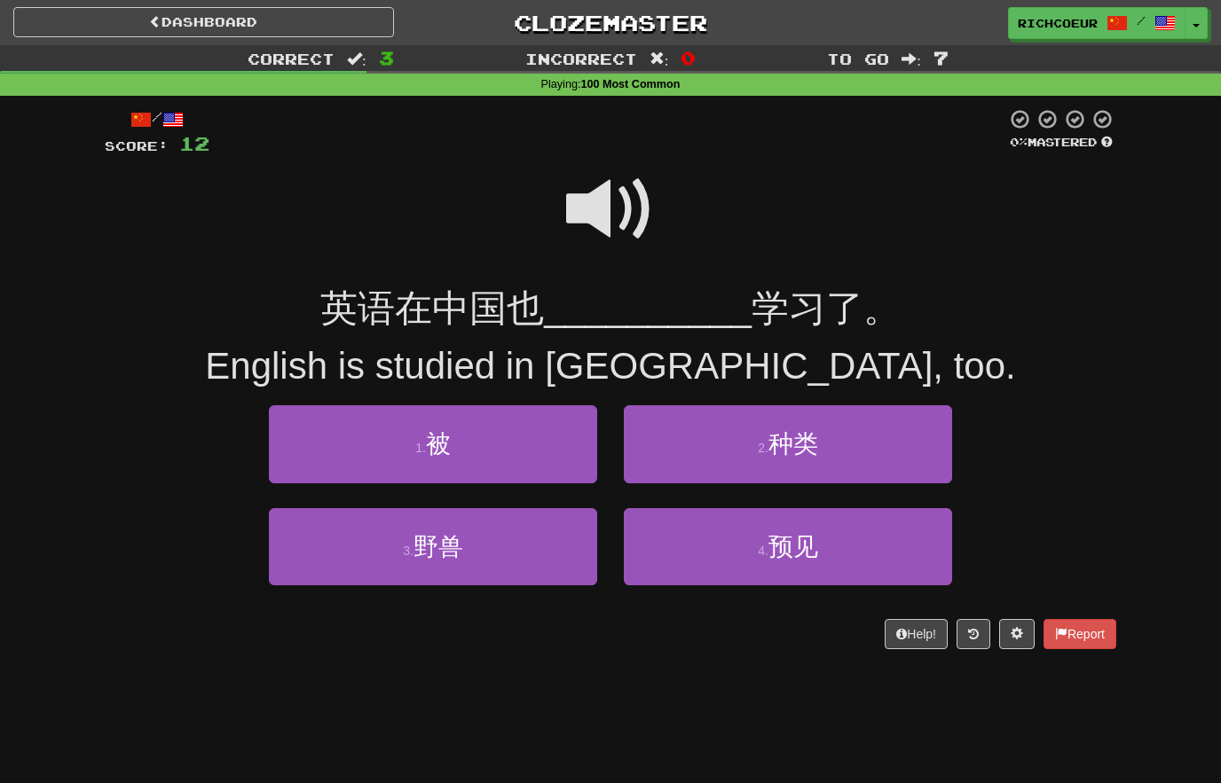
click at [624, 200] on span at bounding box center [610, 209] width 89 height 89
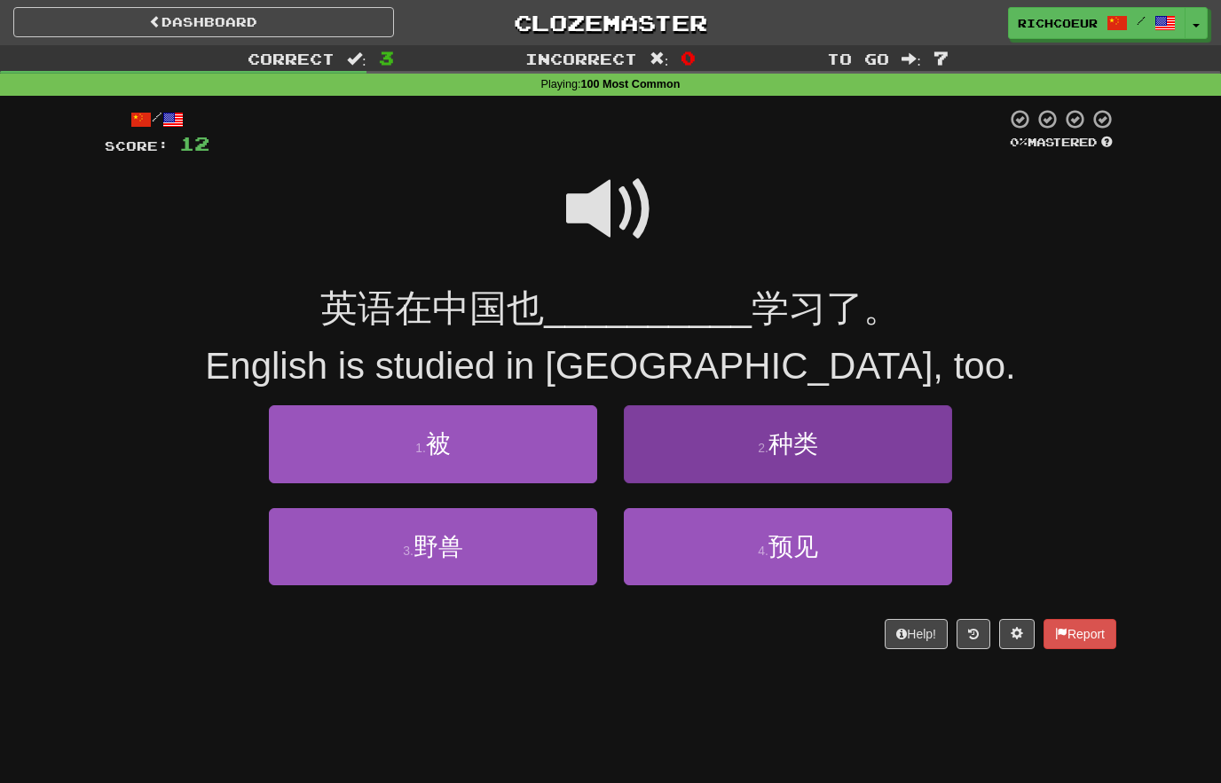
click at [790, 430] on span "种类" at bounding box center [793, 443] width 50 height 27
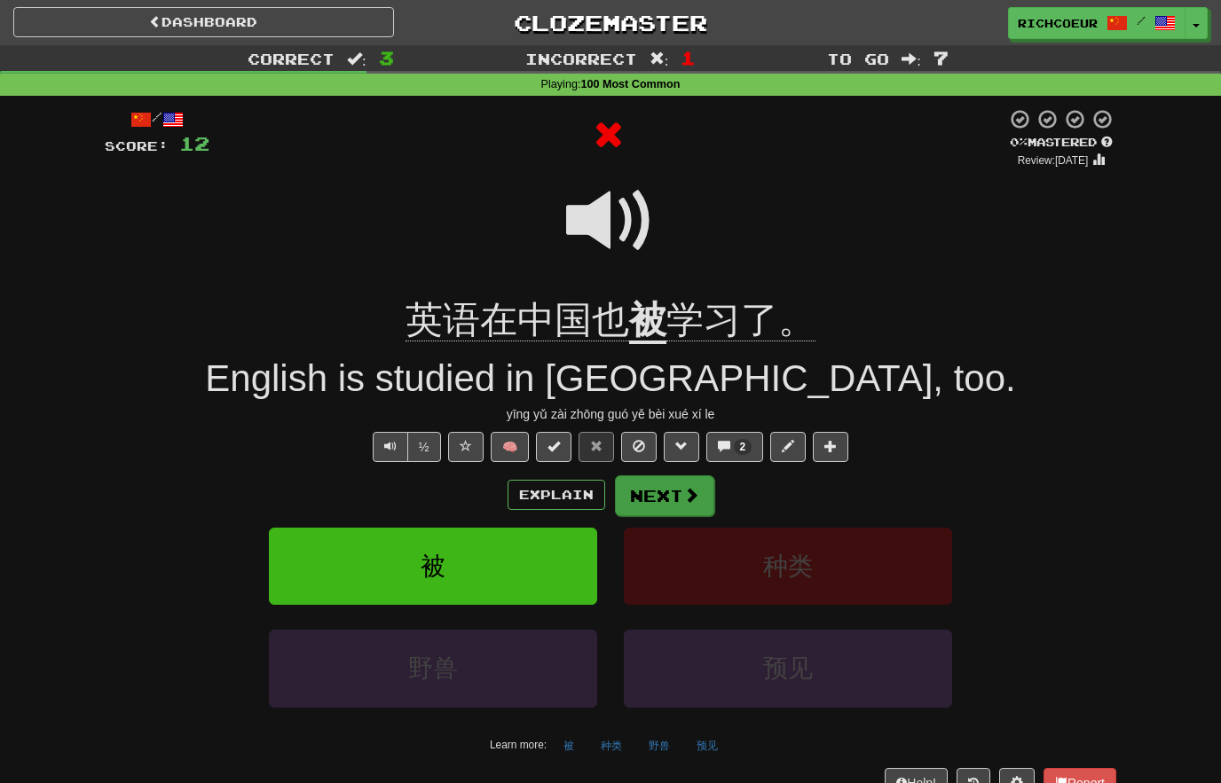
click at [688, 487] on span at bounding box center [691, 495] width 16 height 16
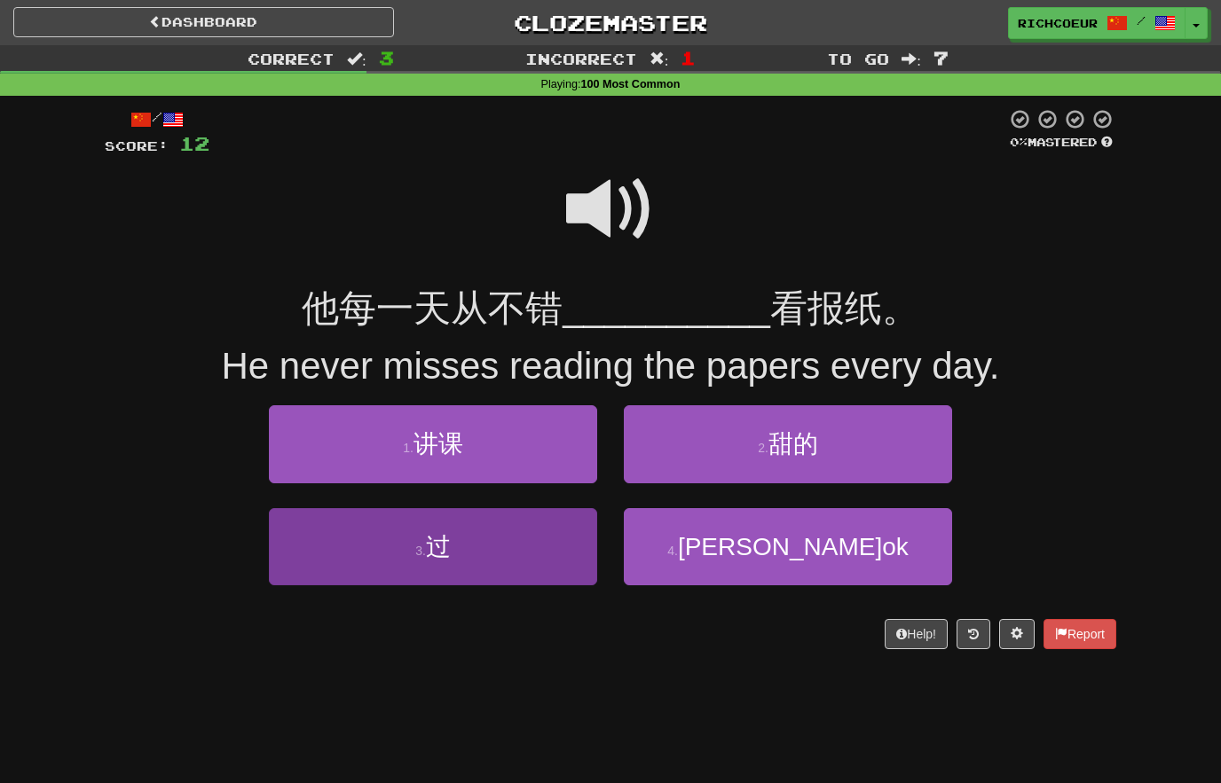
click at [540, 547] on button "3 . 过" at bounding box center [433, 546] width 328 height 77
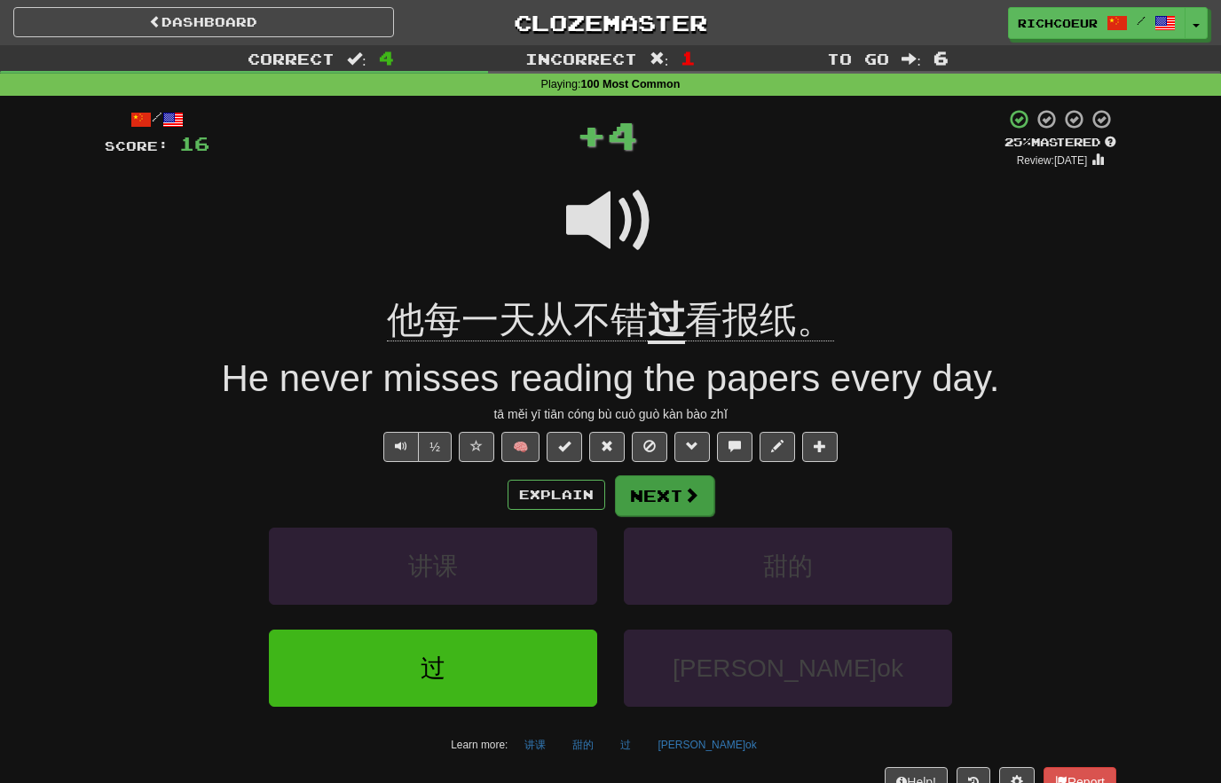
click at [687, 489] on span at bounding box center [691, 495] width 16 height 16
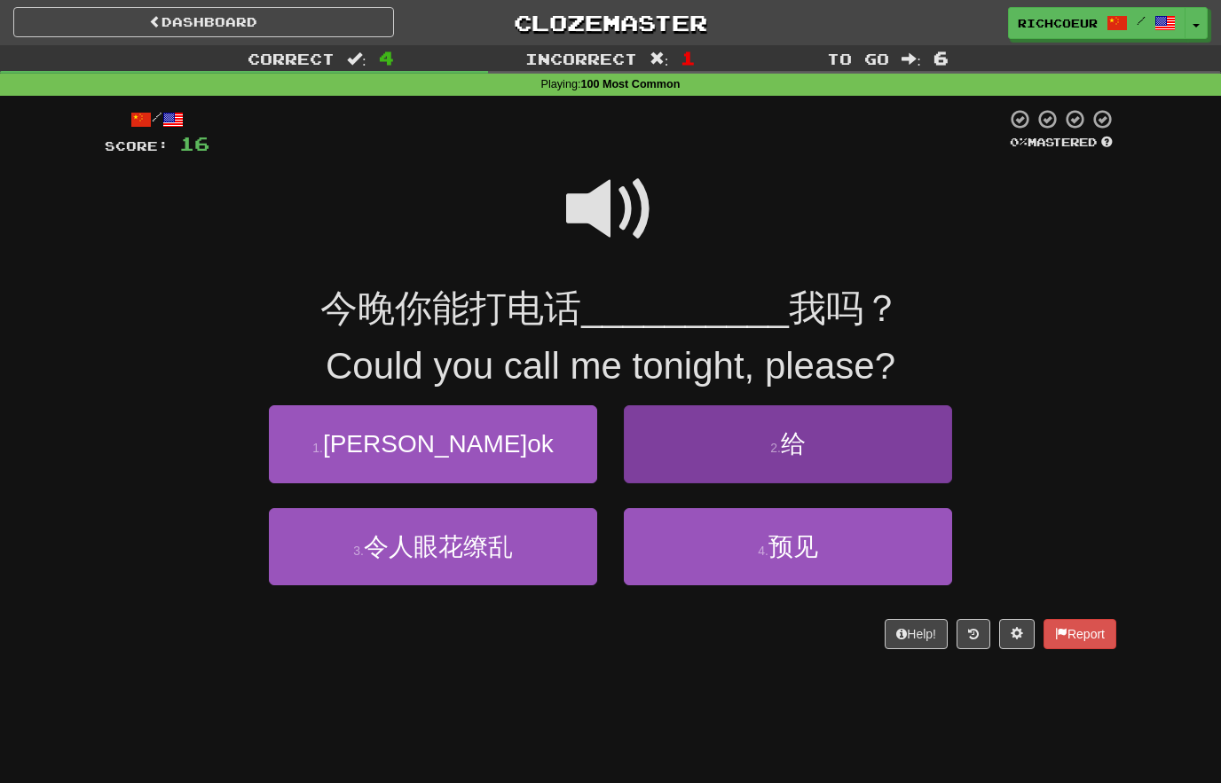
click at [800, 436] on span "给" at bounding box center [793, 443] width 25 height 27
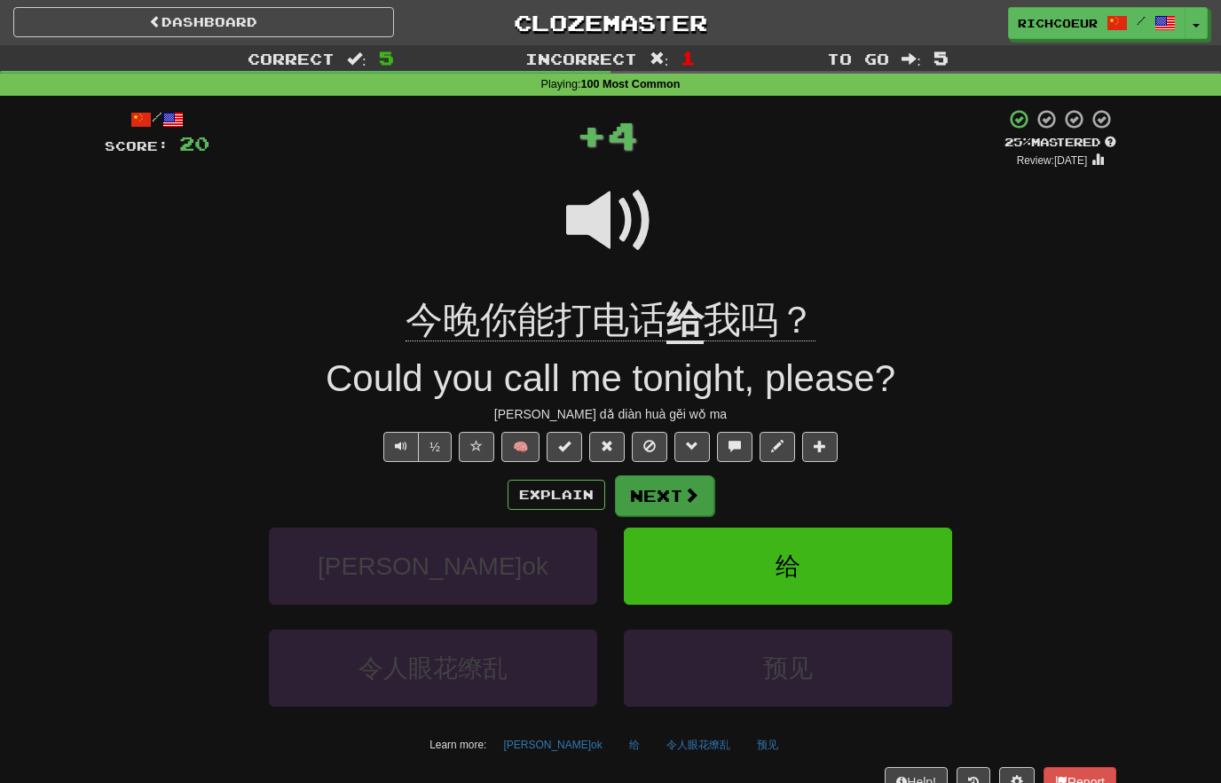
click at [685, 491] on span at bounding box center [691, 495] width 16 height 16
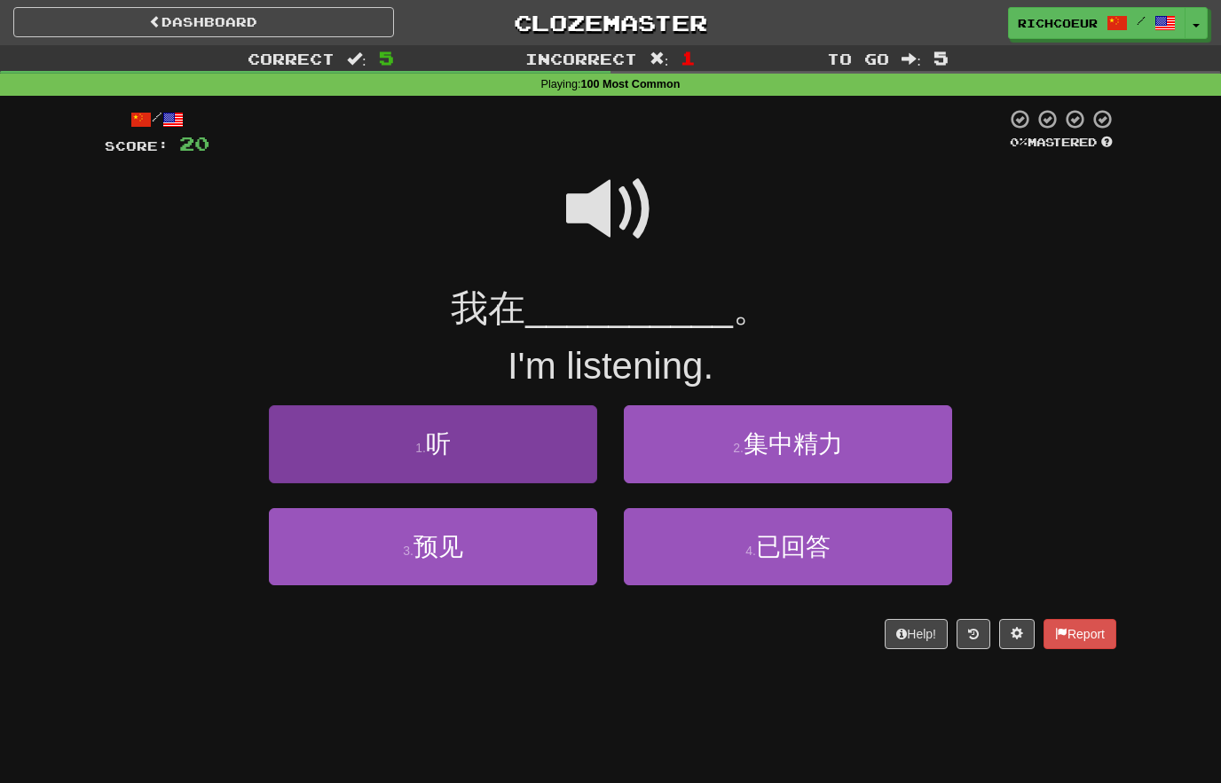
click at [539, 452] on button "1 . 听" at bounding box center [433, 443] width 328 height 77
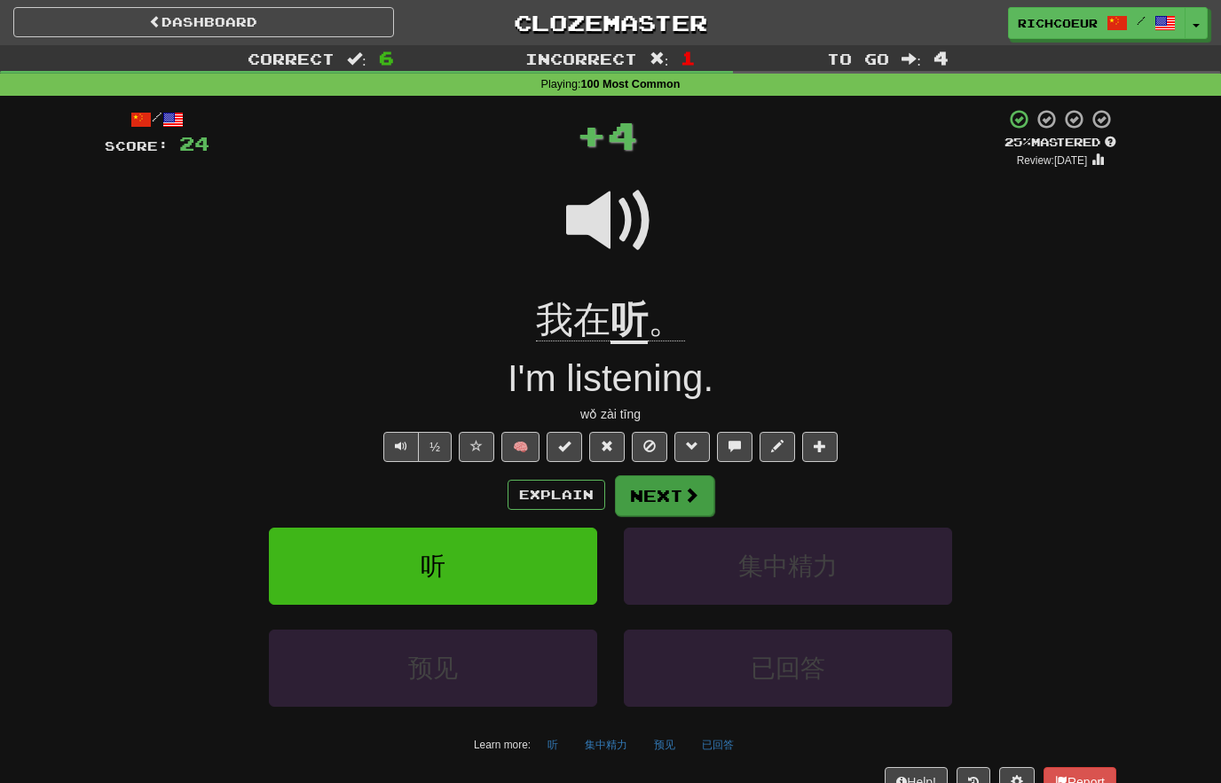
click at [689, 495] on span at bounding box center [691, 495] width 16 height 16
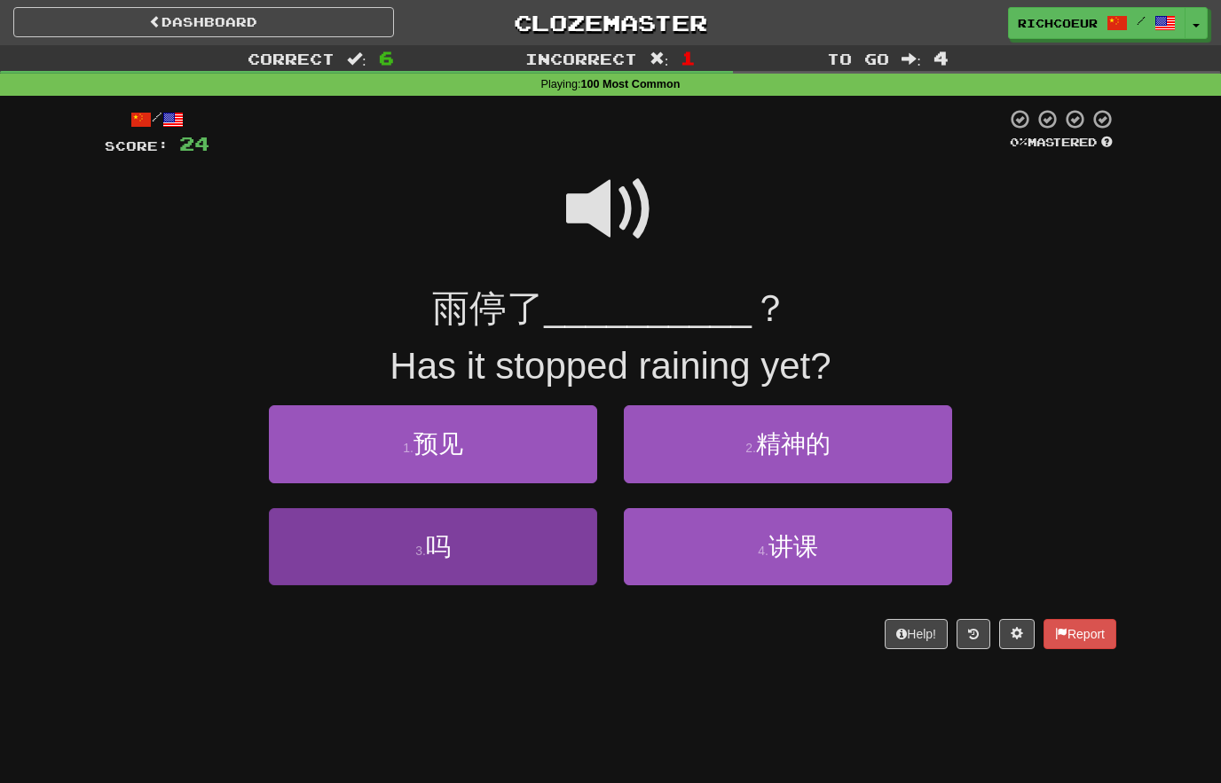
click at [528, 552] on button "3 . 吗" at bounding box center [433, 546] width 328 height 77
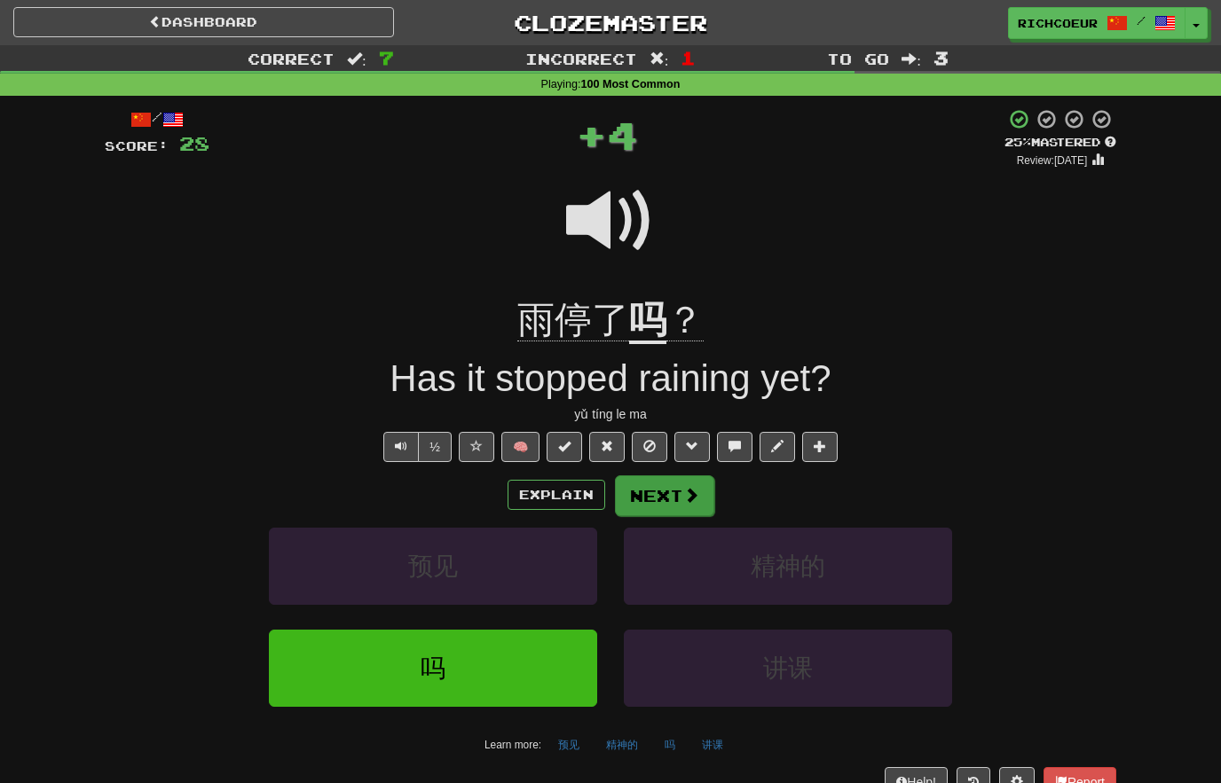
click at [685, 487] on span at bounding box center [691, 495] width 16 height 16
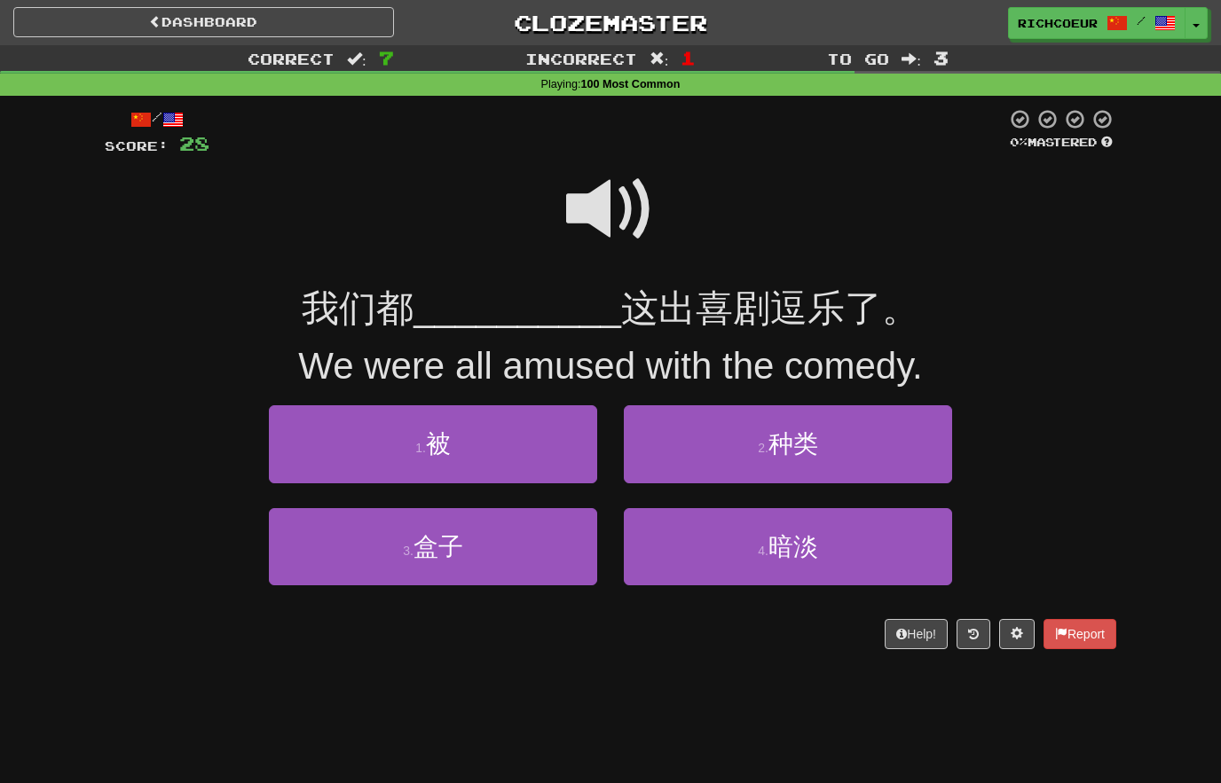
click at [617, 205] on span at bounding box center [610, 209] width 89 height 89
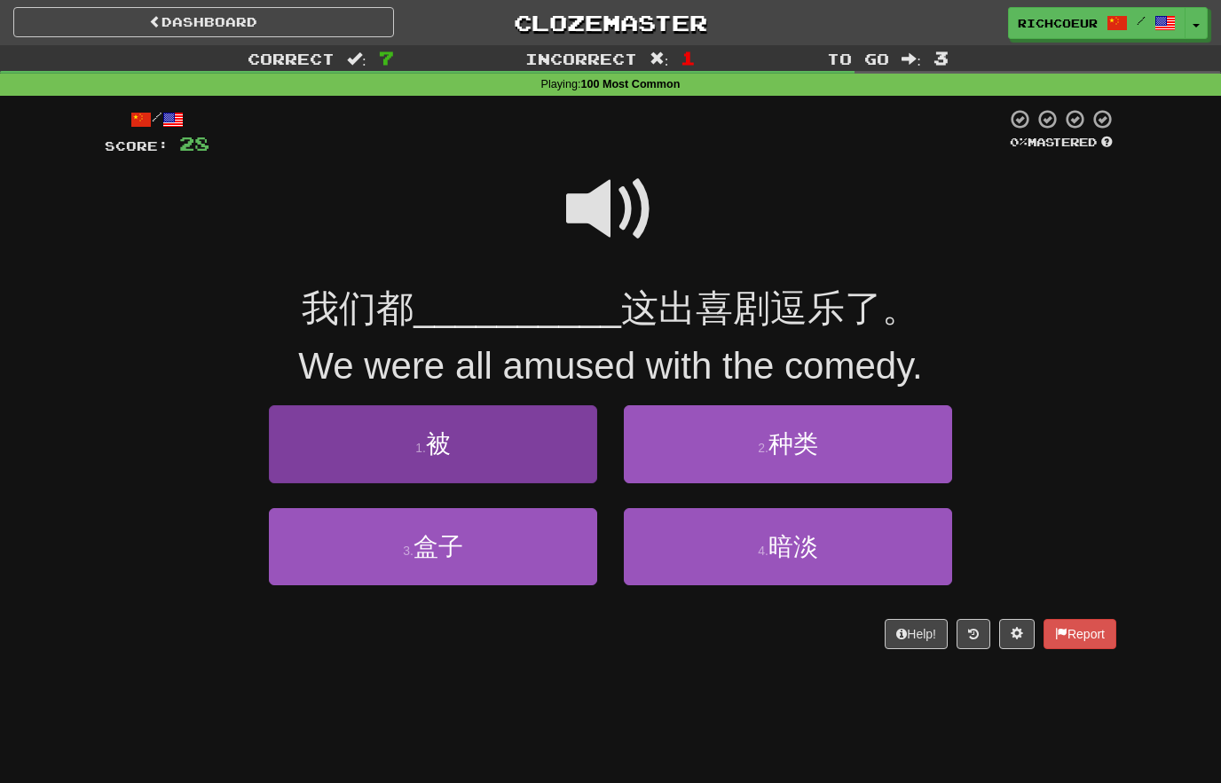
click at [543, 435] on button "1 . 被" at bounding box center [433, 443] width 328 height 77
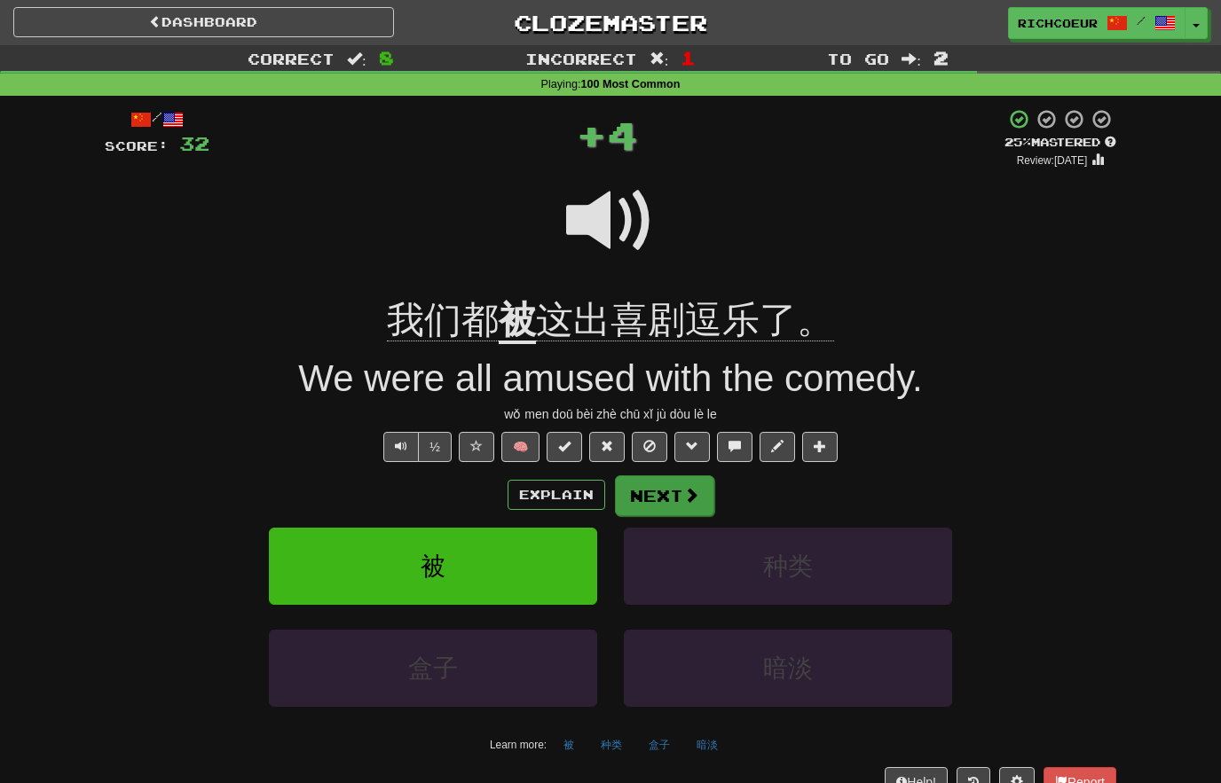
click at [677, 490] on button "Next" at bounding box center [664, 495] width 99 height 41
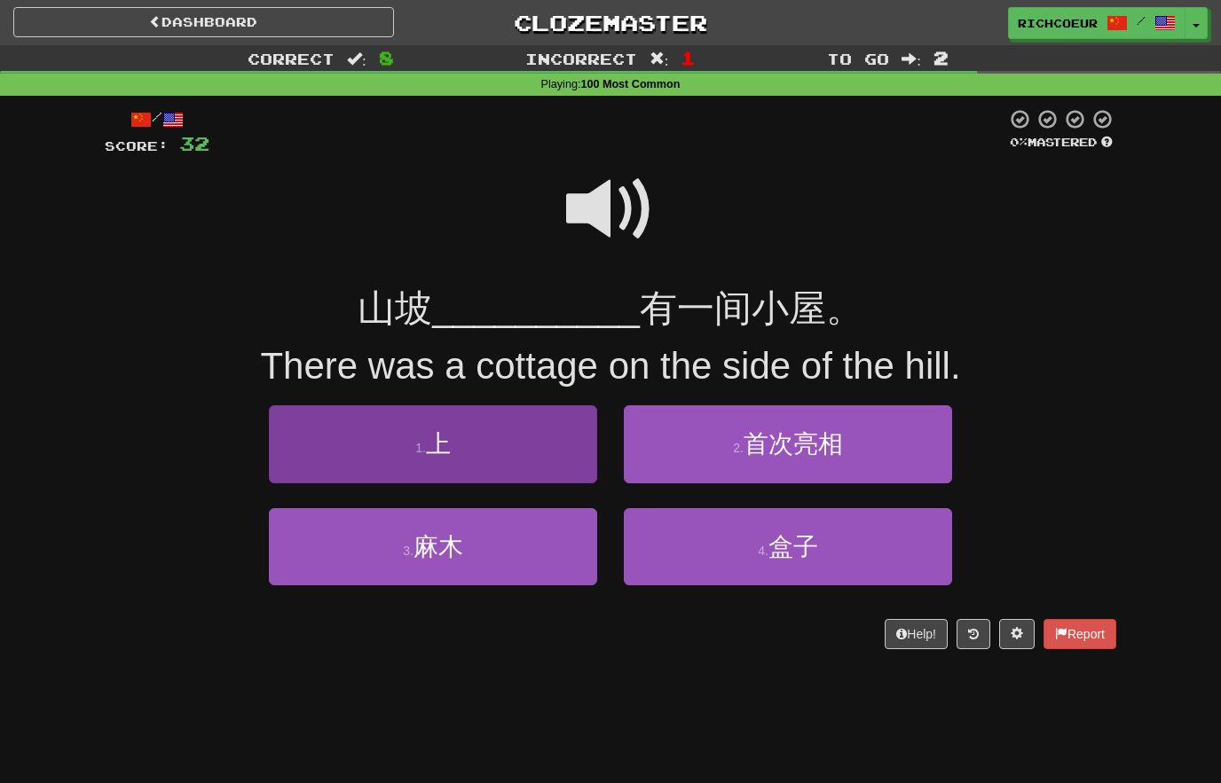
click at [530, 441] on button "1 . 上" at bounding box center [433, 443] width 328 height 77
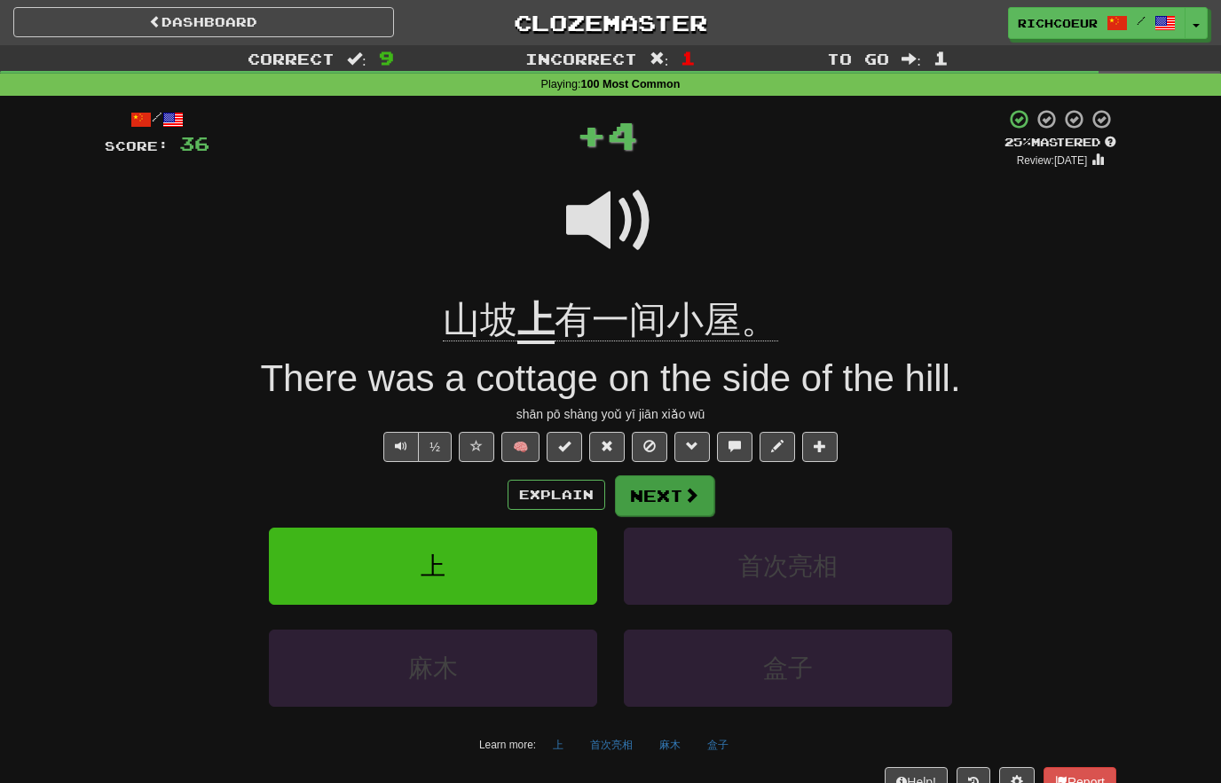
click at [684, 487] on span at bounding box center [691, 495] width 16 height 16
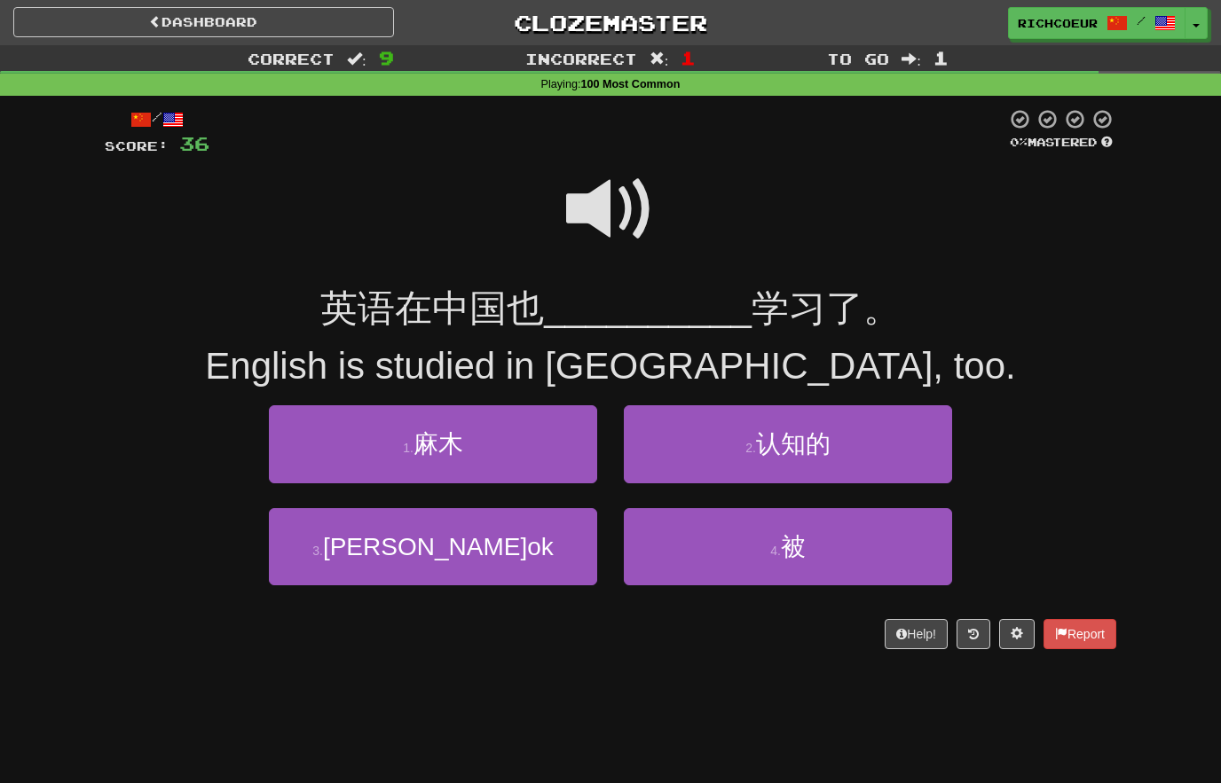
click at [614, 202] on span at bounding box center [610, 209] width 89 height 89
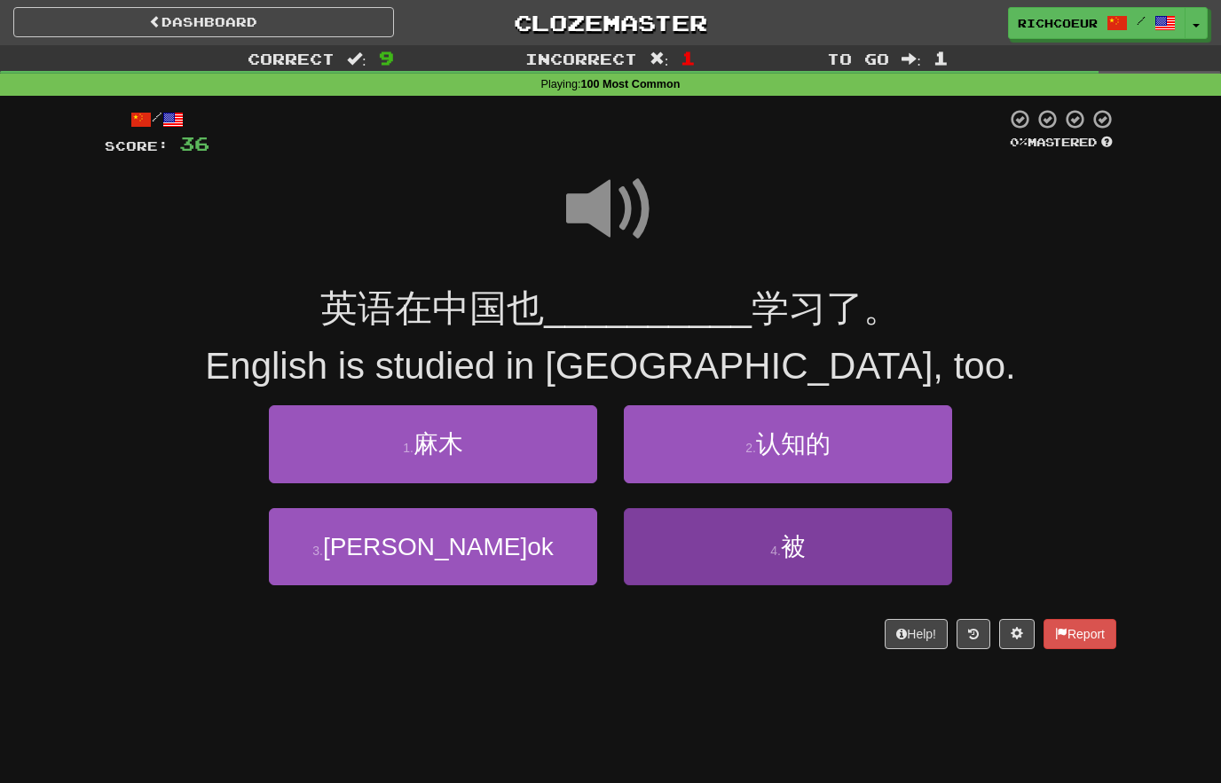
click at [768, 565] on button "4 . 被" at bounding box center [788, 546] width 328 height 77
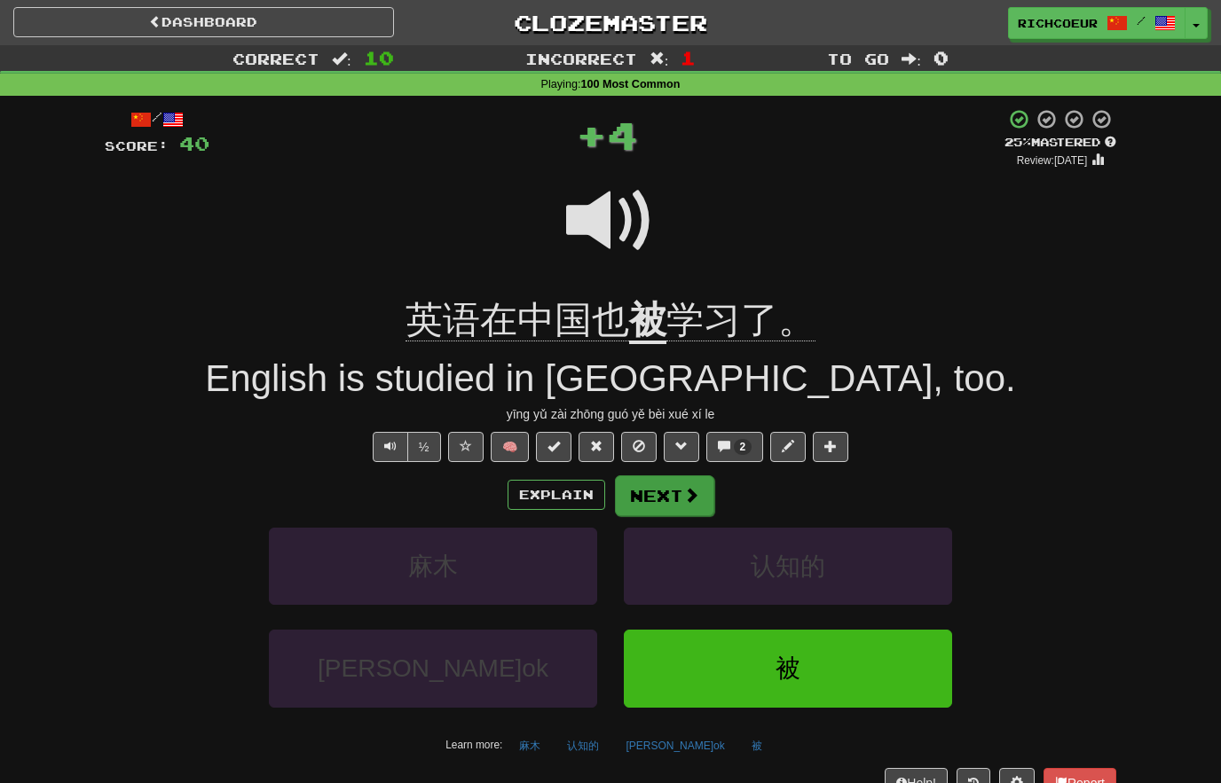
click at [683, 496] on span at bounding box center [691, 495] width 16 height 16
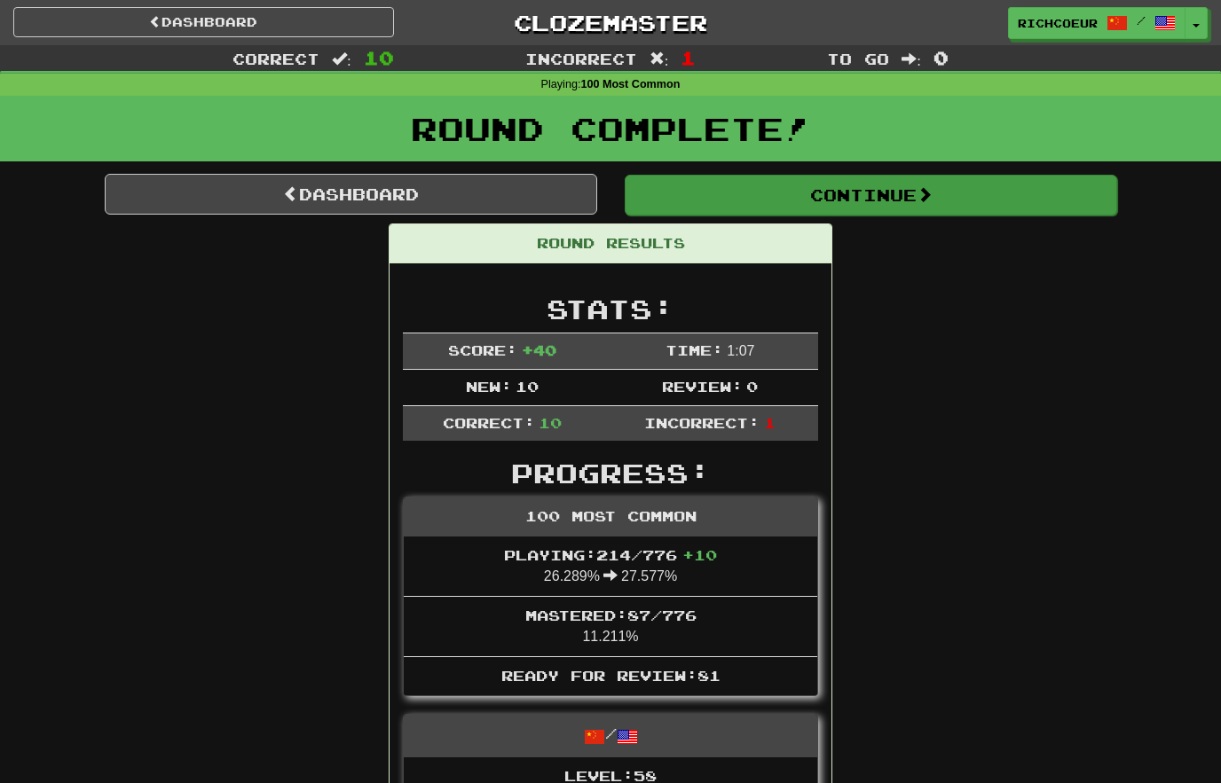
click at [981, 186] on button "Continue" at bounding box center [870, 195] width 492 height 41
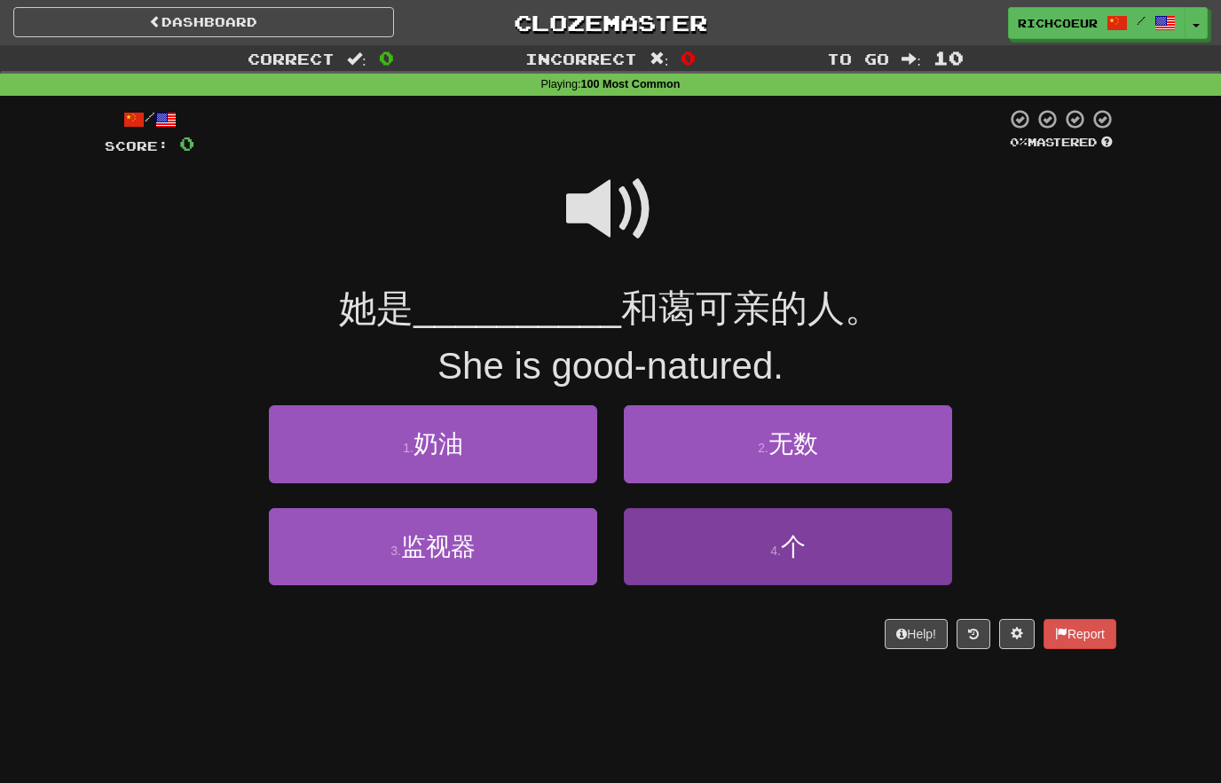
click at [744, 554] on button "4 . 个" at bounding box center [788, 546] width 328 height 77
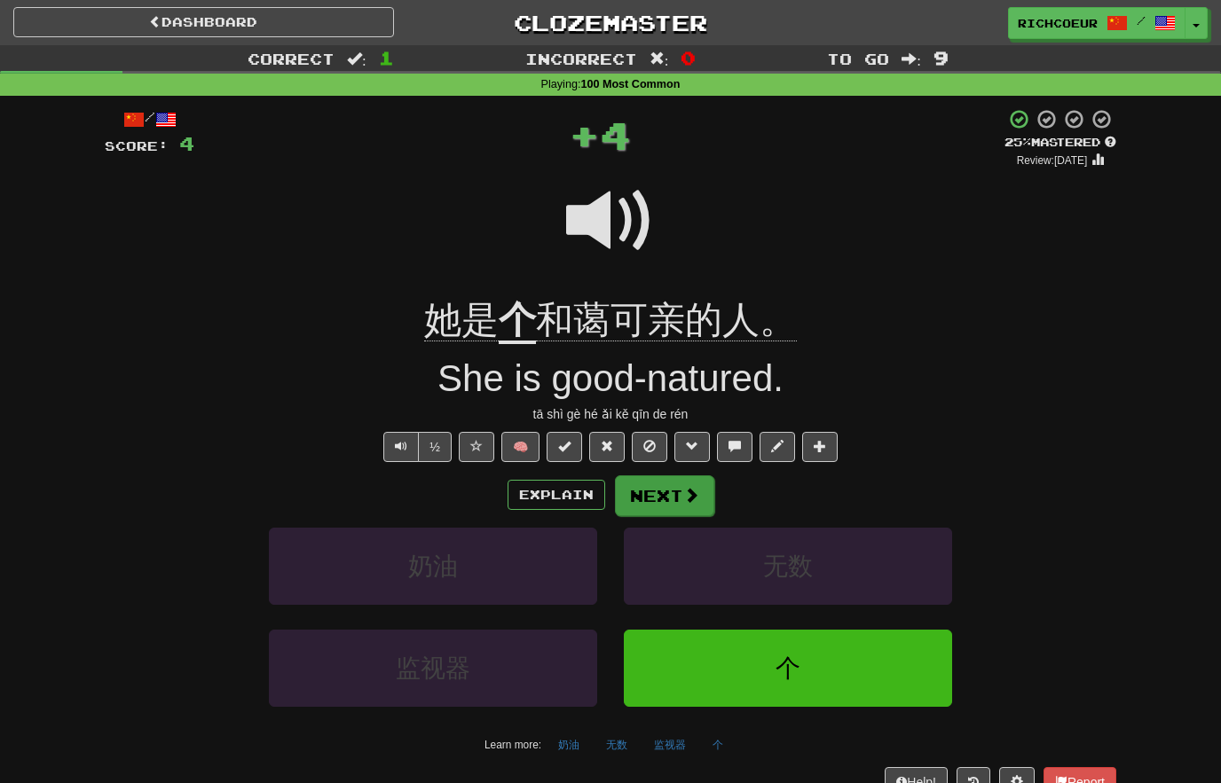
click at [693, 490] on span at bounding box center [691, 495] width 16 height 16
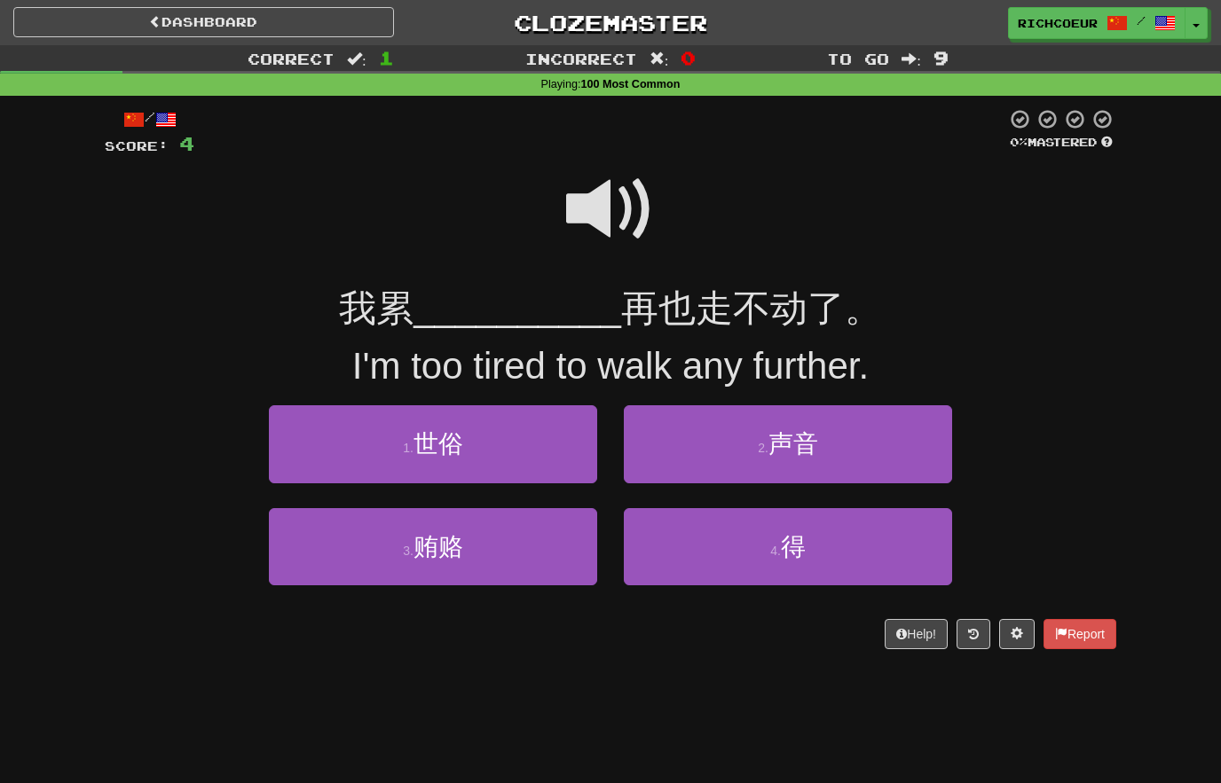
click at [635, 227] on span at bounding box center [610, 209] width 89 height 89
click at [617, 197] on span at bounding box center [610, 209] width 89 height 89
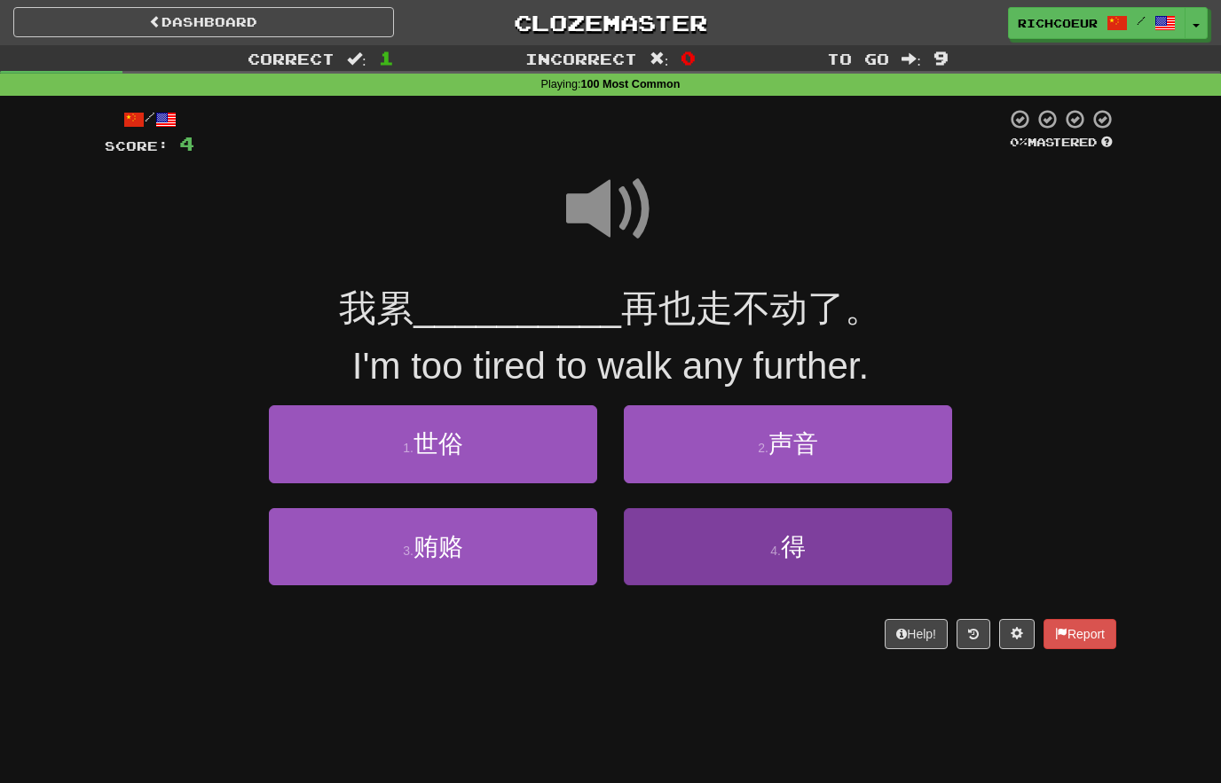
click at [773, 544] on small "4 ." at bounding box center [775, 551] width 11 height 14
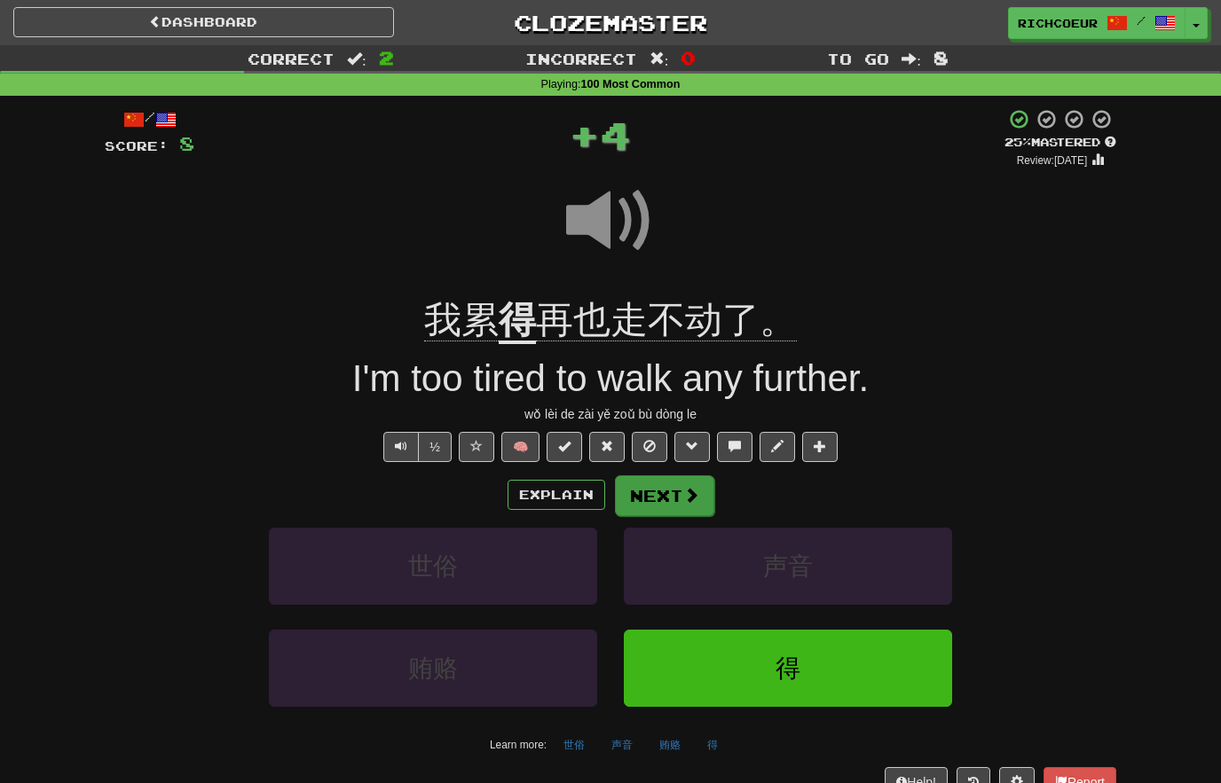
click at [679, 487] on button "Next" at bounding box center [664, 495] width 99 height 41
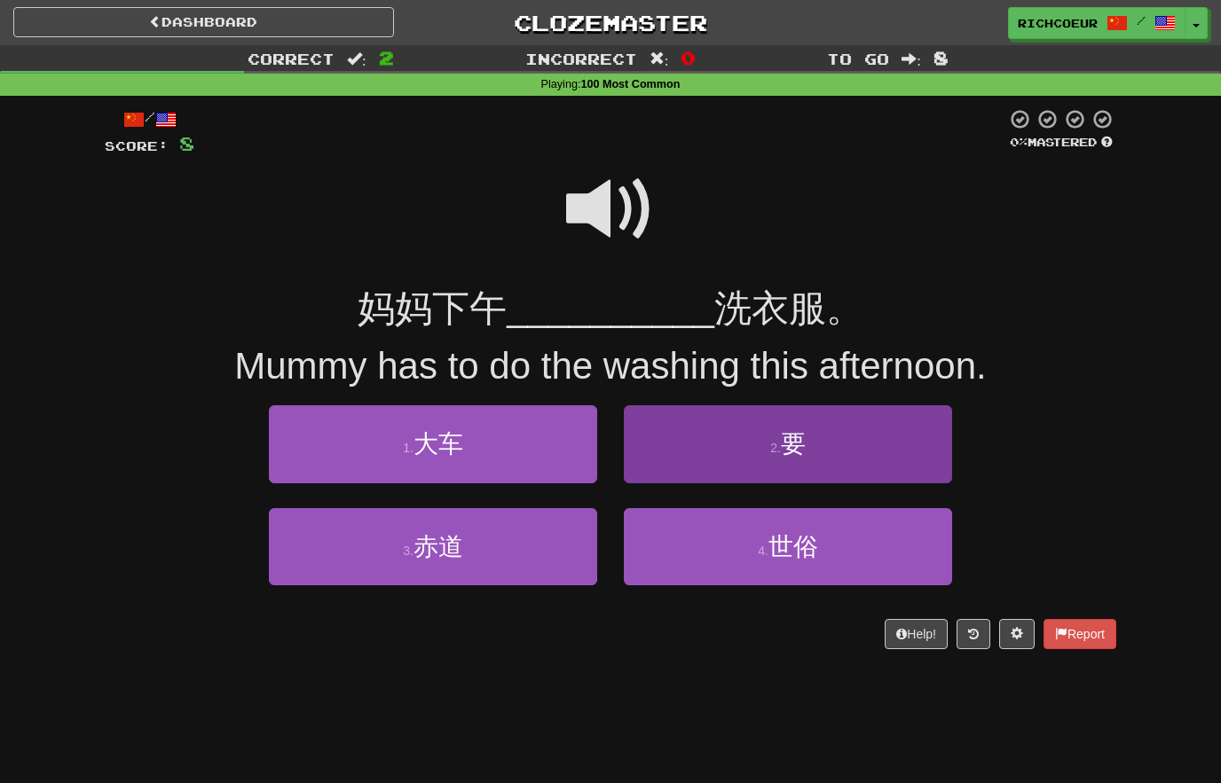
click at [820, 442] on button "2 . 要" at bounding box center [788, 443] width 328 height 77
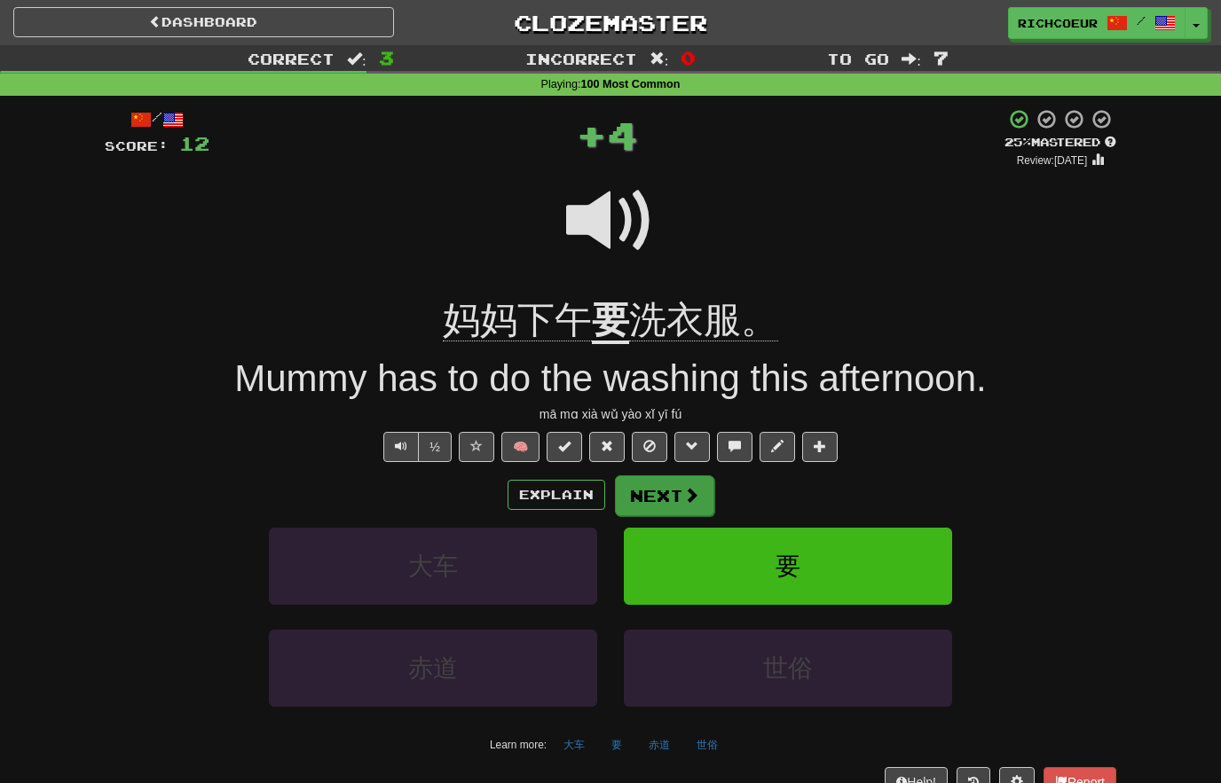
click at [693, 489] on span at bounding box center [691, 495] width 16 height 16
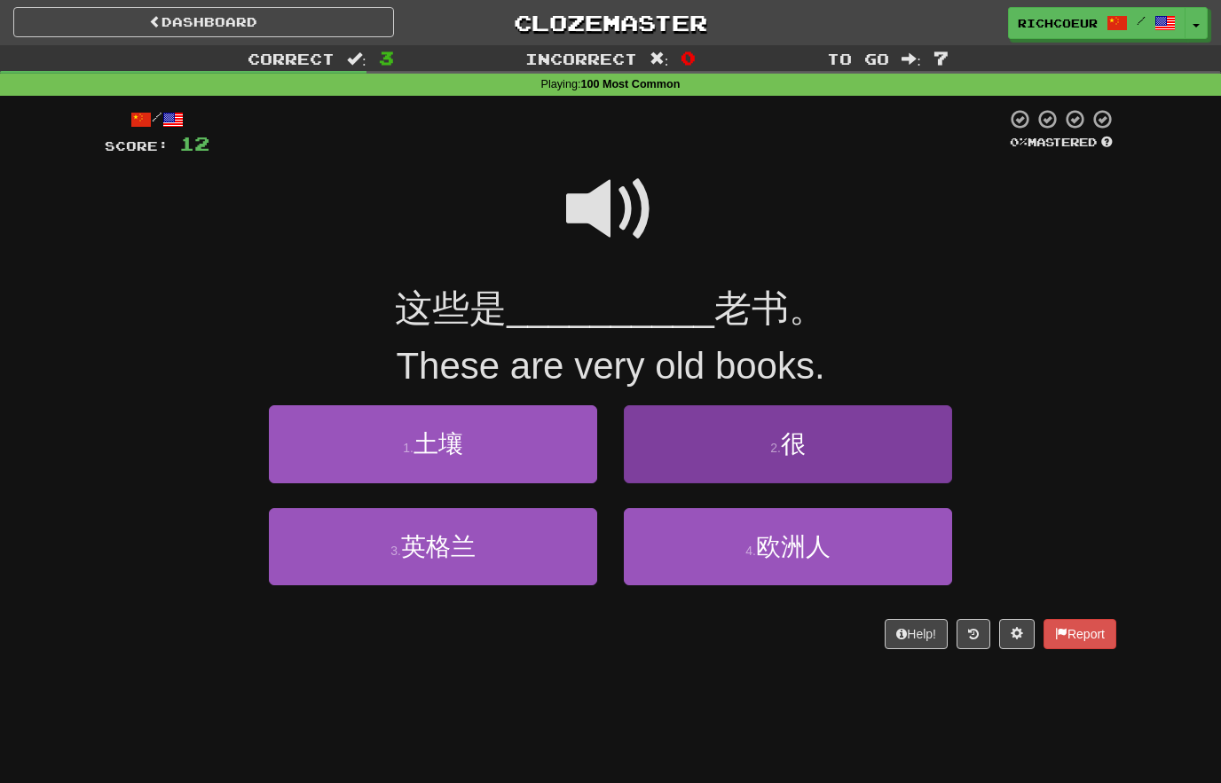
click at [788, 448] on span "很" at bounding box center [793, 443] width 25 height 27
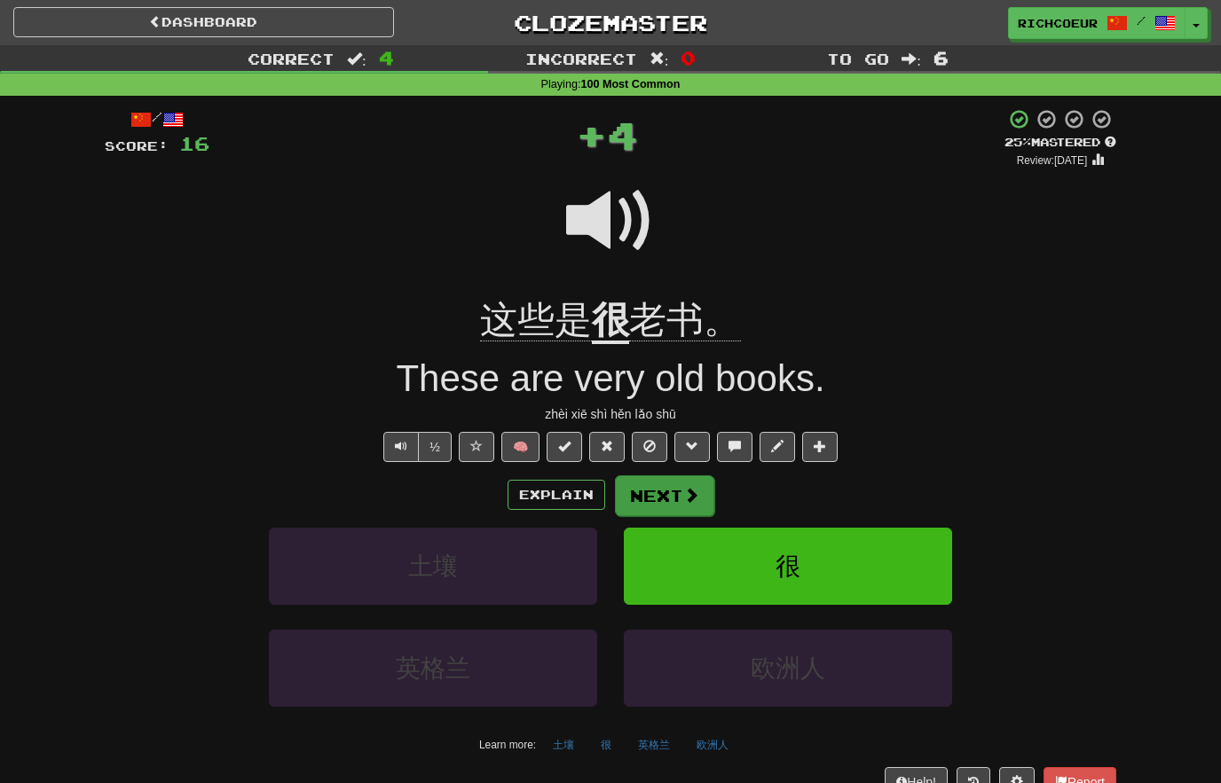
click at [686, 488] on span at bounding box center [691, 495] width 16 height 16
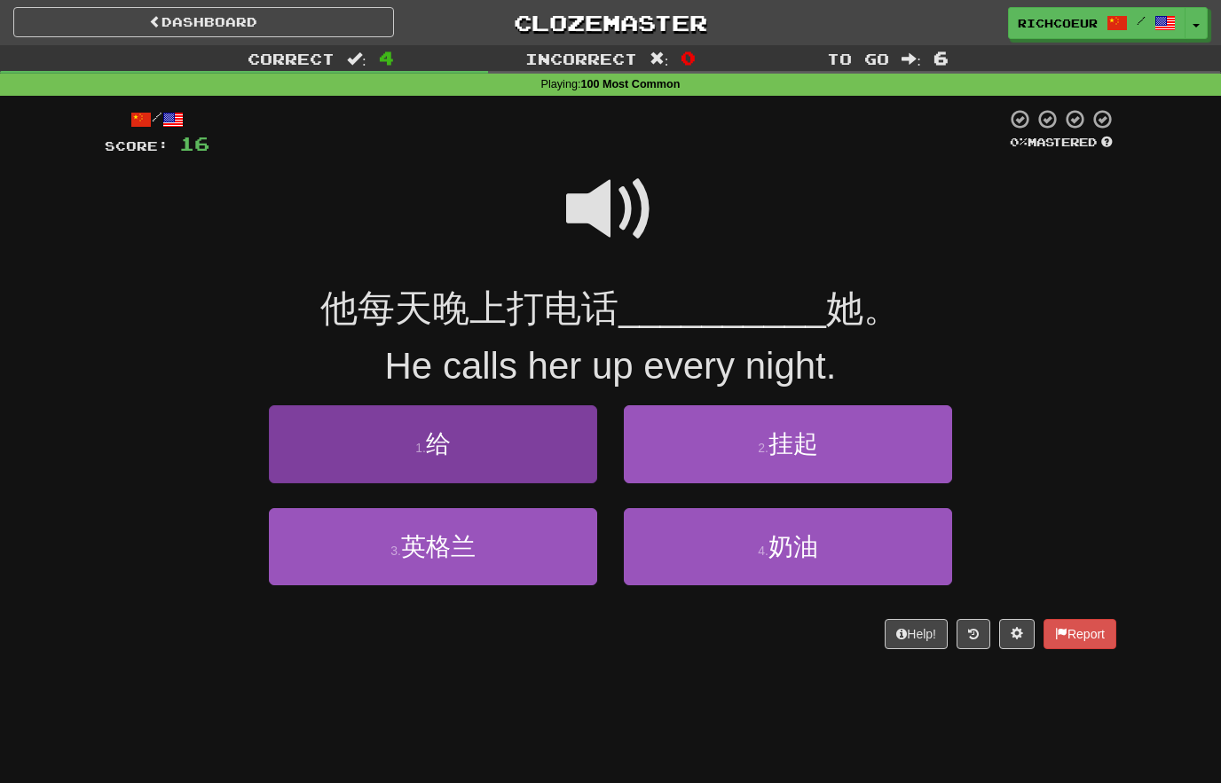
click at [520, 447] on button "1 . 给" at bounding box center [433, 443] width 328 height 77
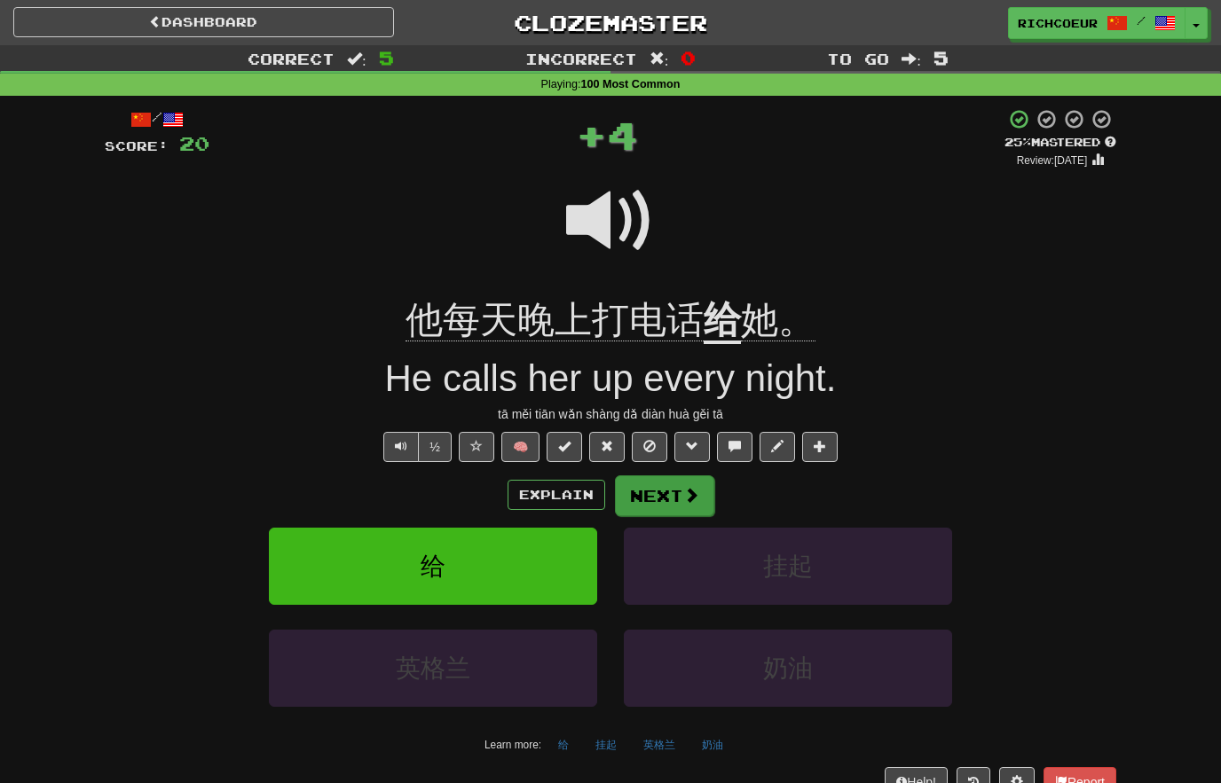
click at [683, 491] on span at bounding box center [691, 495] width 16 height 16
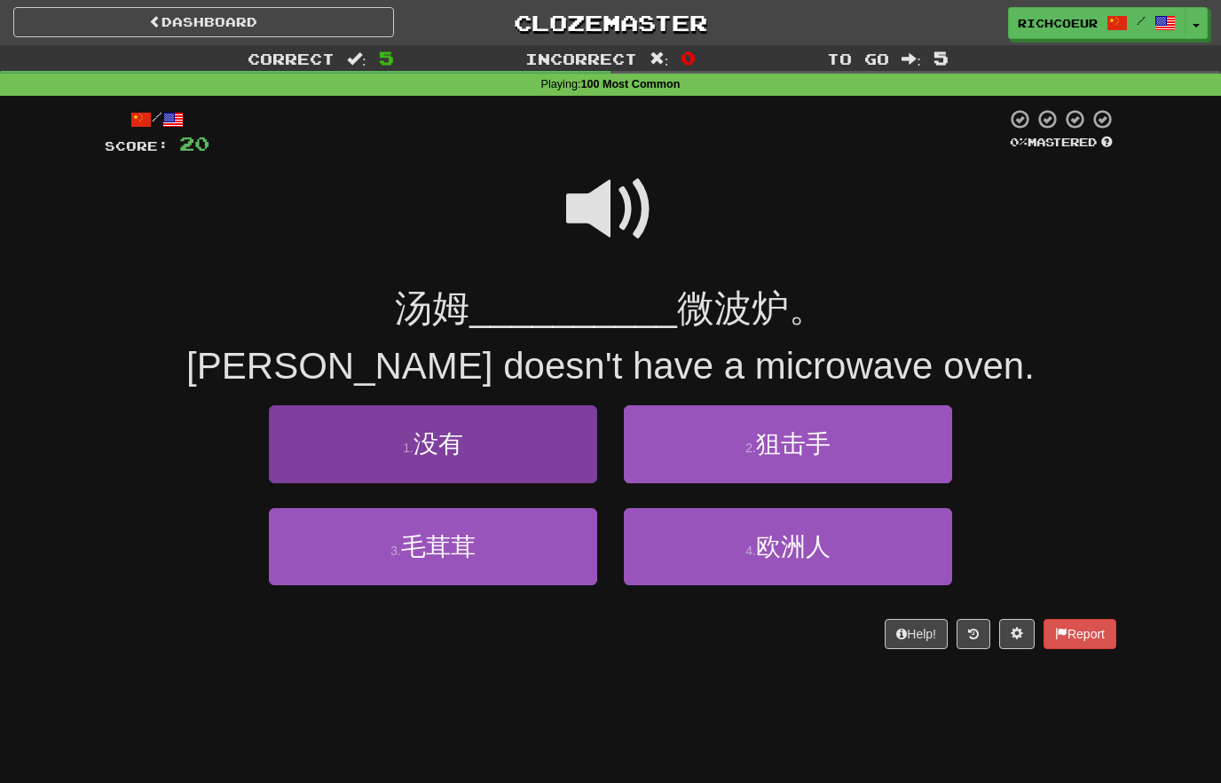
click at [537, 457] on button "1 . 没有" at bounding box center [433, 443] width 328 height 77
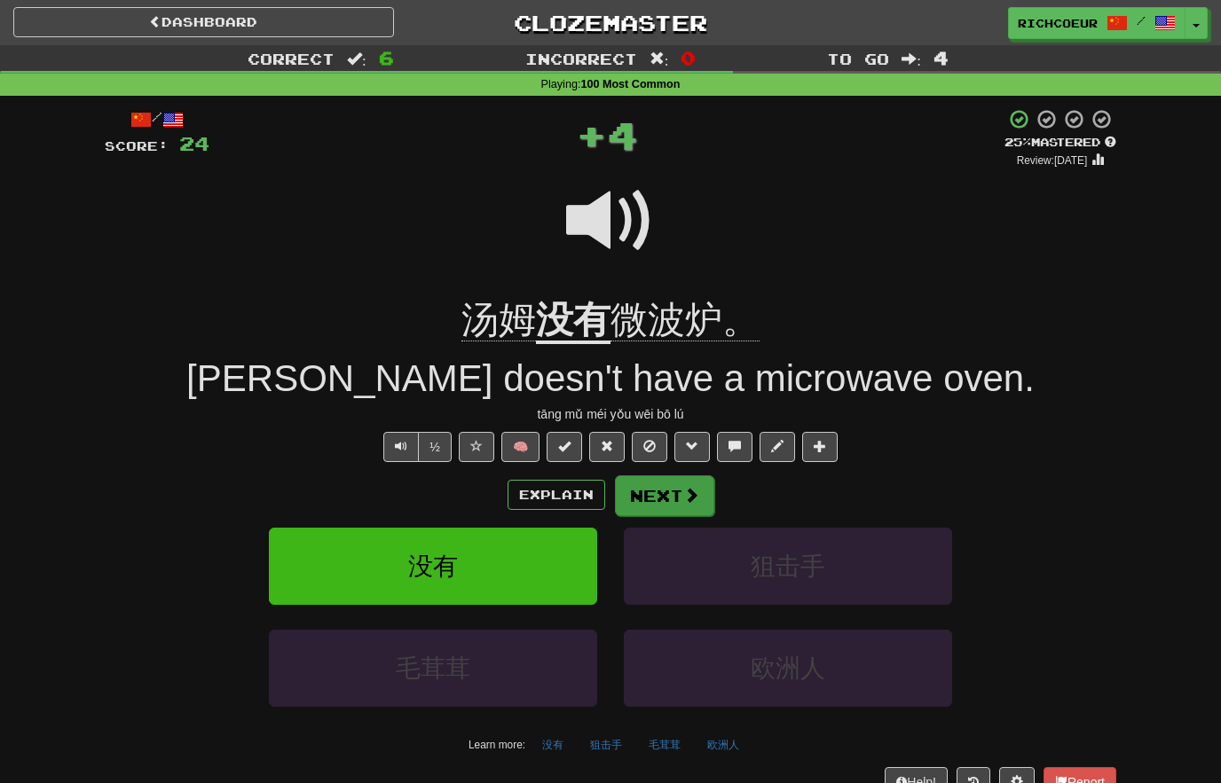
click at [683, 487] on span at bounding box center [691, 495] width 16 height 16
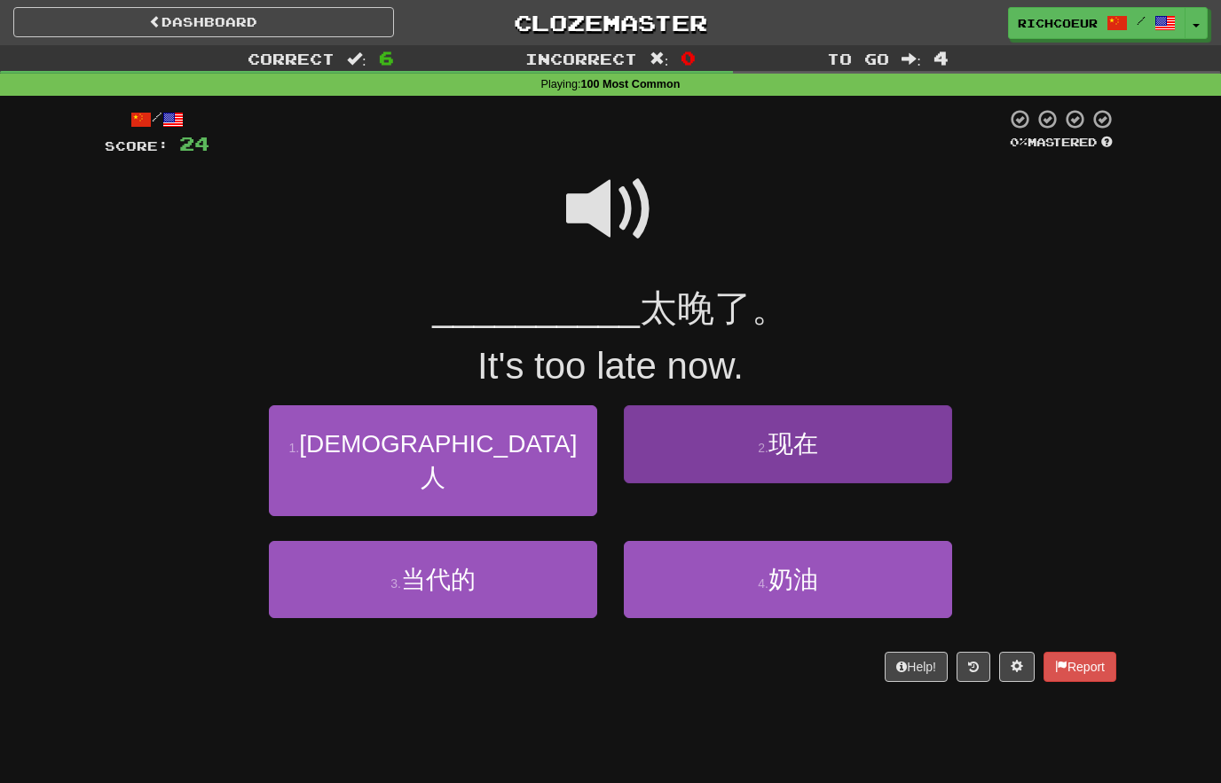
click at [833, 449] on button "2 . 现在" at bounding box center [788, 443] width 328 height 77
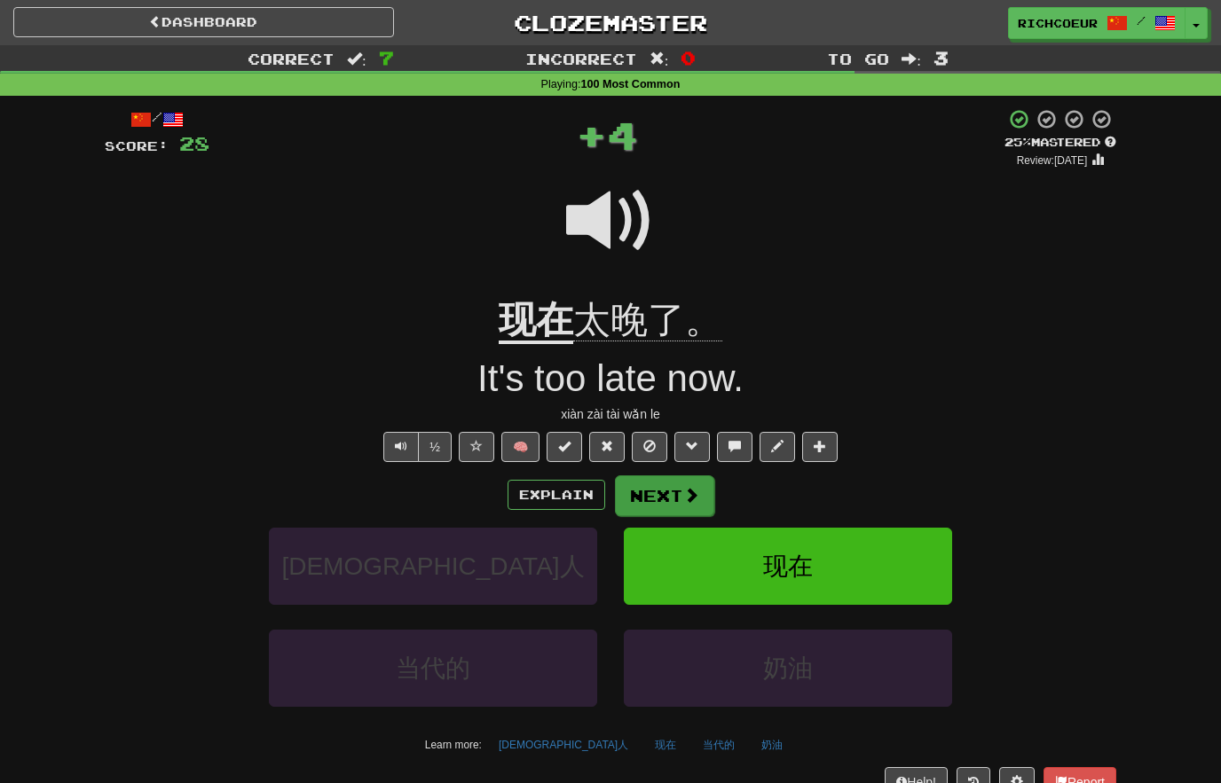
click at [691, 490] on span at bounding box center [691, 495] width 16 height 16
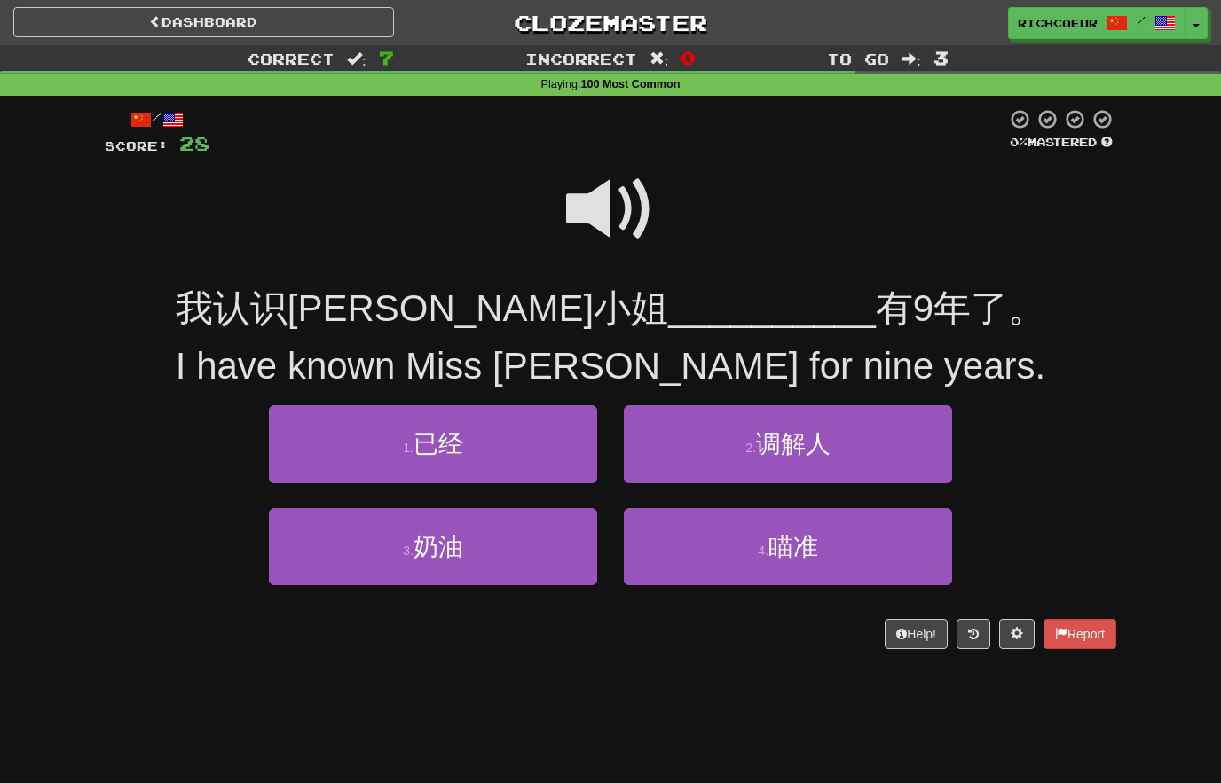
click at [629, 195] on span at bounding box center [610, 209] width 89 height 89
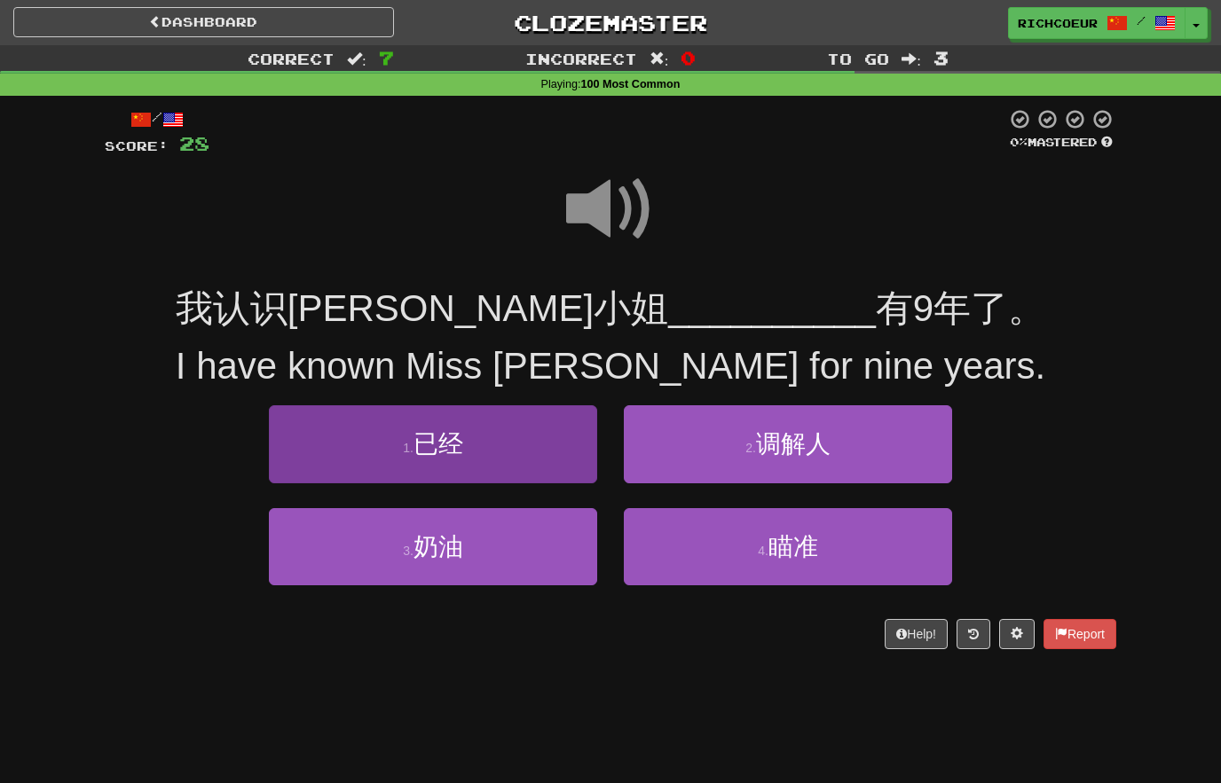
click at [518, 443] on button "1 . 已经" at bounding box center [433, 443] width 328 height 77
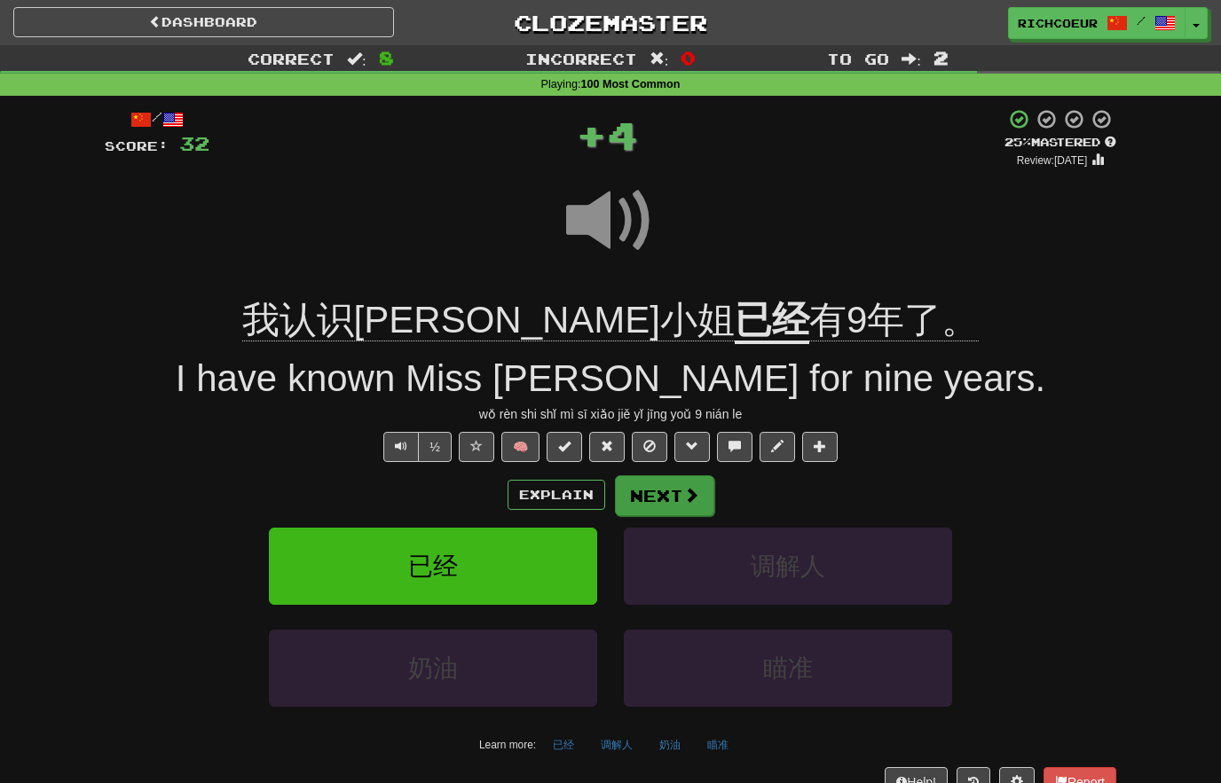
click at [686, 490] on span at bounding box center [691, 495] width 16 height 16
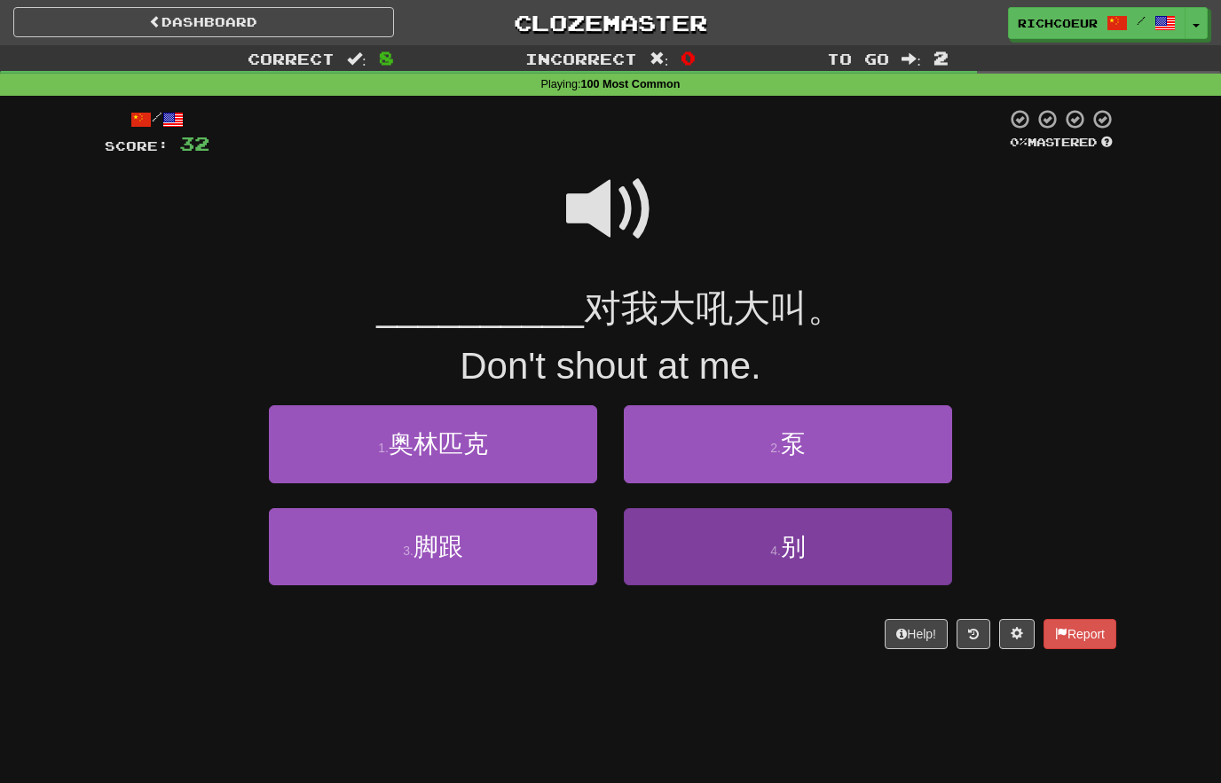
click at [780, 538] on button "4 . 别" at bounding box center [788, 546] width 328 height 77
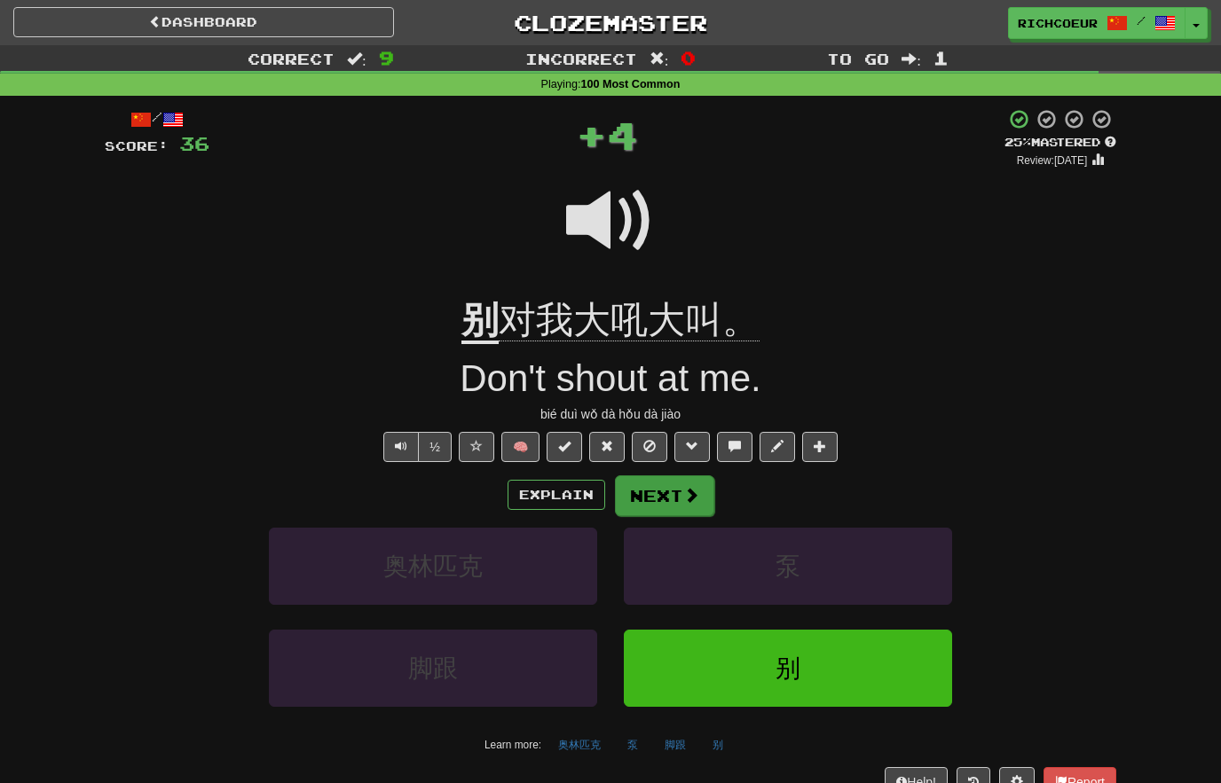
click at [690, 487] on span at bounding box center [691, 495] width 16 height 16
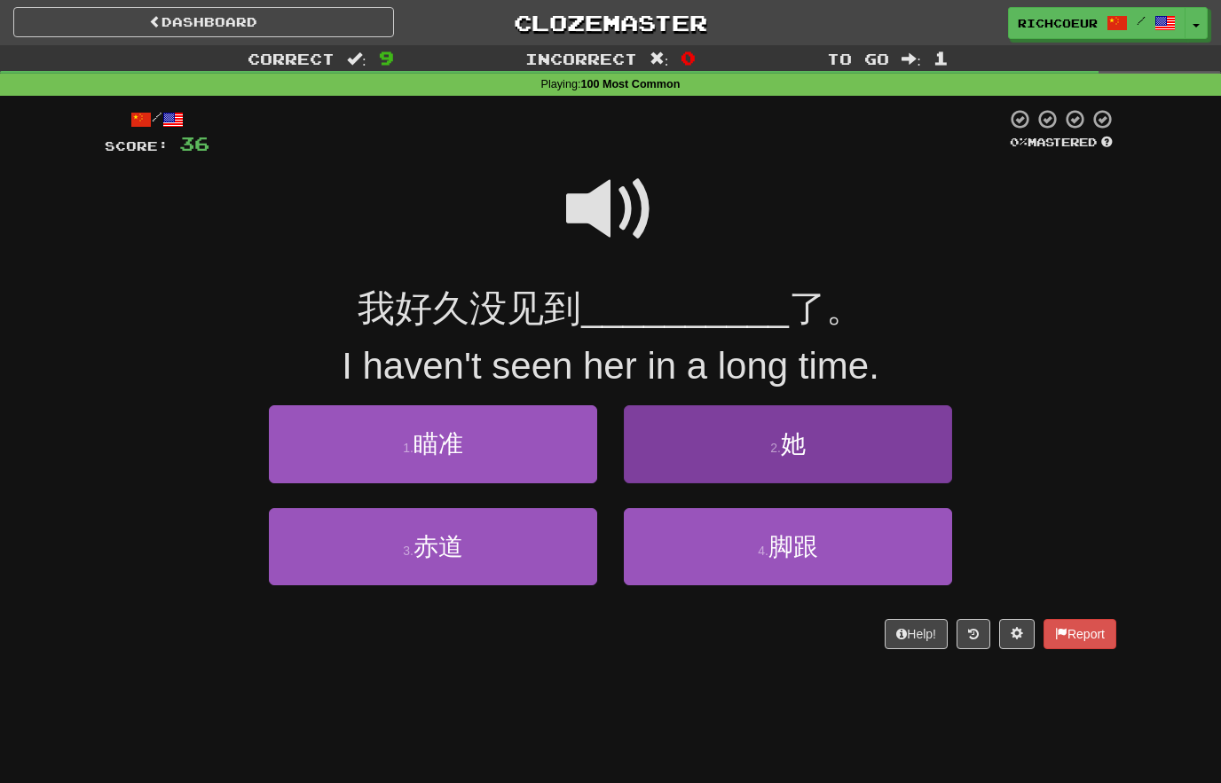
click at [816, 436] on button "2 . 她" at bounding box center [788, 443] width 328 height 77
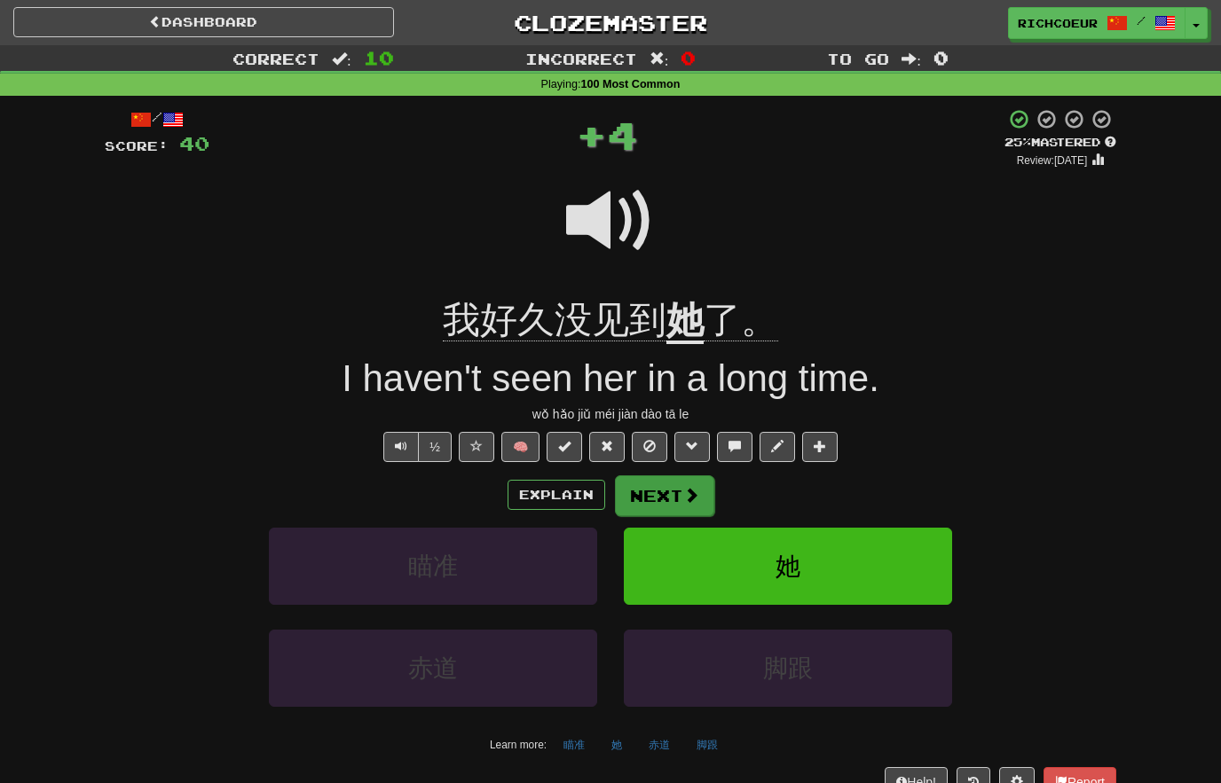
click at [689, 489] on span at bounding box center [691, 495] width 16 height 16
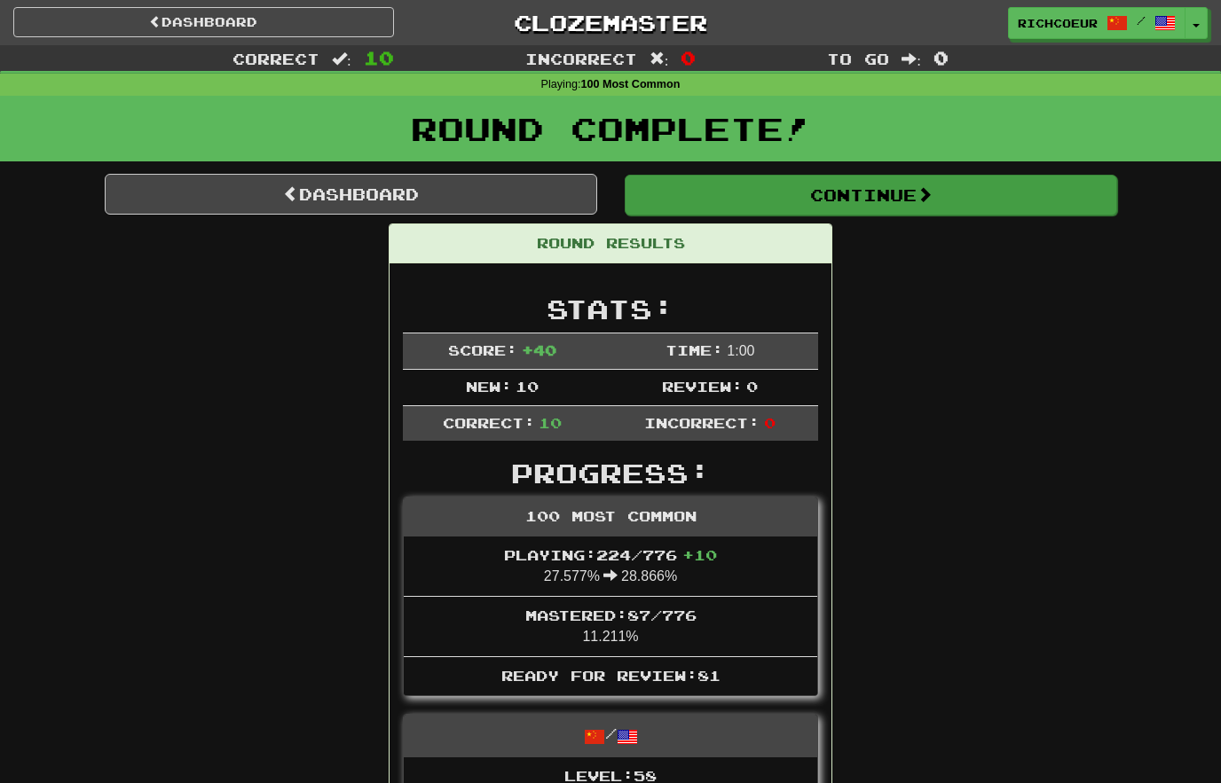
click at [974, 191] on button "Continue" at bounding box center [870, 195] width 492 height 41
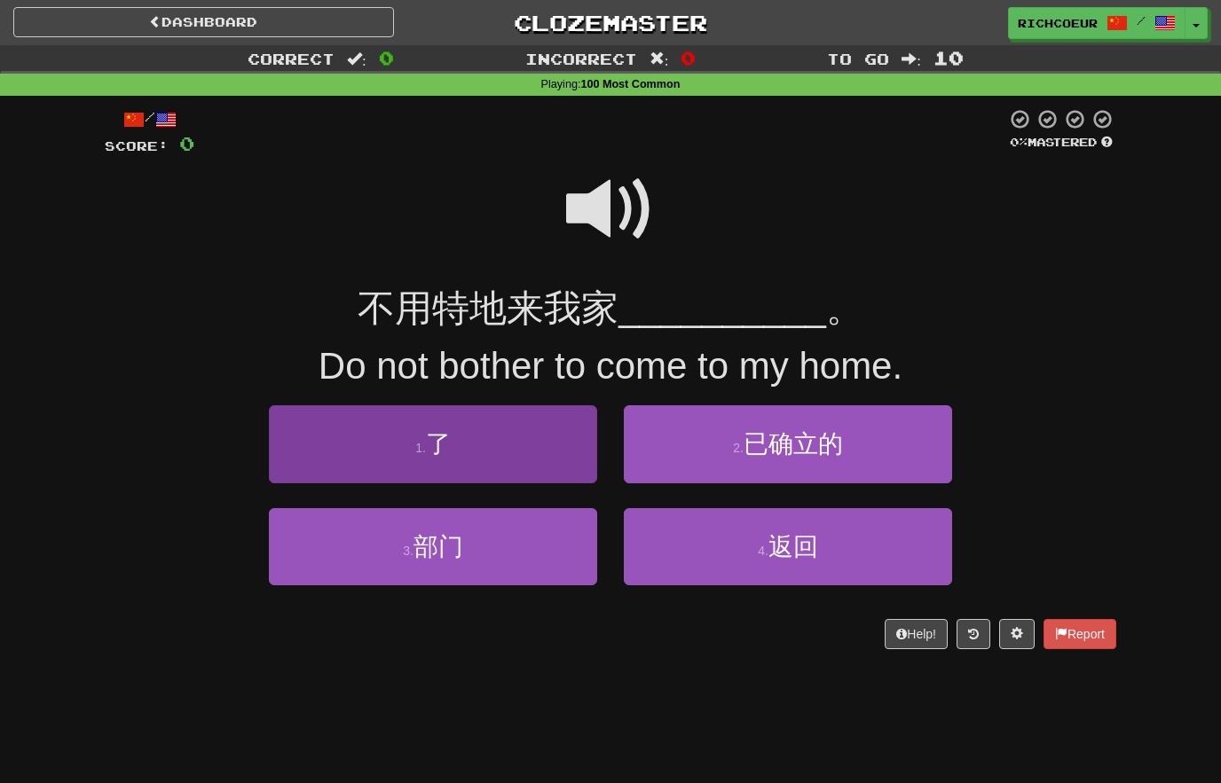
click at [527, 463] on button "1 . 了" at bounding box center [433, 443] width 328 height 77
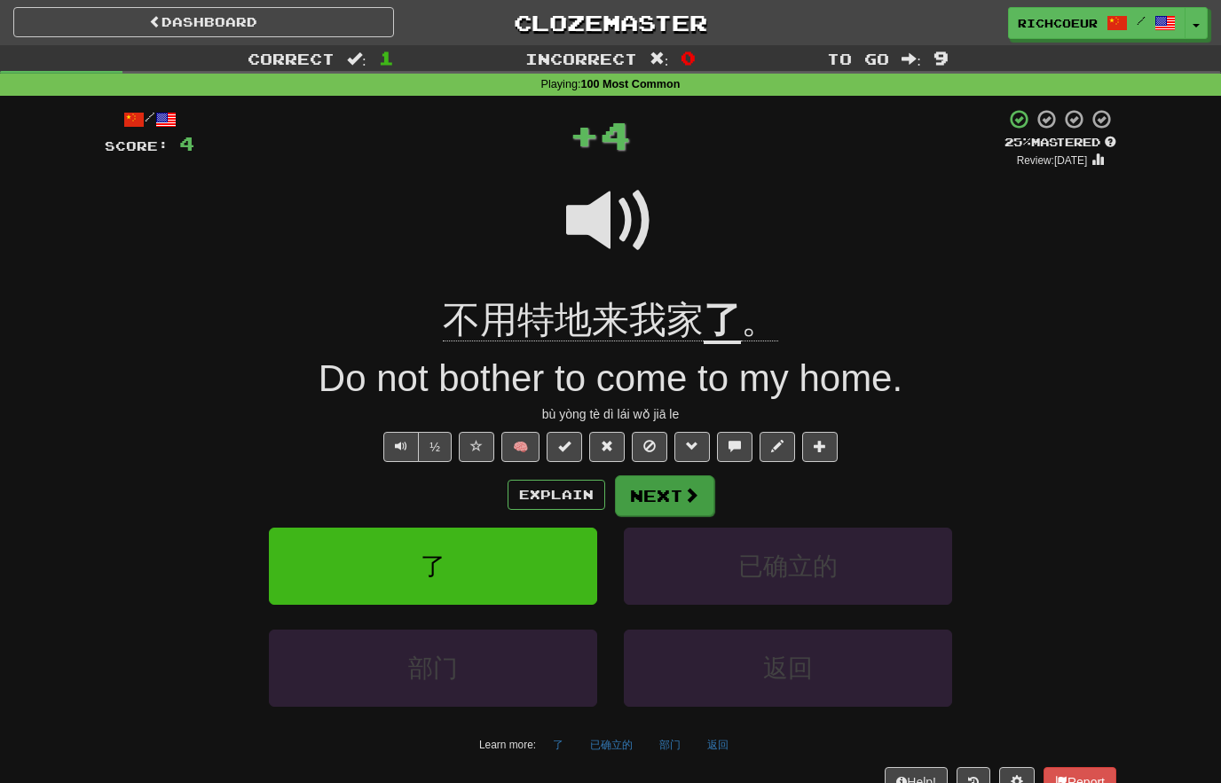
click at [695, 493] on span at bounding box center [691, 495] width 16 height 16
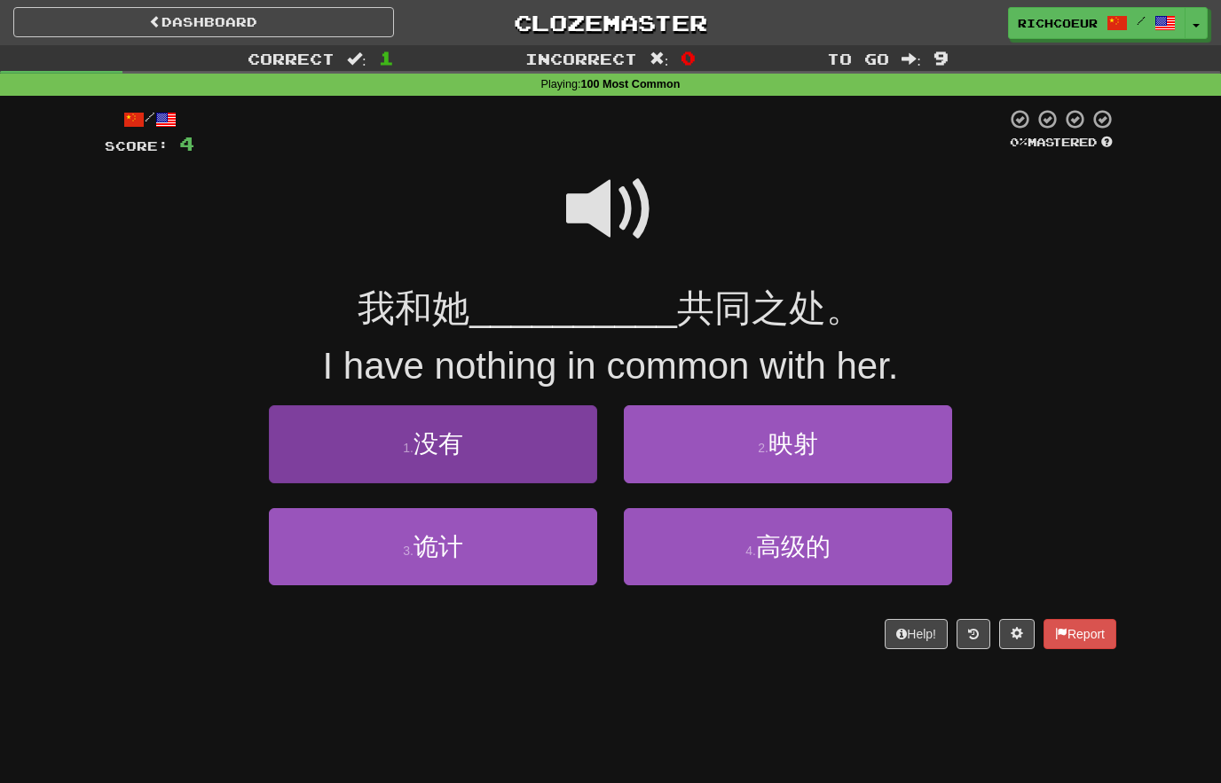
click at [540, 442] on button "1 . 没有" at bounding box center [433, 443] width 328 height 77
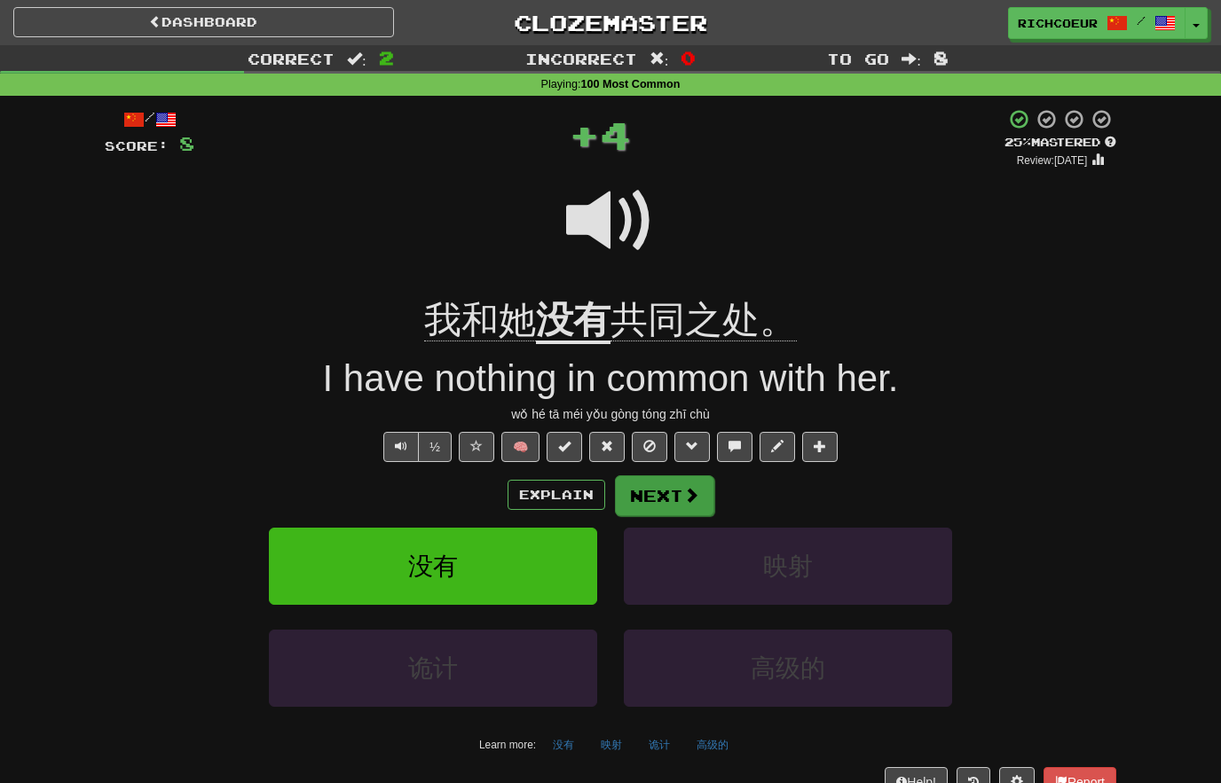
click at [689, 492] on span at bounding box center [691, 495] width 16 height 16
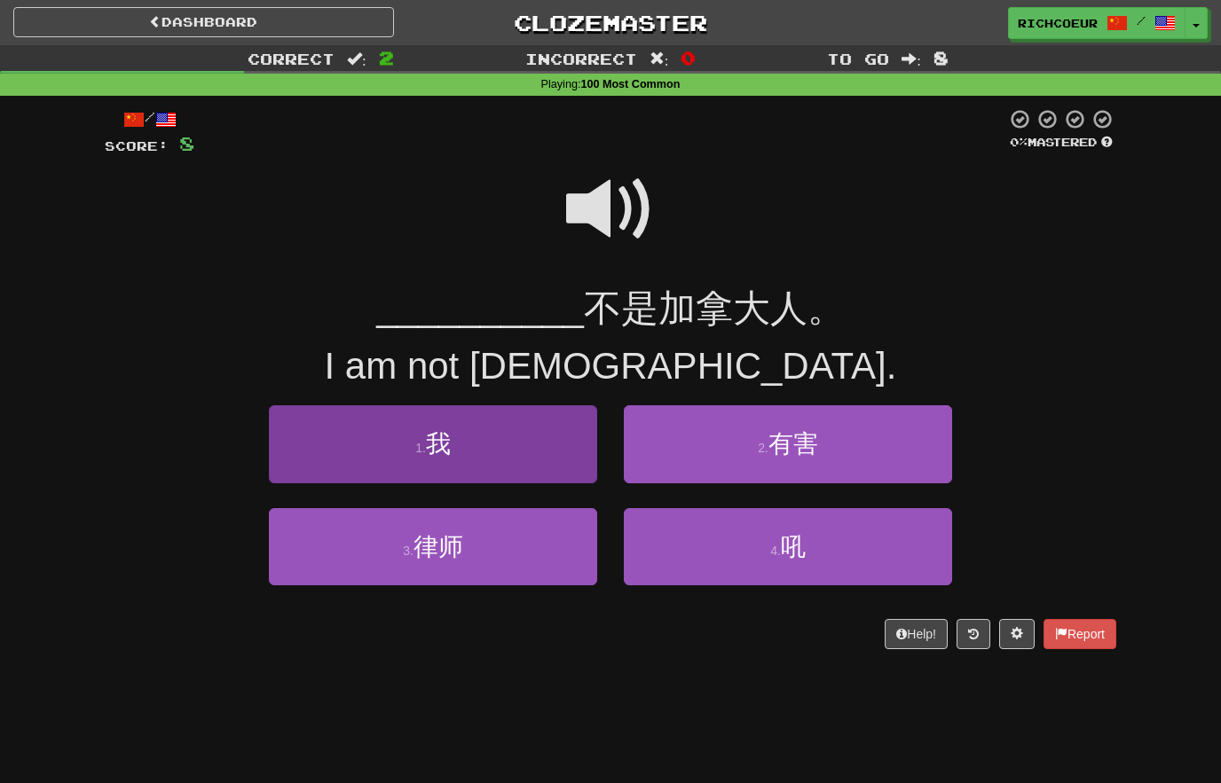
click at [553, 456] on button "1 . 我" at bounding box center [433, 443] width 328 height 77
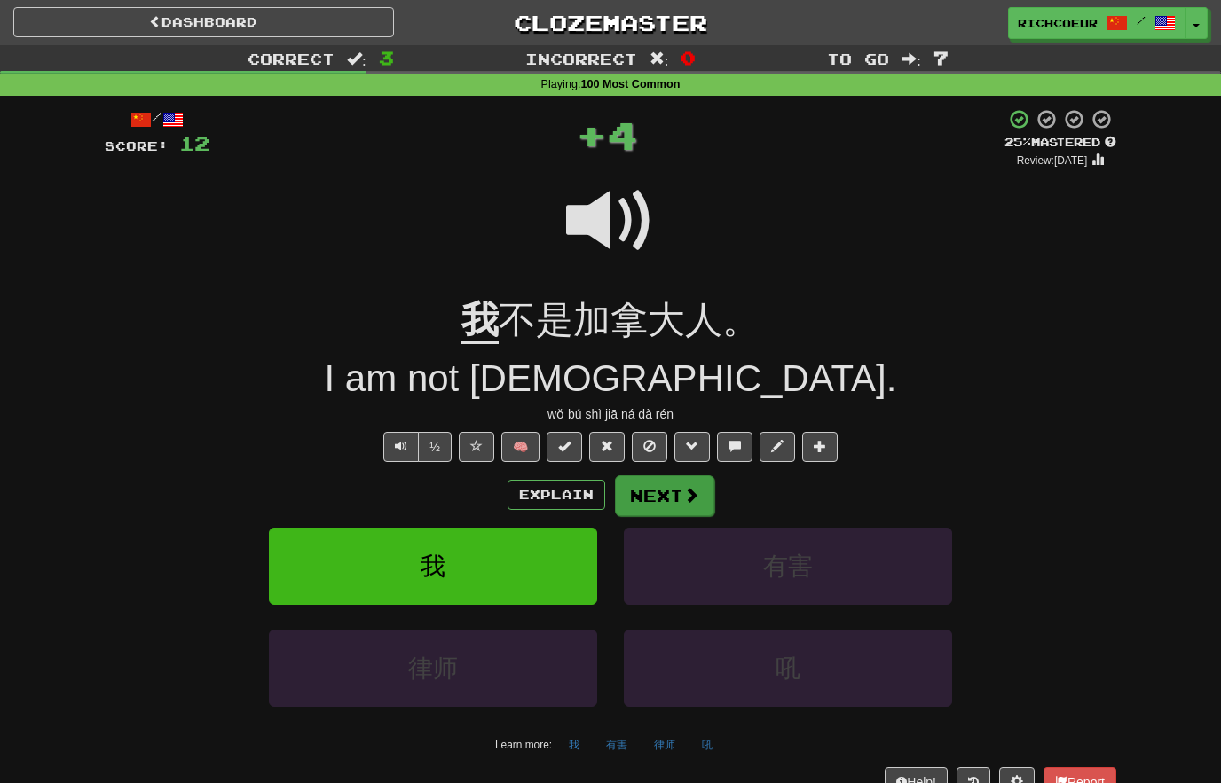
click at [679, 491] on button "Next" at bounding box center [664, 495] width 99 height 41
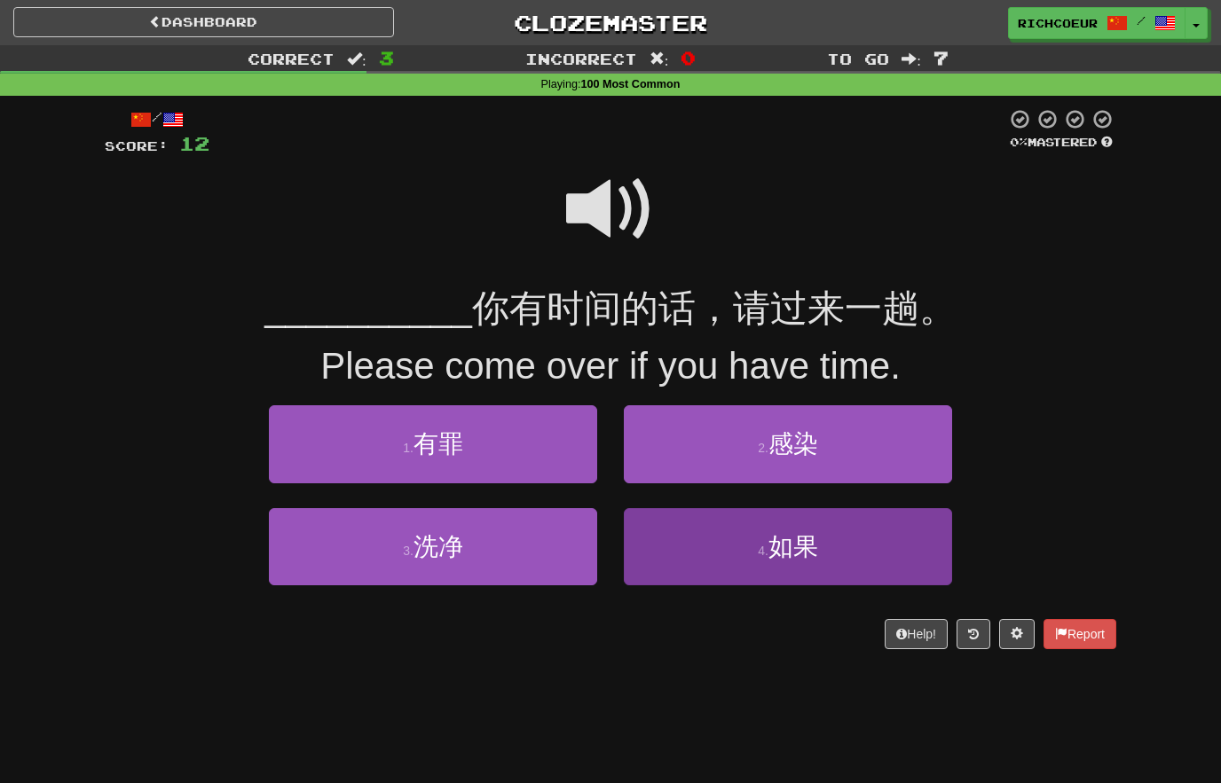
click at [821, 549] on button "4 . 如果" at bounding box center [788, 546] width 328 height 77
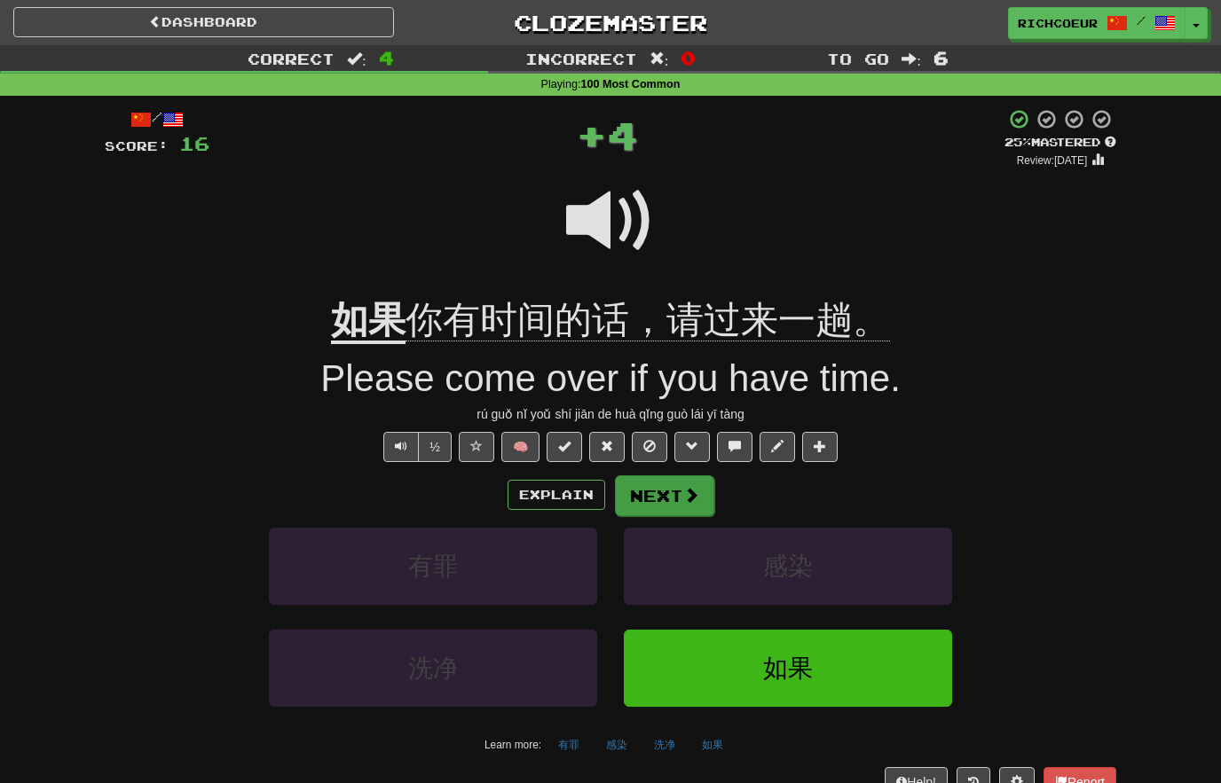
click at [695, 494] on span at bounding box center [691, 495] width 16 height 16
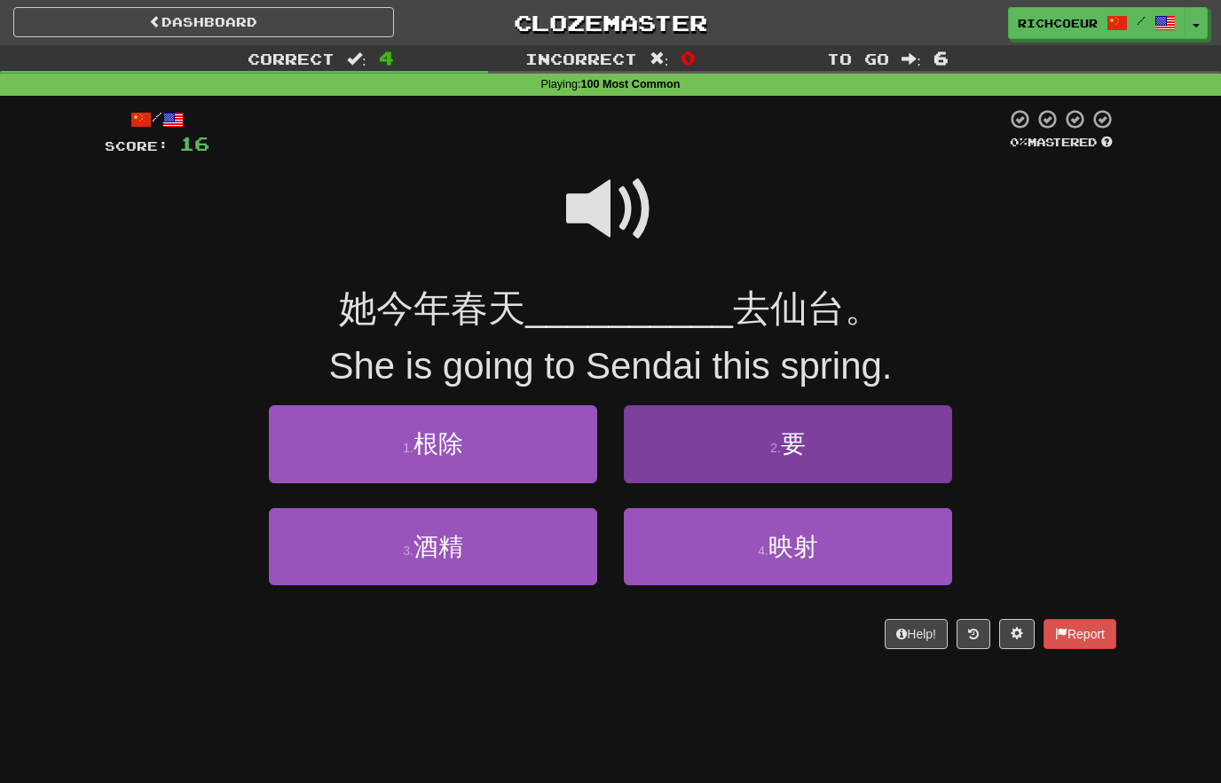
click at [838, 438] on button "2 . 要" at bounding box center [788, 443] width 328 height 77
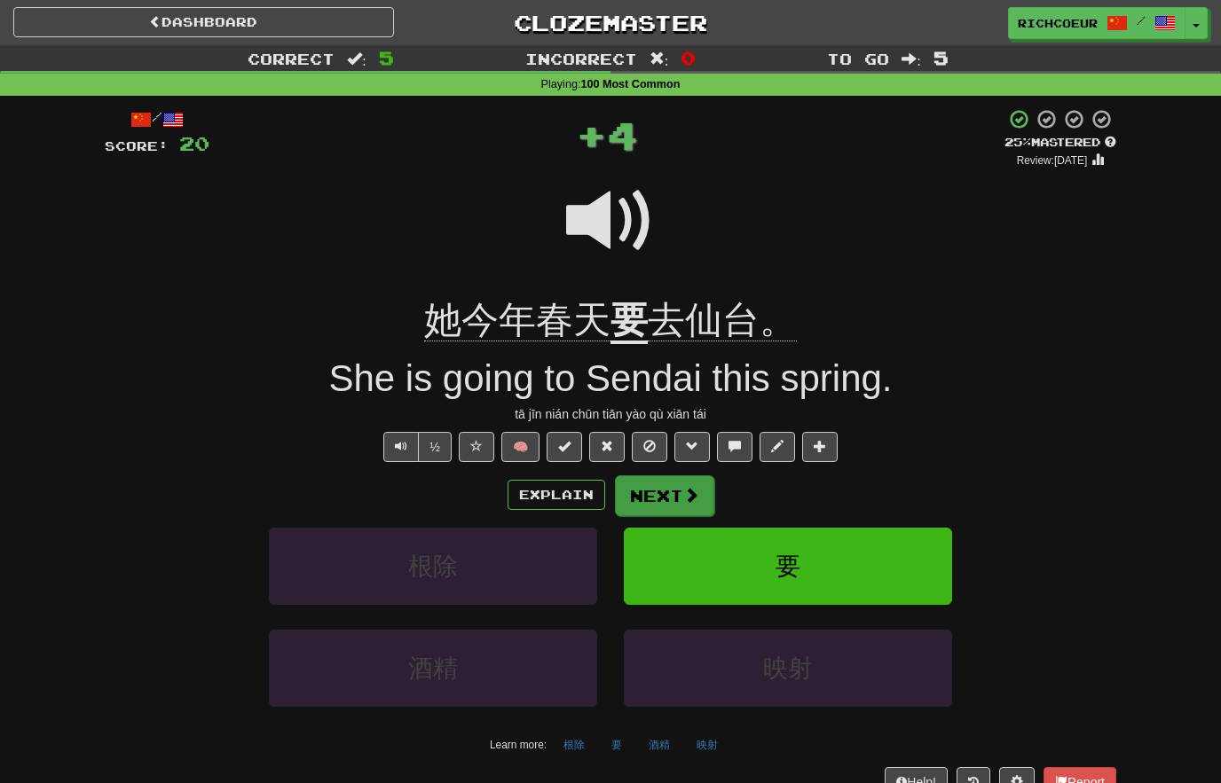
click at [678, 488] on button "Next" at bounding box center [664, 495] width 99 height 41
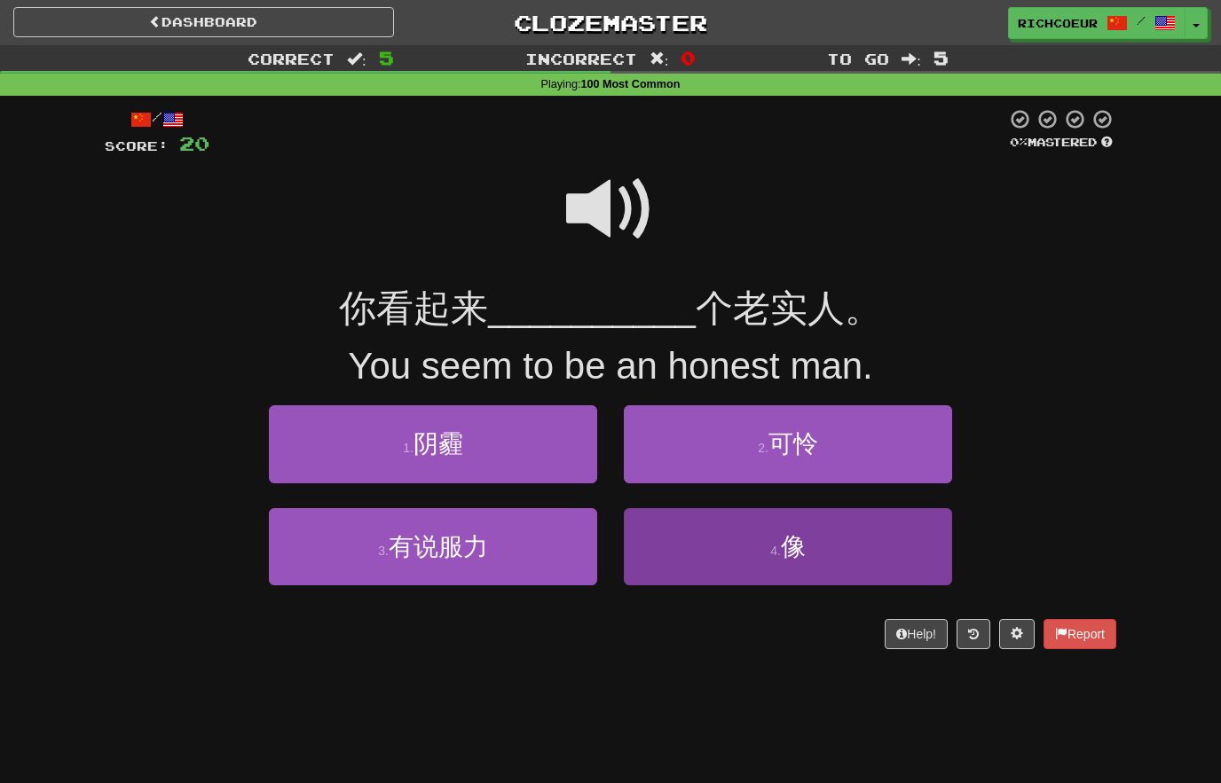
click at [796, 543] on span "像" at bounding box center [793, 546] width 25 height 27
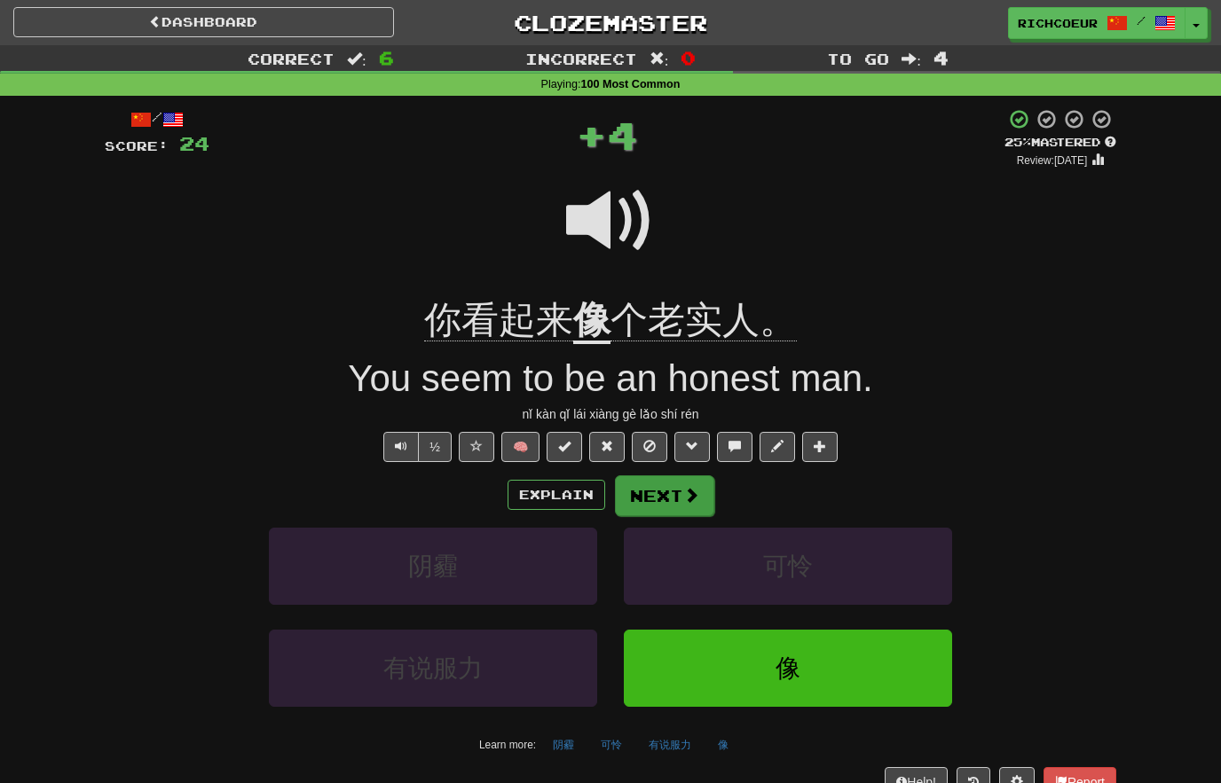
click at [695, 487] on span at bounding box center [691, 495] width 16 height 16
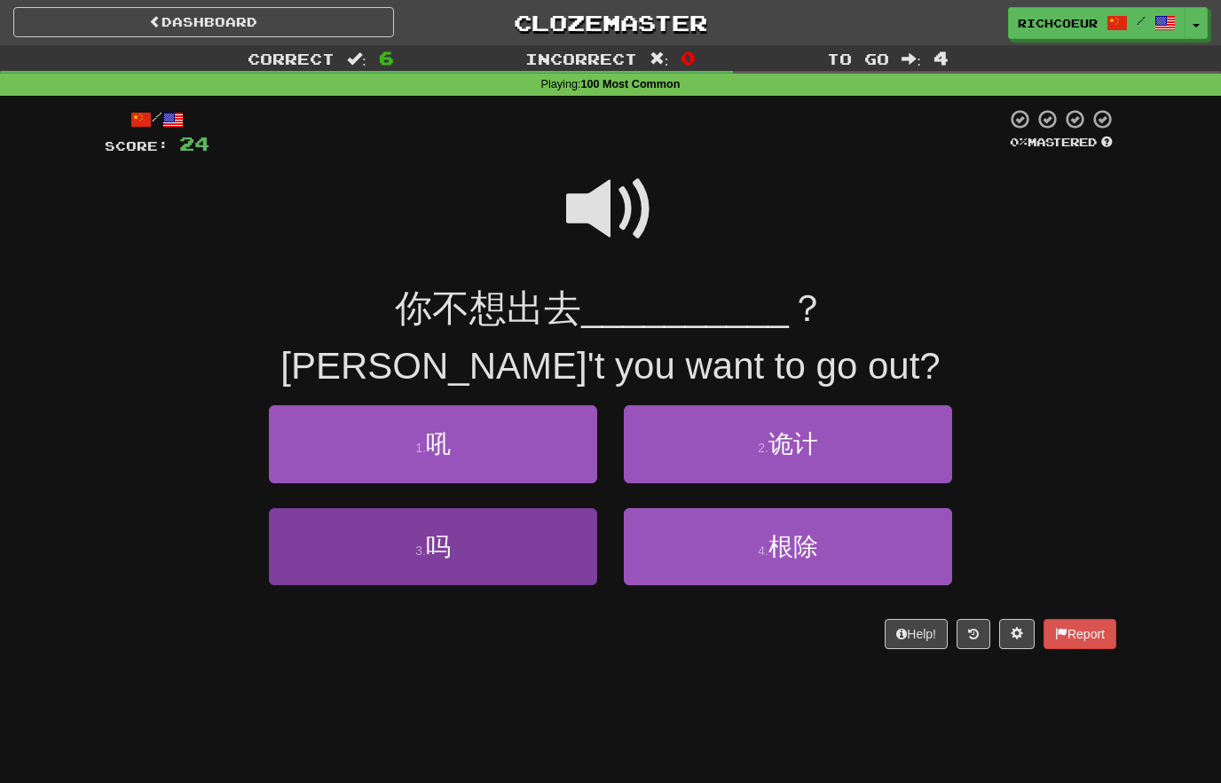
click at [527, 548] on button "3 . 吗" at bounding box center [433, 546] width 328 height 77
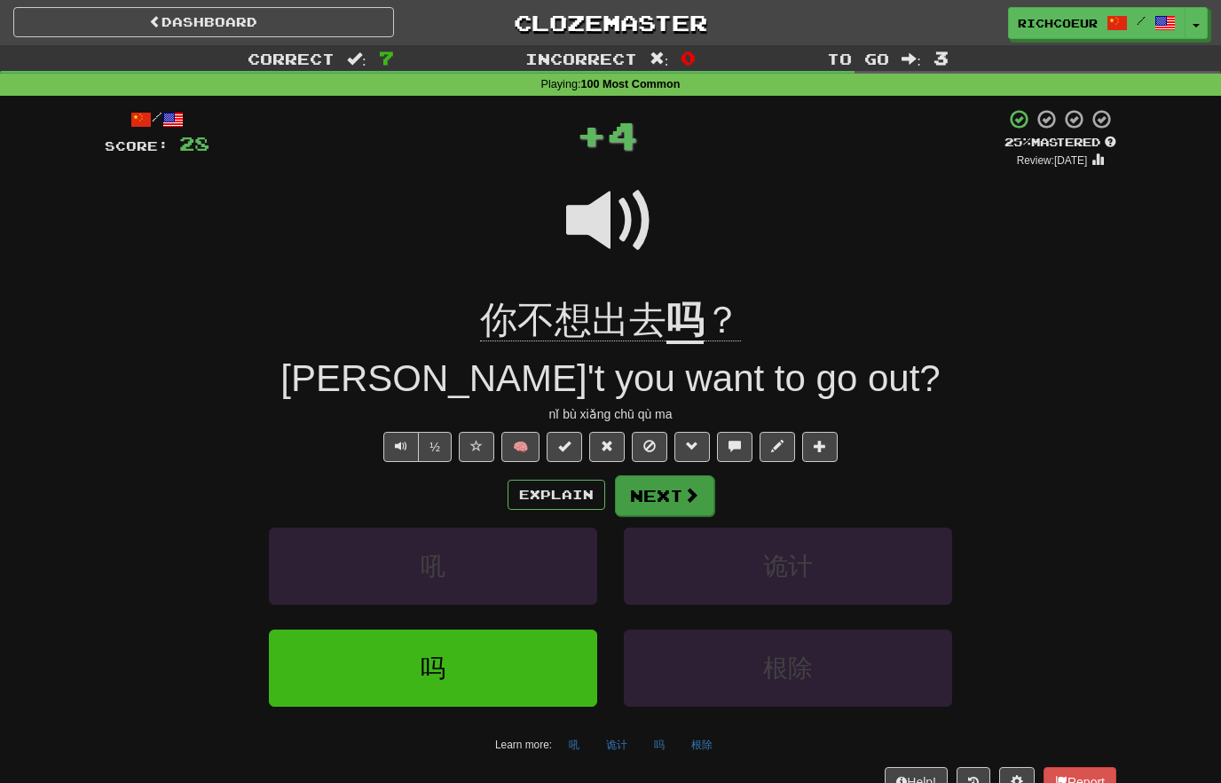
click at [690, 491] on span at bounding box center [691, 495] width 16 height 16
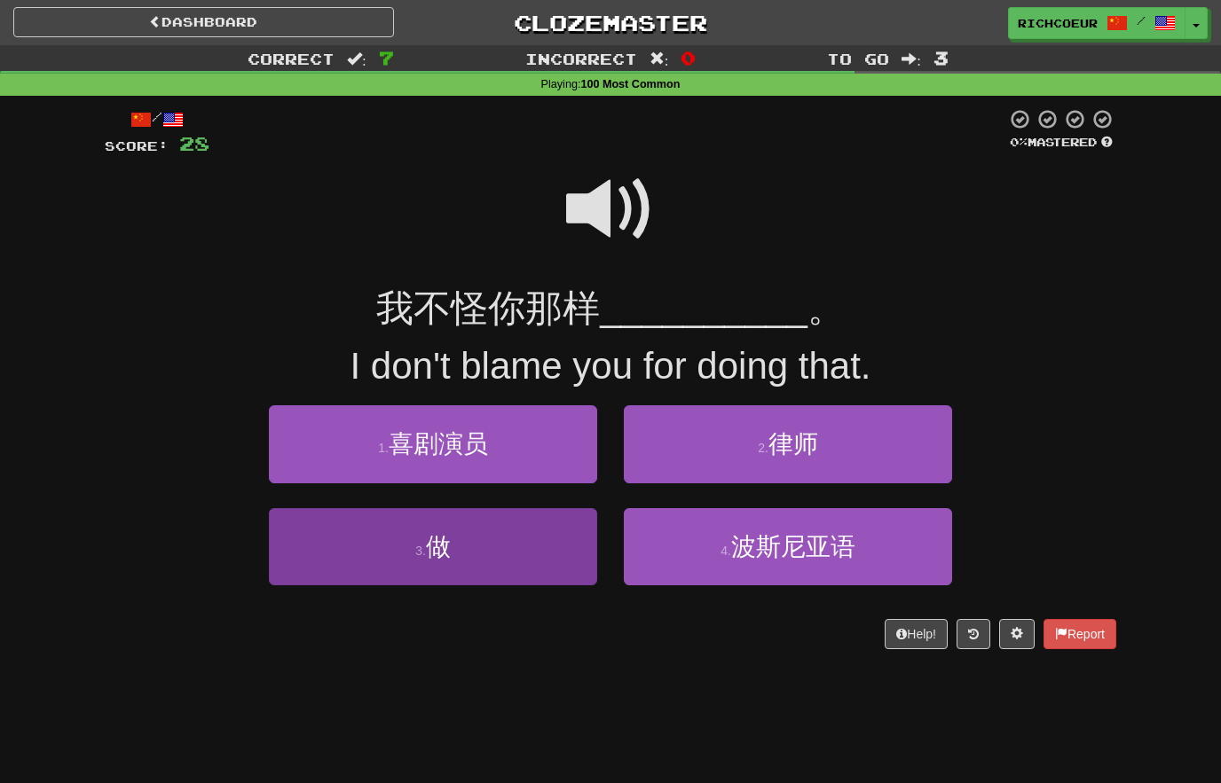
click at [532, 546] on button "3 . 做" at bounding box center [433, 546] width 328 height 77
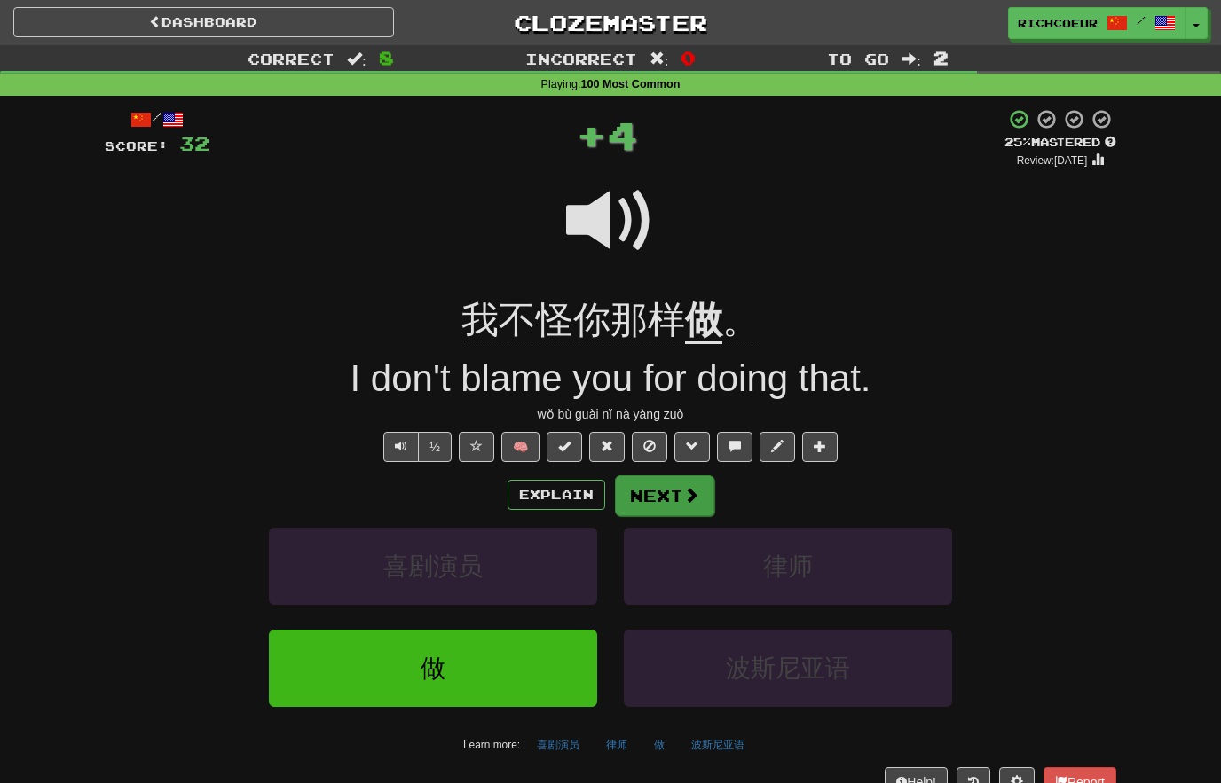
click at [687, 487] on span at bounding box center [691, 495] width 16 height 16
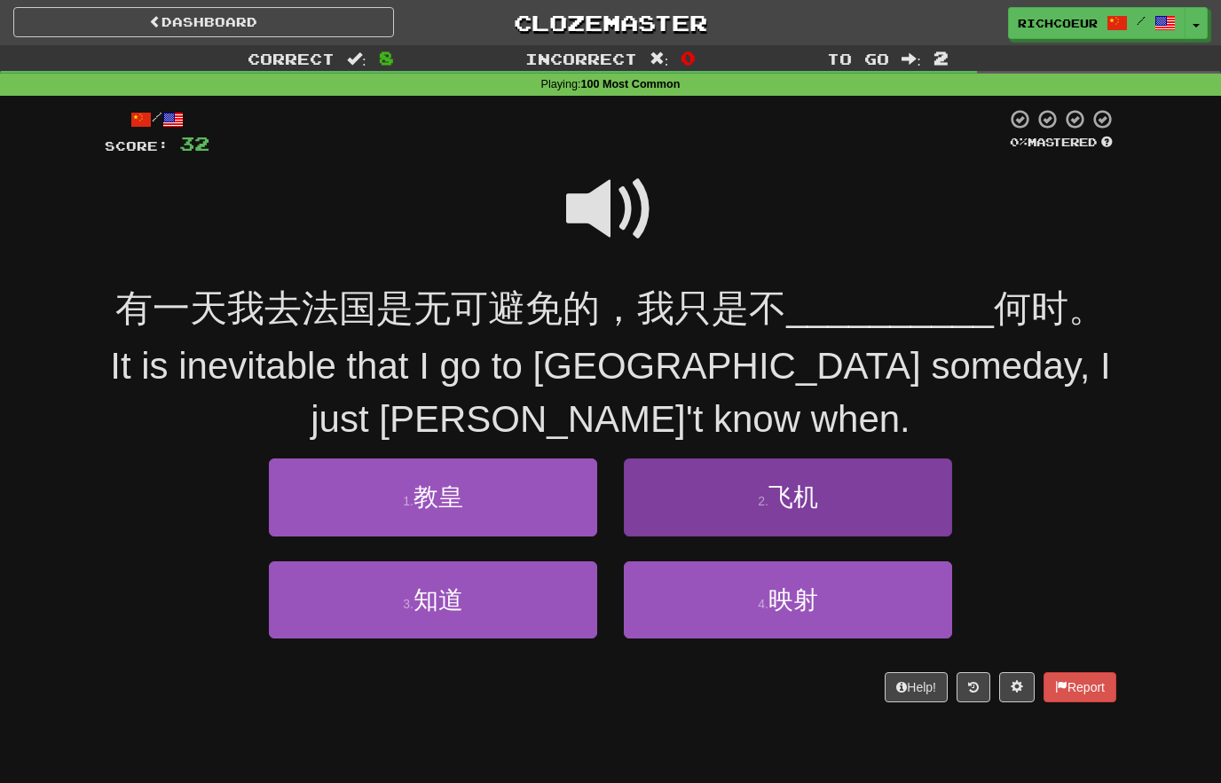
click at [852, 475] on button "2 . 飞机" at bounding box center [788, 497] width 328 height 77
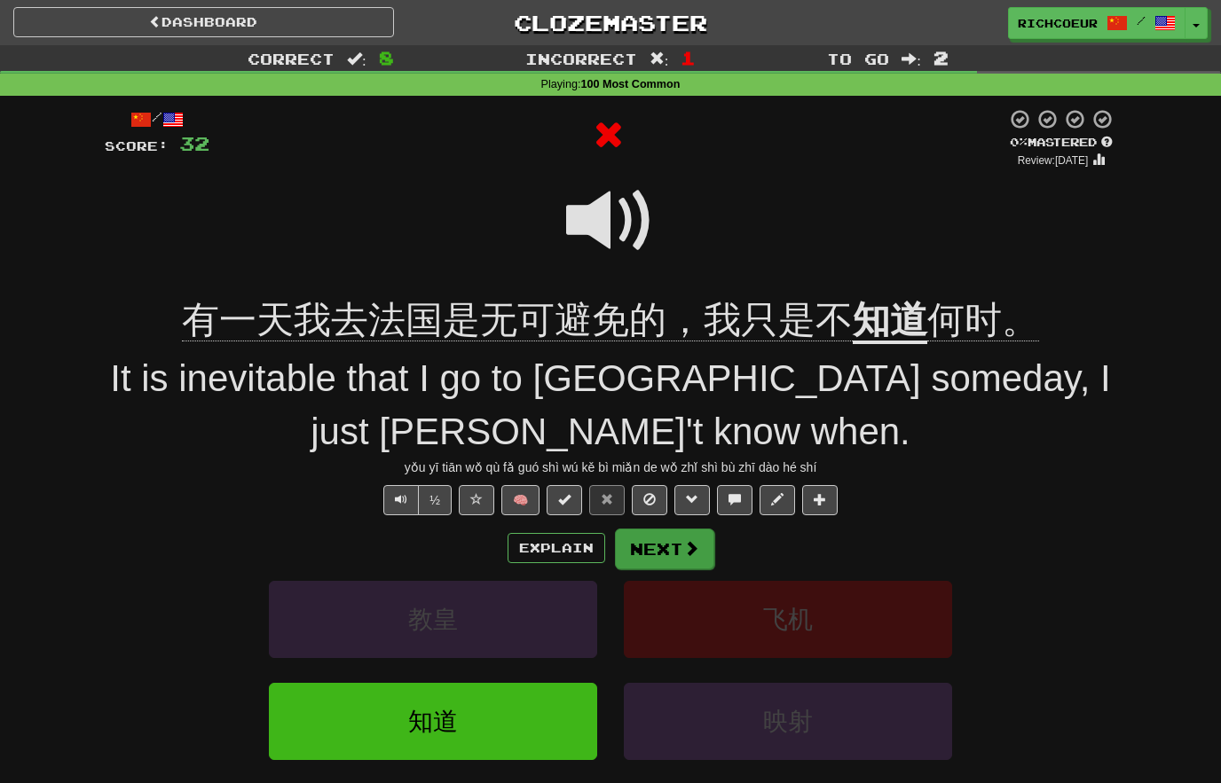
click at [679, 551] on button "Next" at bounding box center [664, 549] width 99 height 41
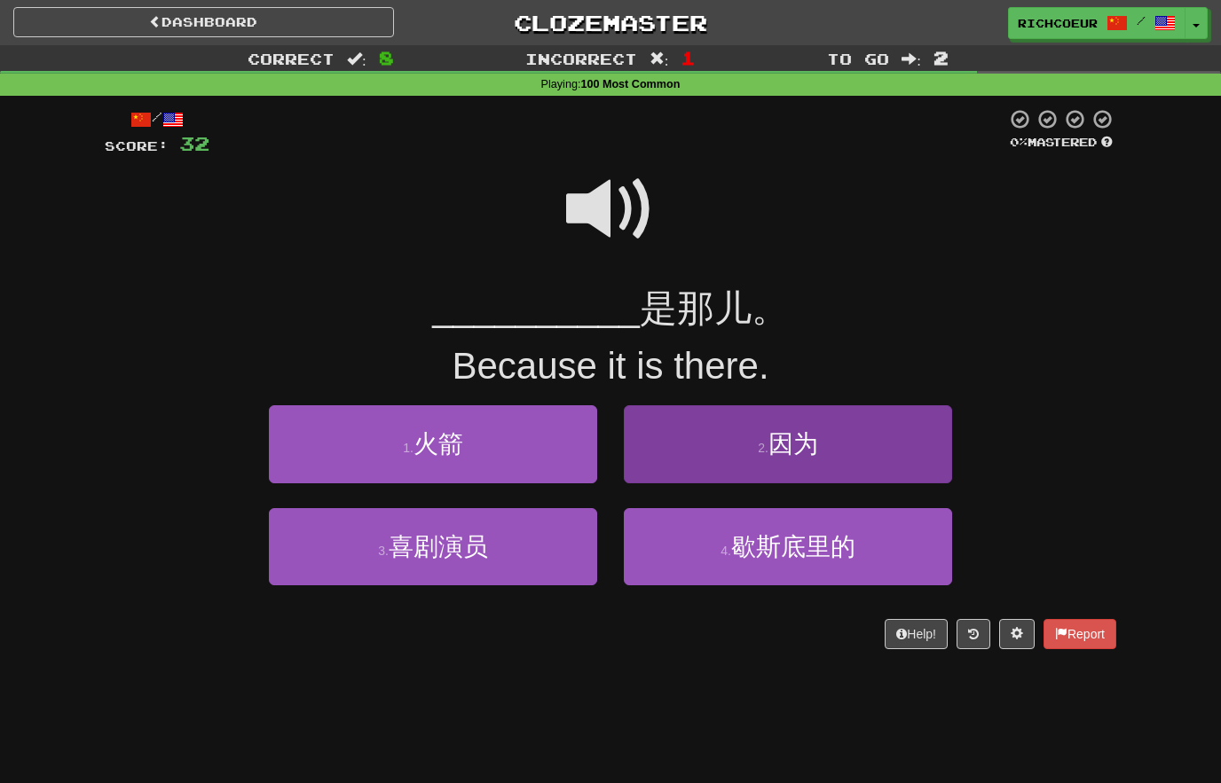
click at [862, 438] on button "2 . 因为" at bounding box center [788, 443] width 328 height 77
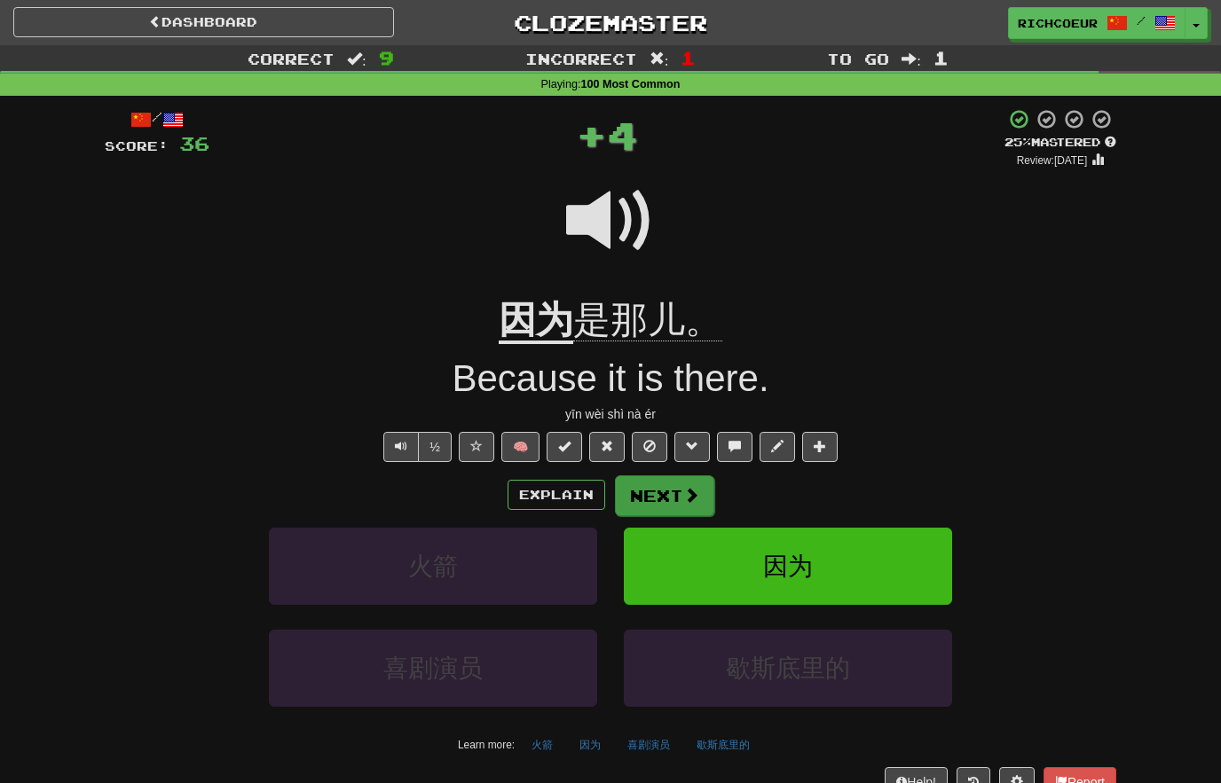
click at [692, 487] on span at bounding box center [691, 495] width 16 height 16
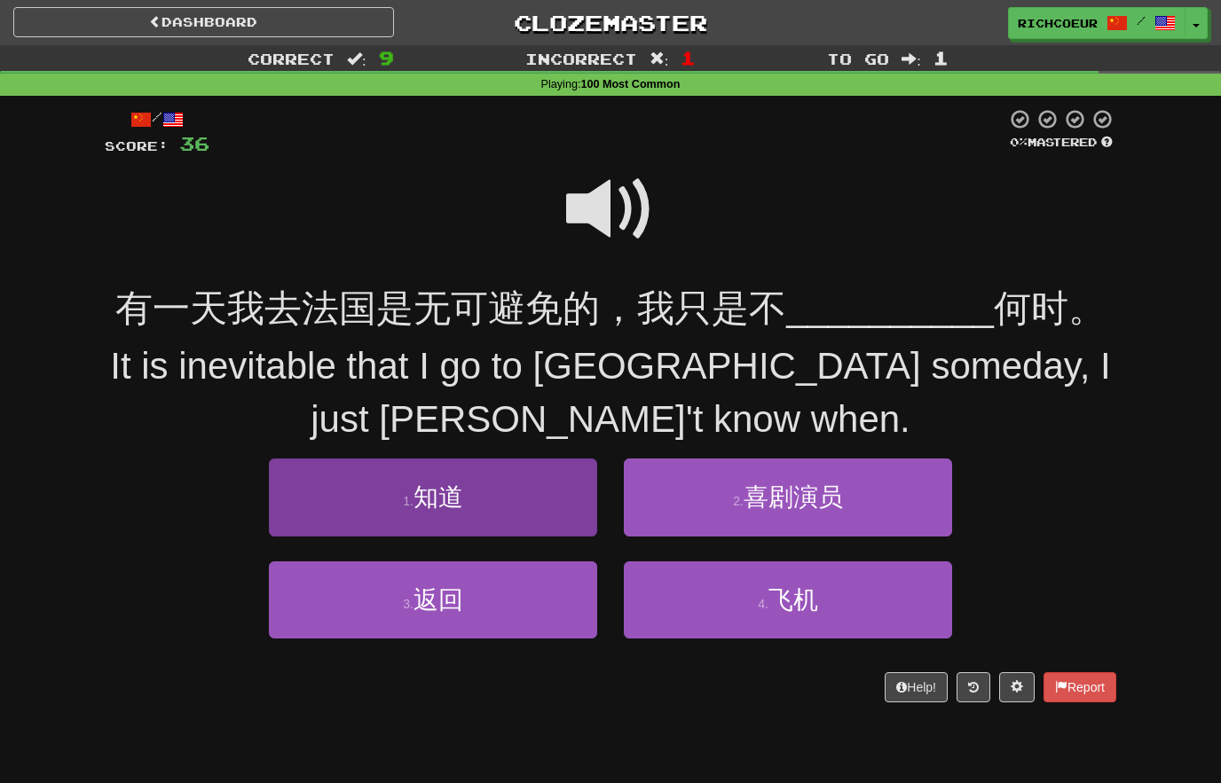
click at [543, 492] on button "1 . 知道" at bounding box center [433, 497] width 328 height 77
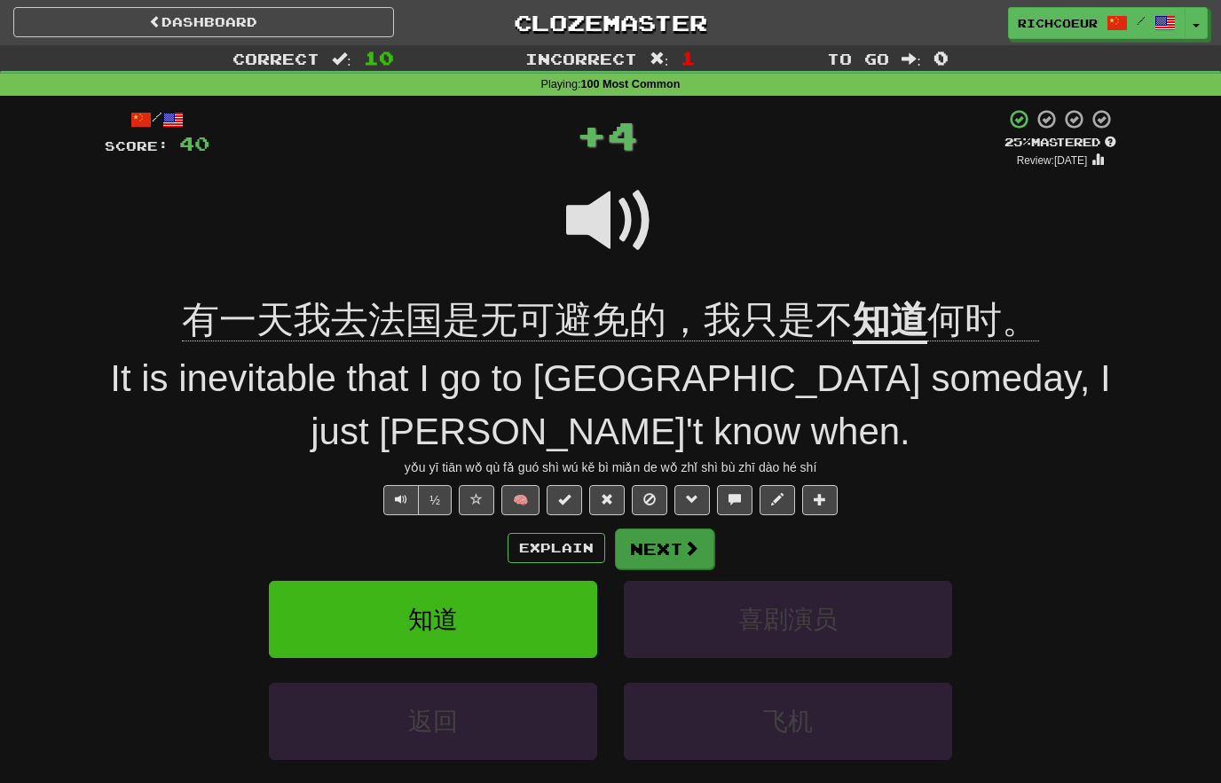
click at [696, 549] on span at bounding box center [691, 548] width 16 height 16
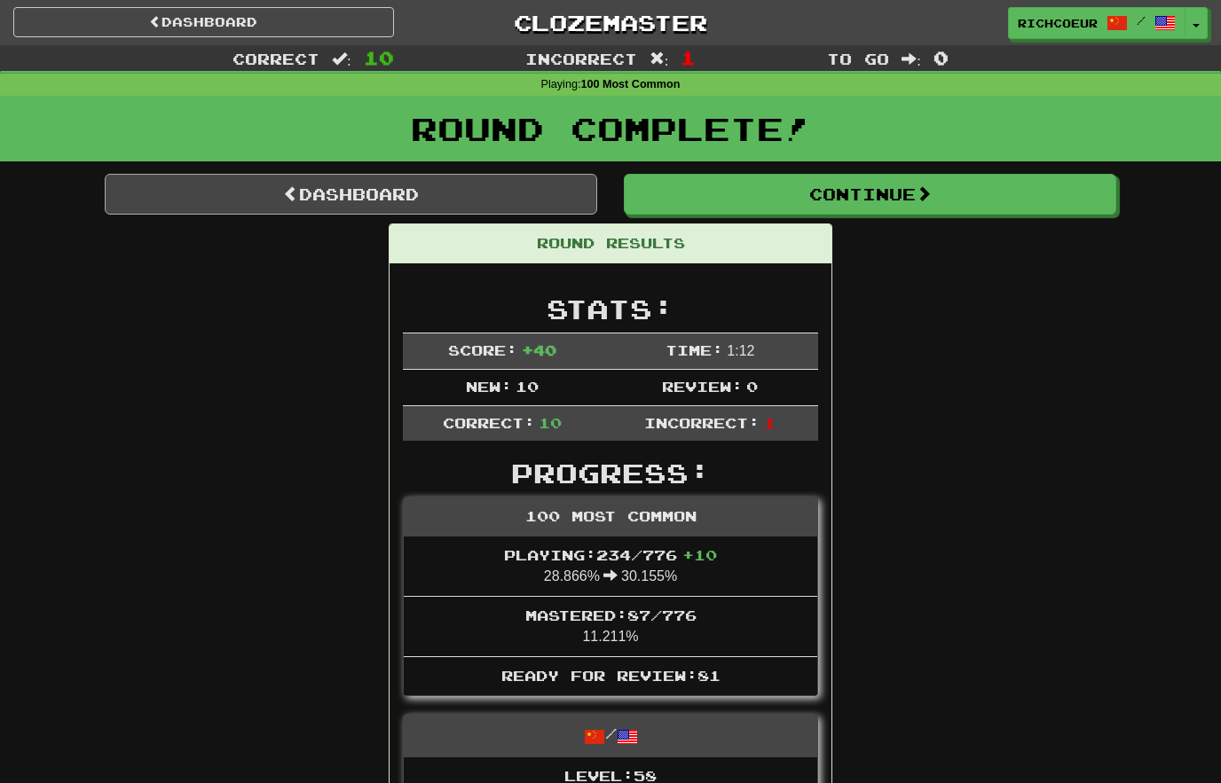
click at [210, 203] on link "Dashboard" at bounding box center [351, 194] width 492 height 41
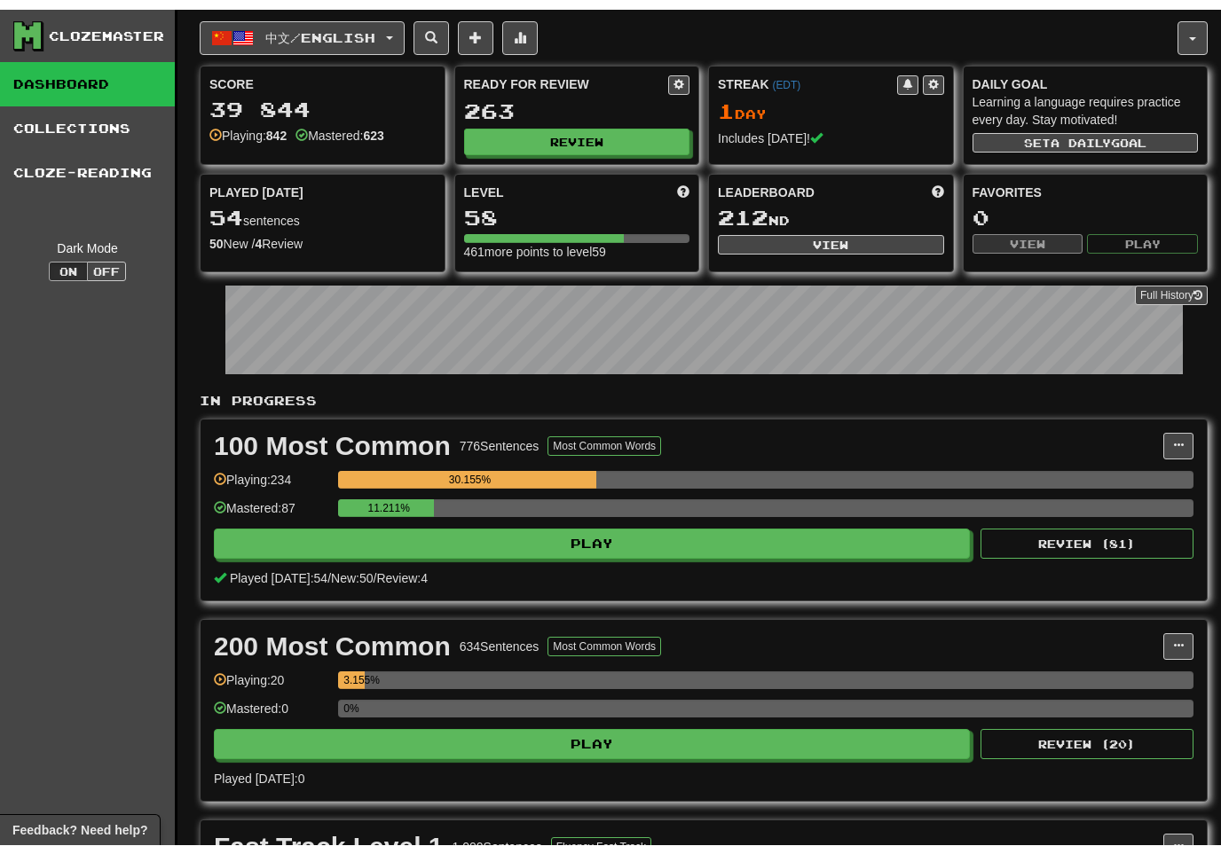
scroll to position [1, 0]
